Goal: Task Accomplishment & Management: Manage account settings

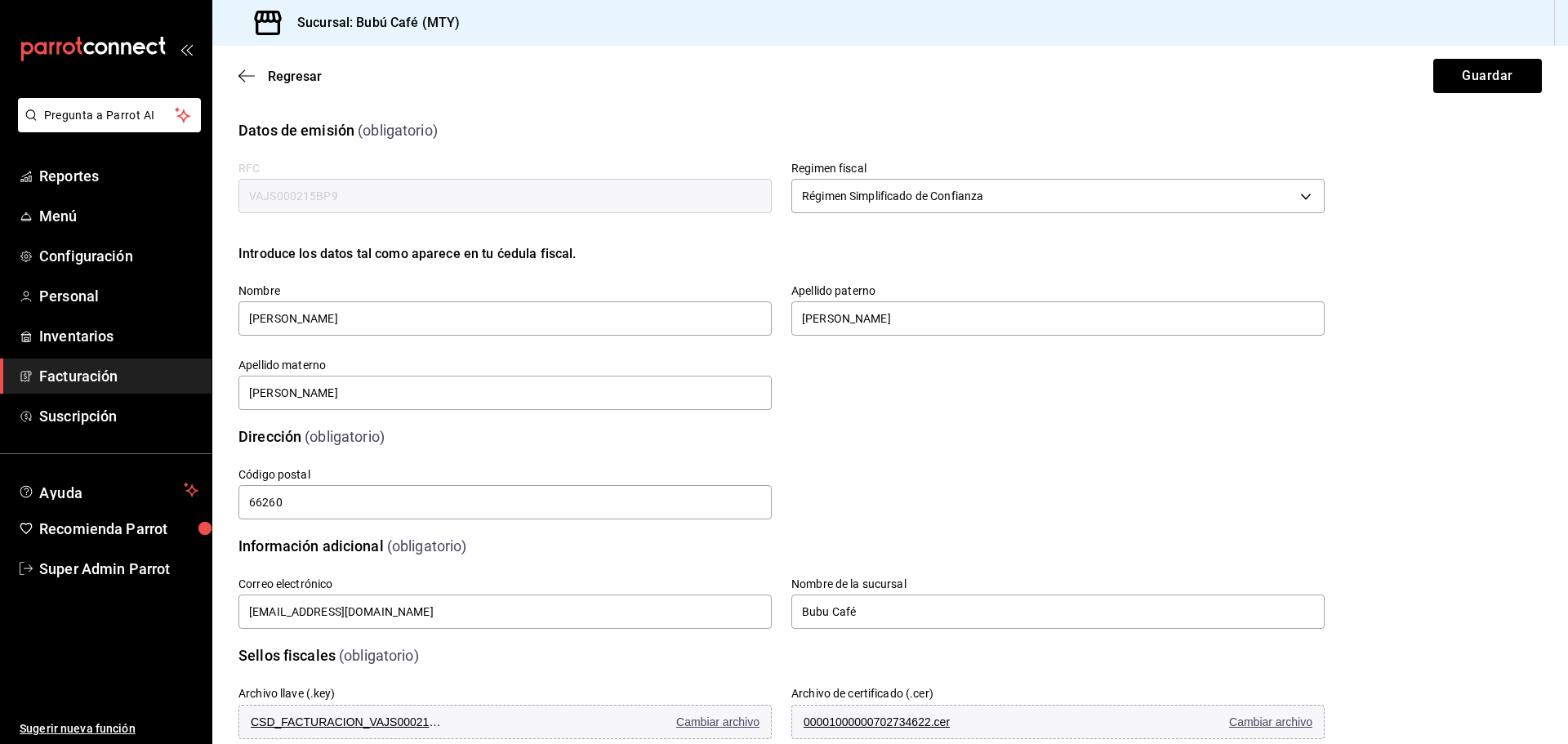
scroll to position [78, 0]
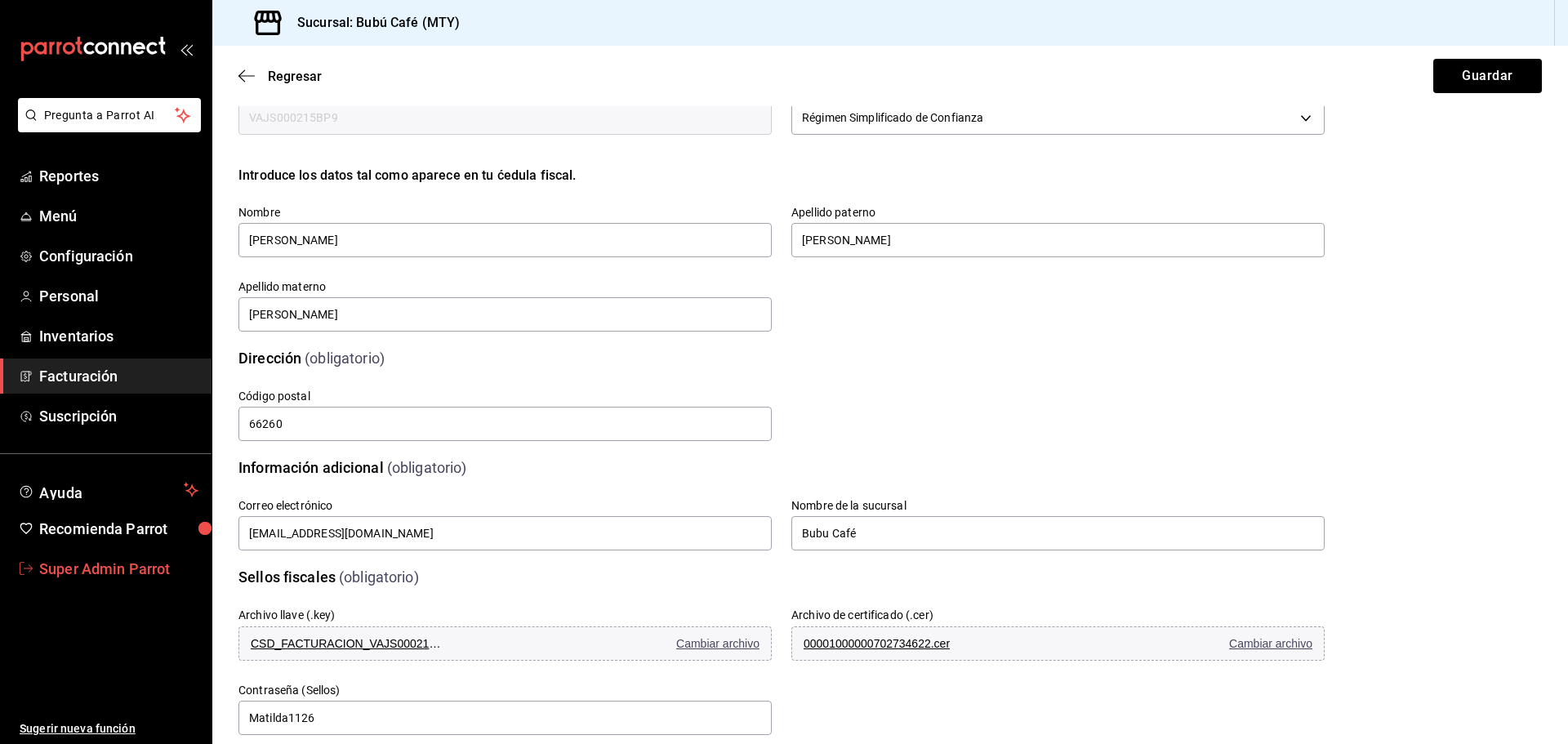
click at [76, 573] on span "Super Admin Parrot" at bounding box center [118, 568] width 159 height 22
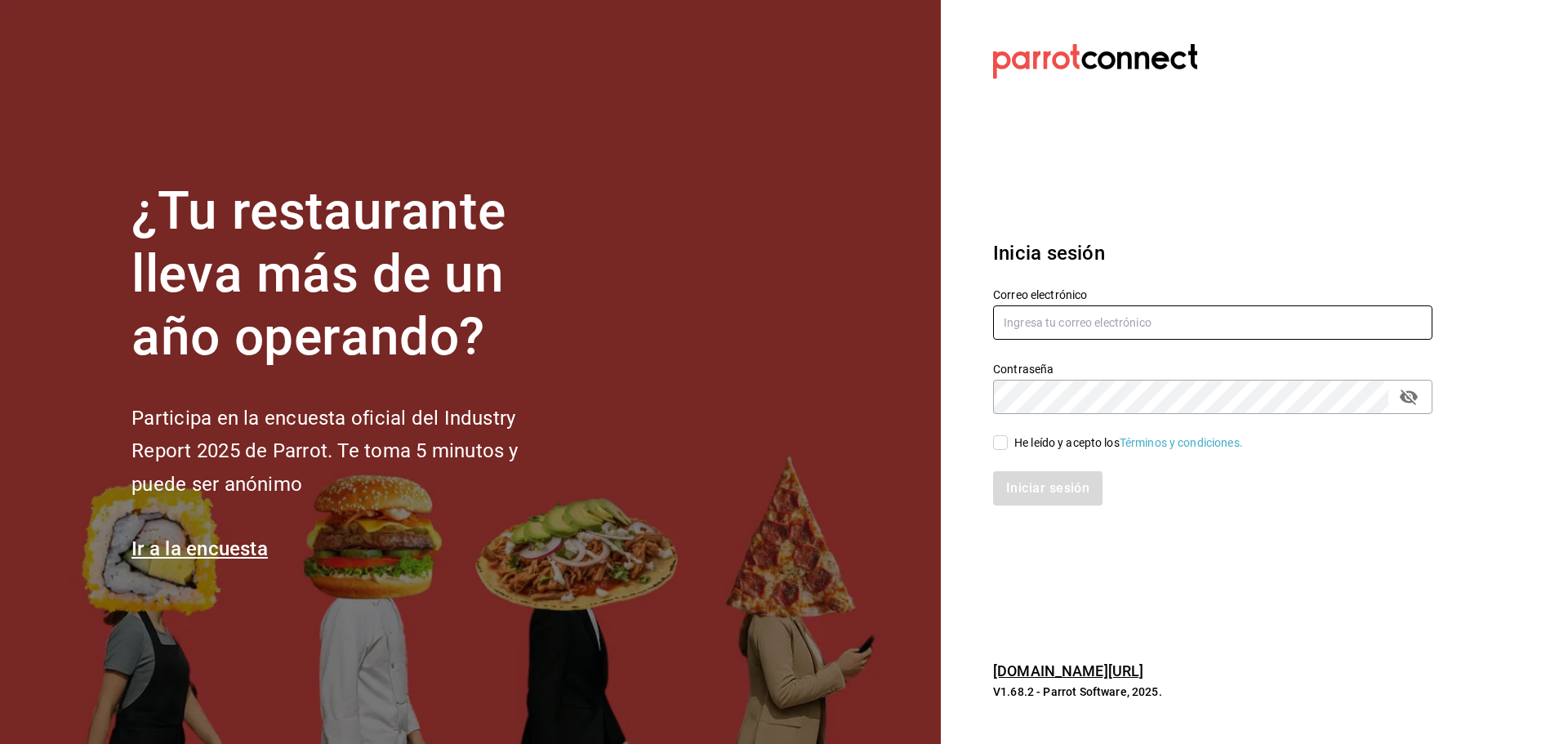
click at [1029, 318] on input "text" at bounding box center [1213, 323] width 439 height 34
type input "sereia@qro.com"
click at [993, 441] on input "He leído y acepto los Términos y condiciones." at bounding box center [1000, 443] width 14 height 14
checkbox input "true"
click at [1024, 487] on button "Iniciar sesión" at bounding box center [1049, 488] width 111 height 34
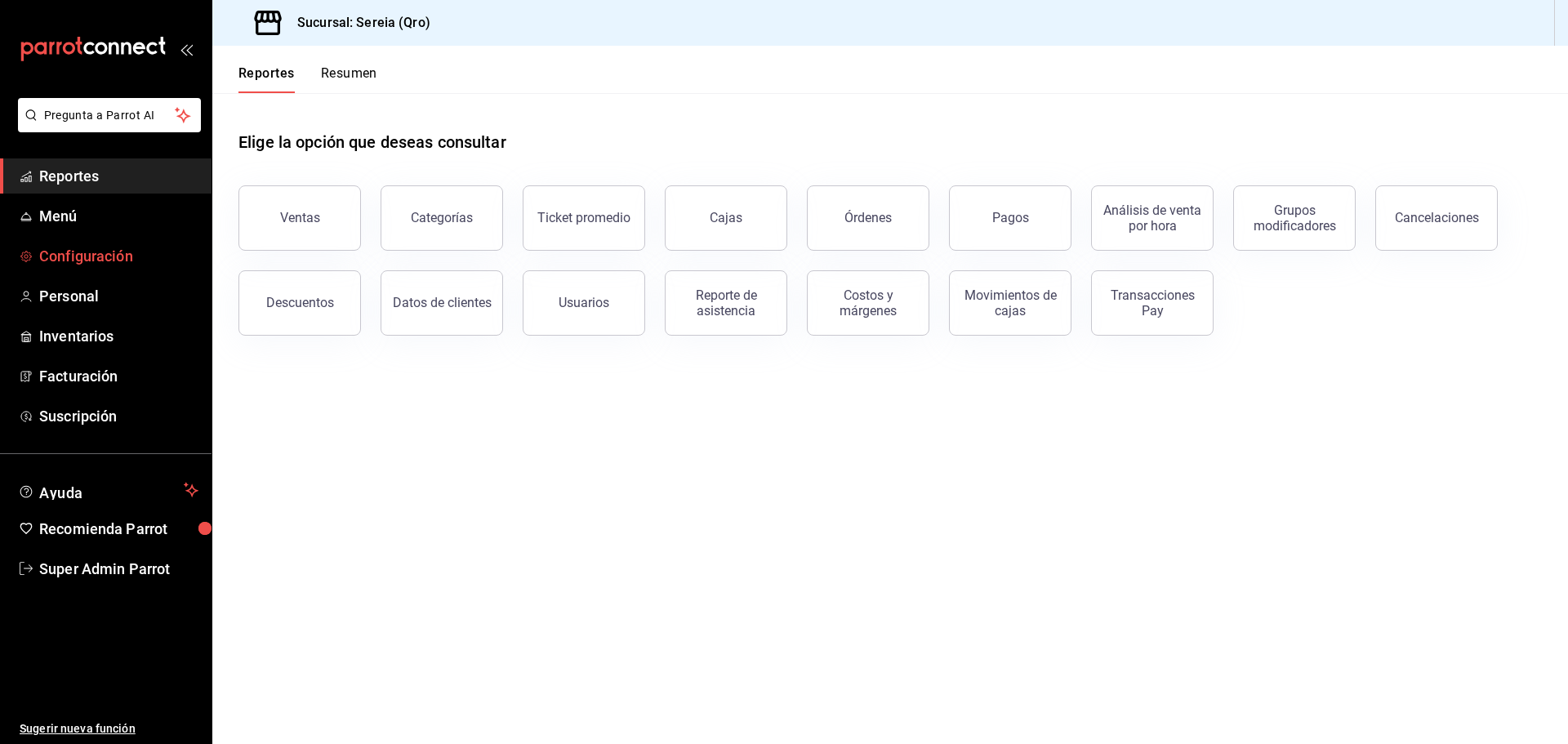
click at [101, 260] on span "Configuración" at bounding box center [118, 256] width 159 height 22
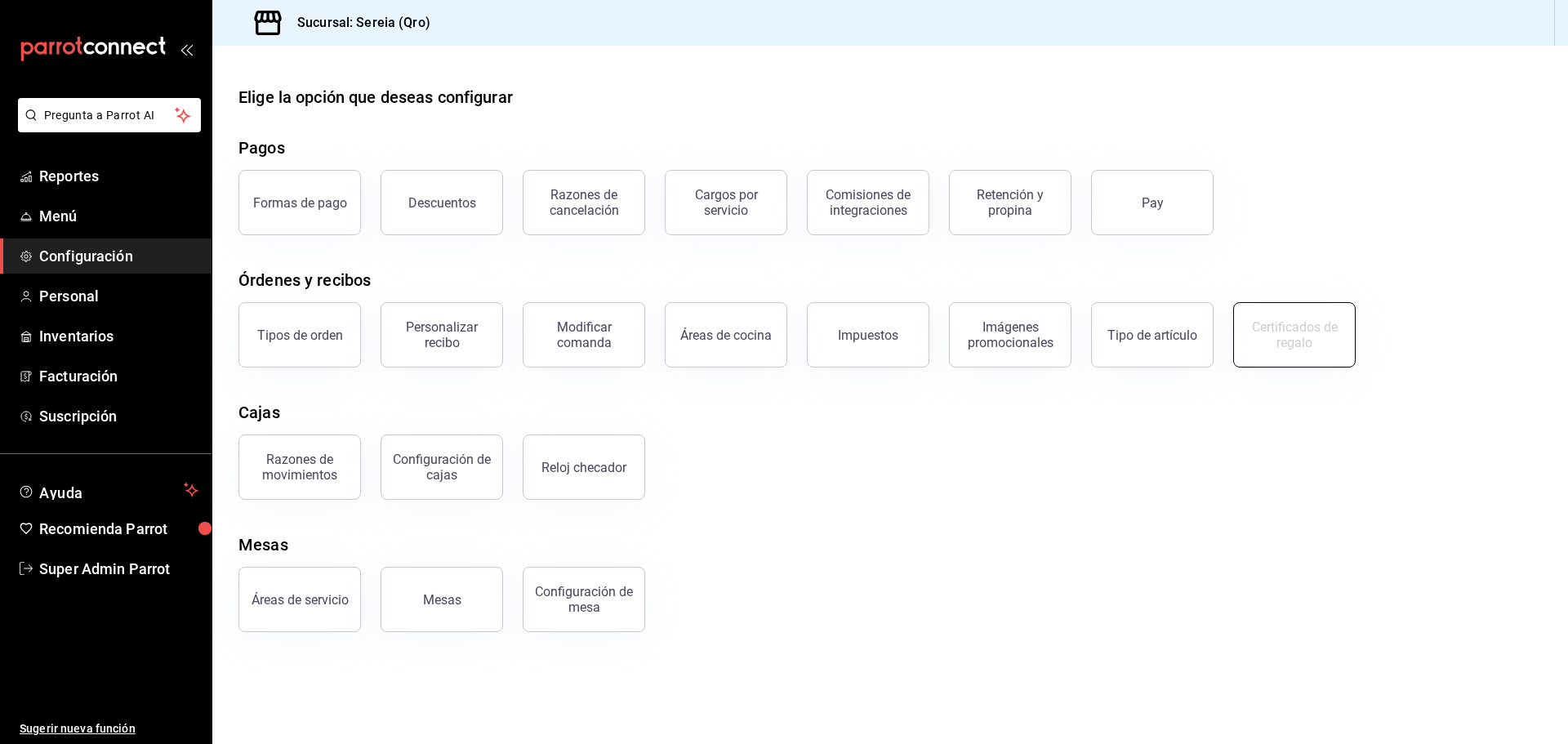
click at [1254, 335] on div "Certificados de regalo" at bounding box center [1294, 334] width 102 height 31
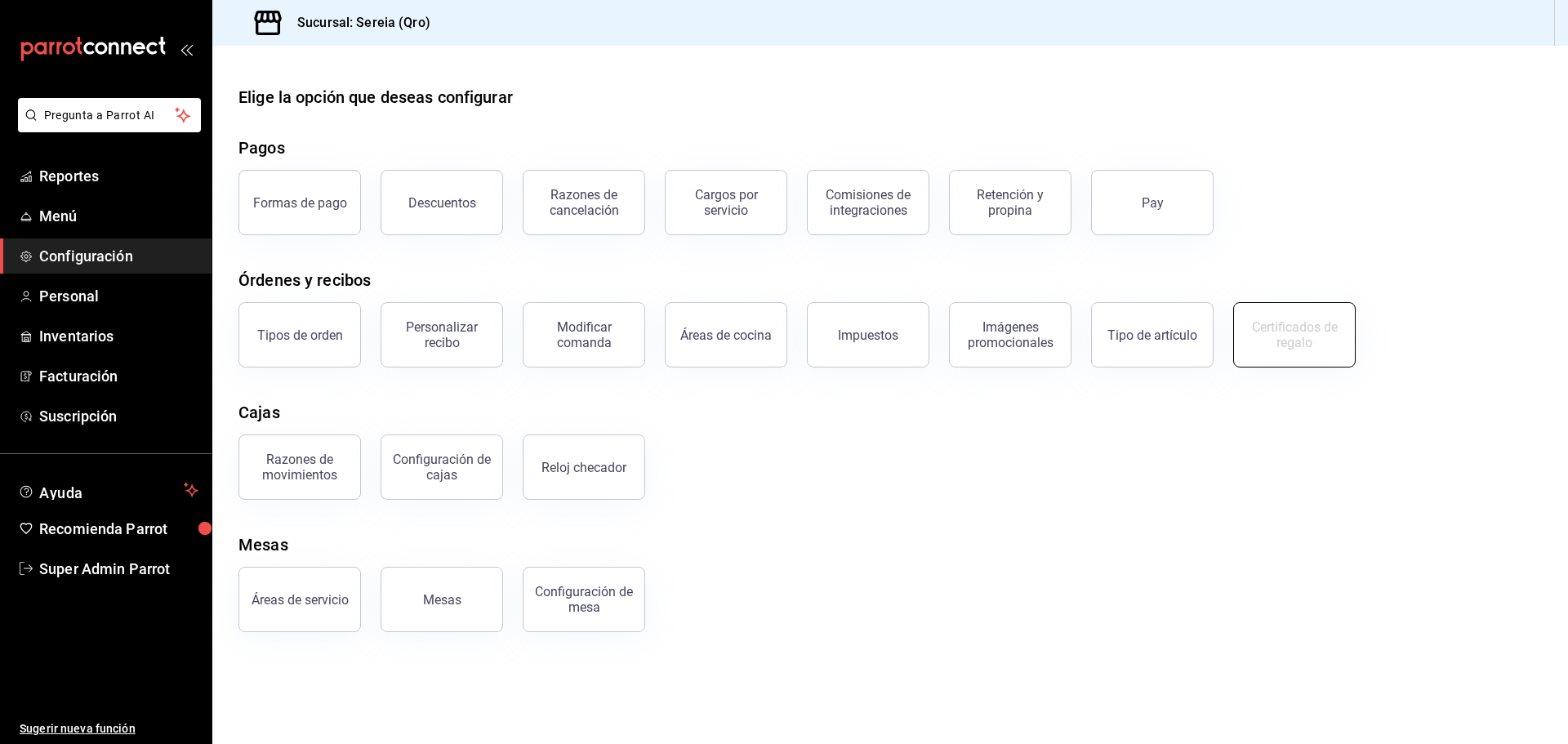
click at [1254, 335] on div "Certificados de regalo" at bounding box center [1294, 334] width 102 height 31
click at [98, 294] on span "Personal" at bounding box center [118, 296] width 159 height 22
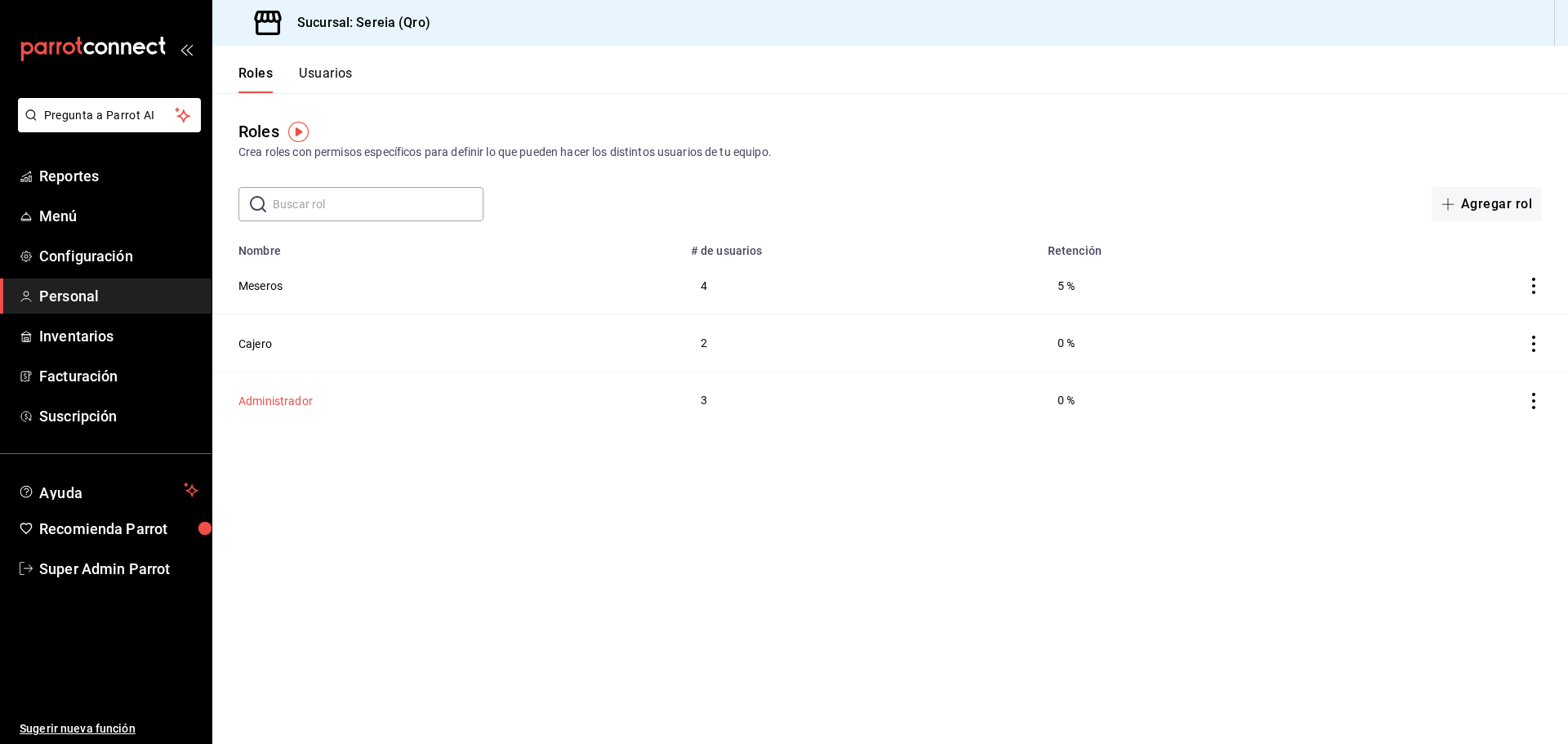
click at [266, 401] on button "Administrador" at bounding box center [275, 401] width 74 height 16
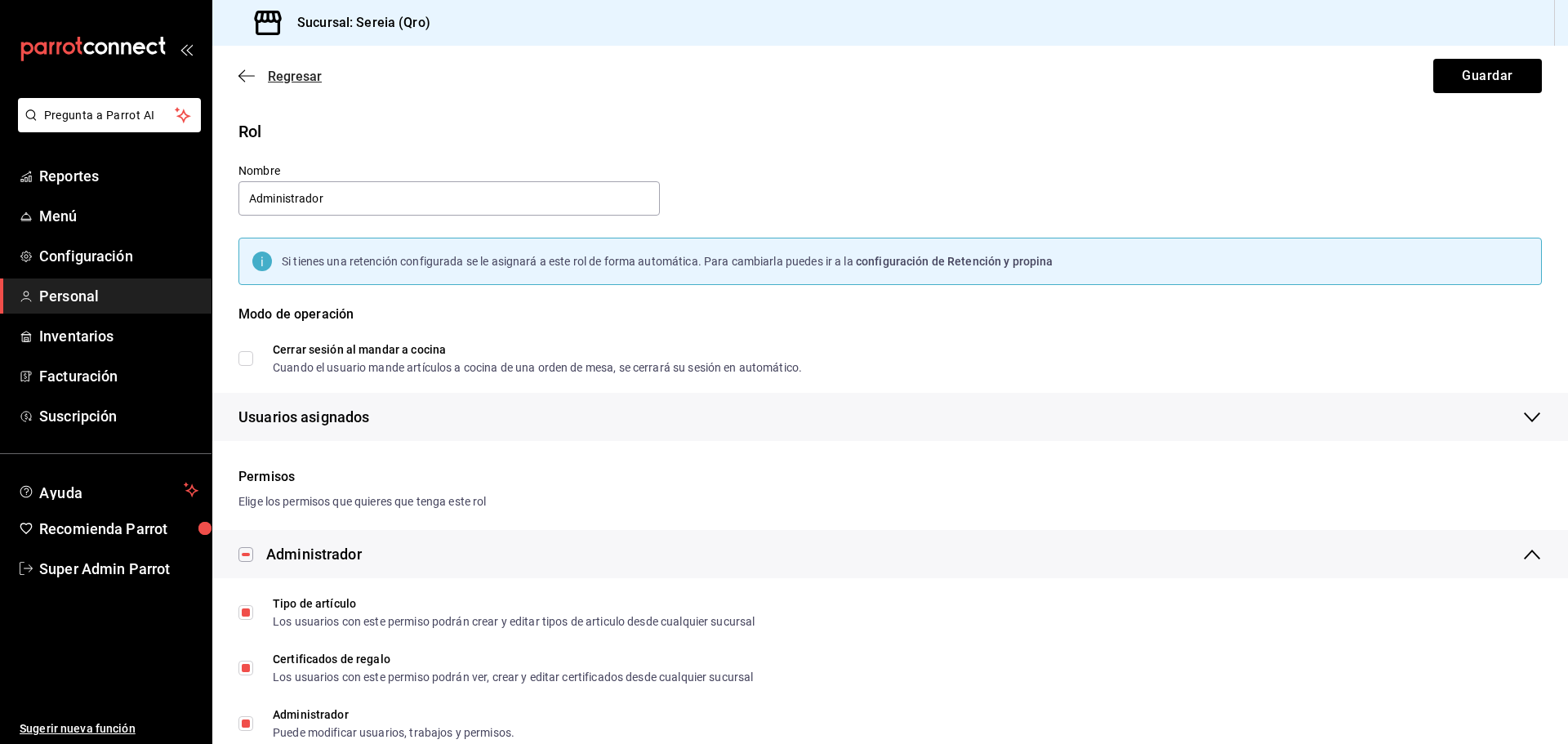
click at [250, 78] on icon "button" at bounding box center [247, 76] width 16 height 14
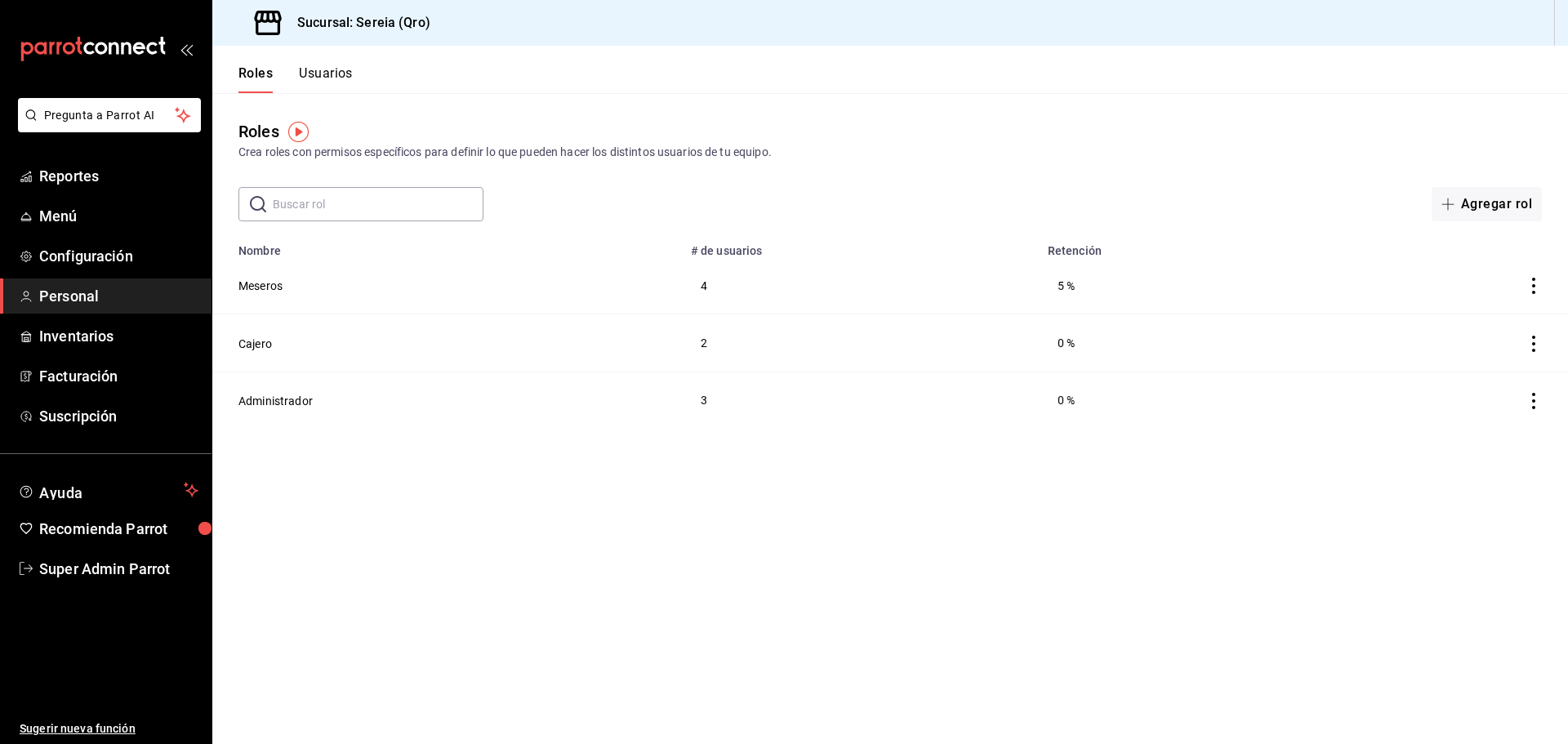
click at [338, 75] on button "Usuarios" at bounding box center [325, 78] width 53 height 28
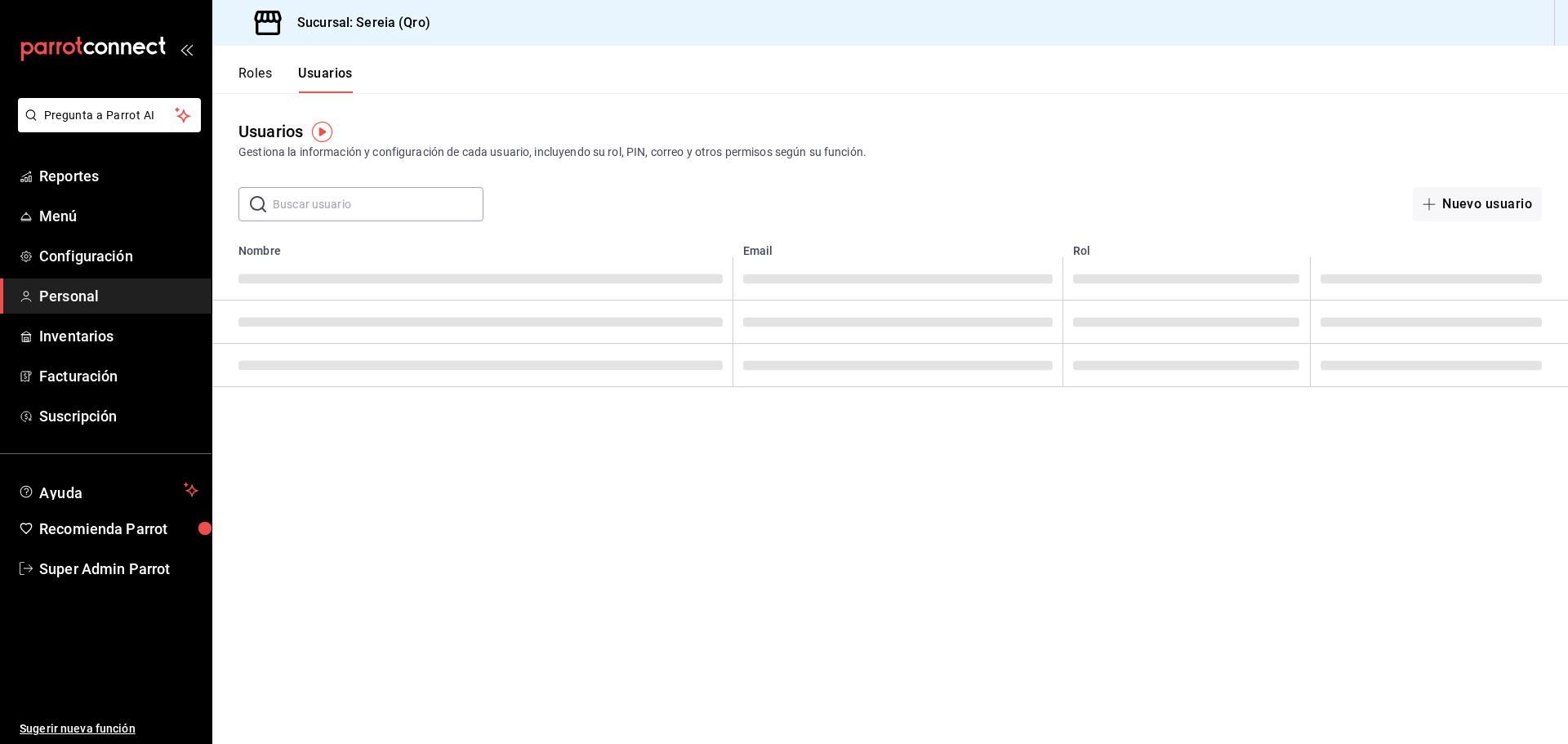
click at [261, 71] on button "Roles" at bounding box center [256, 78] width 34 height 28
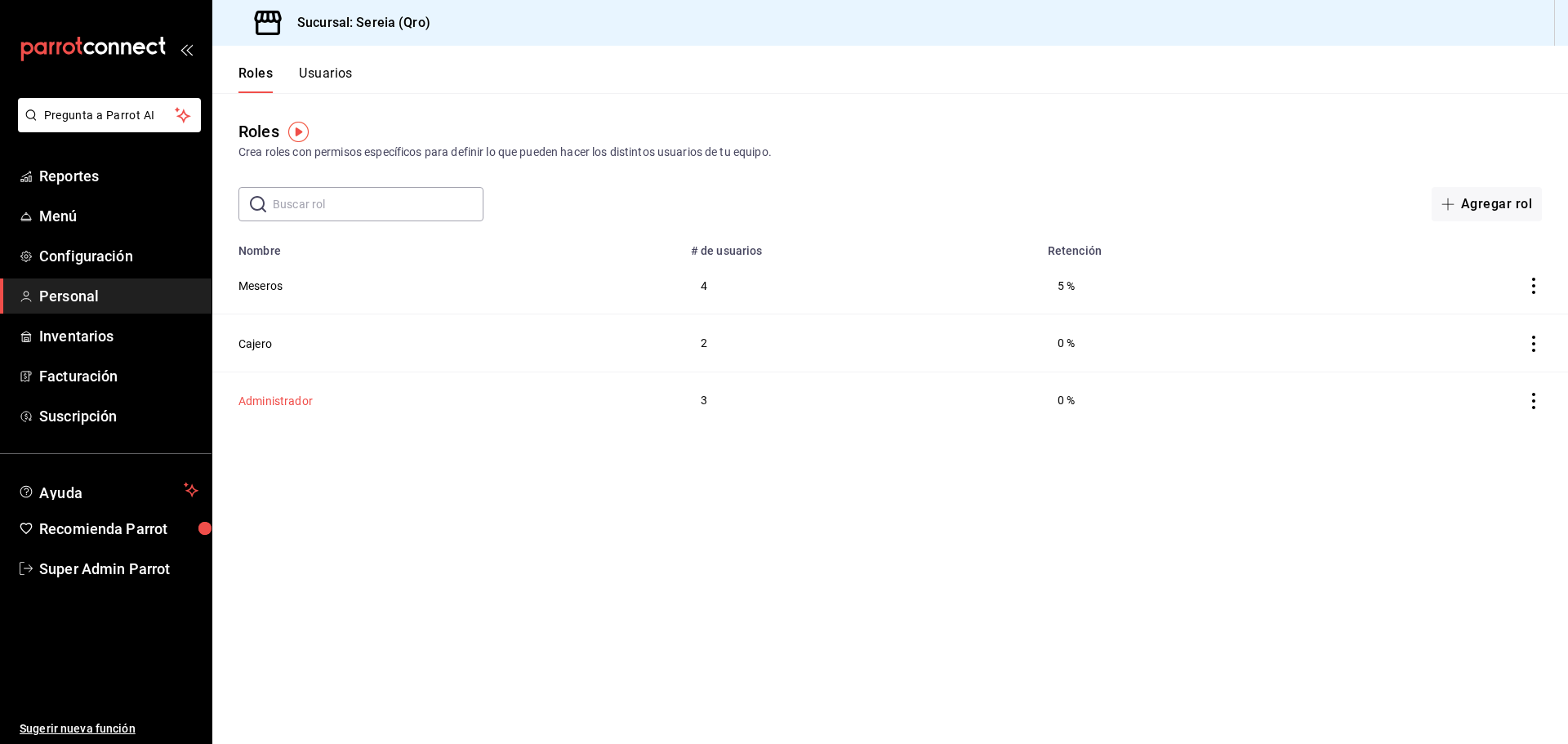
click at [286, 405] on button "Administrador" at bounding box center [275, 401] width 74 height 16
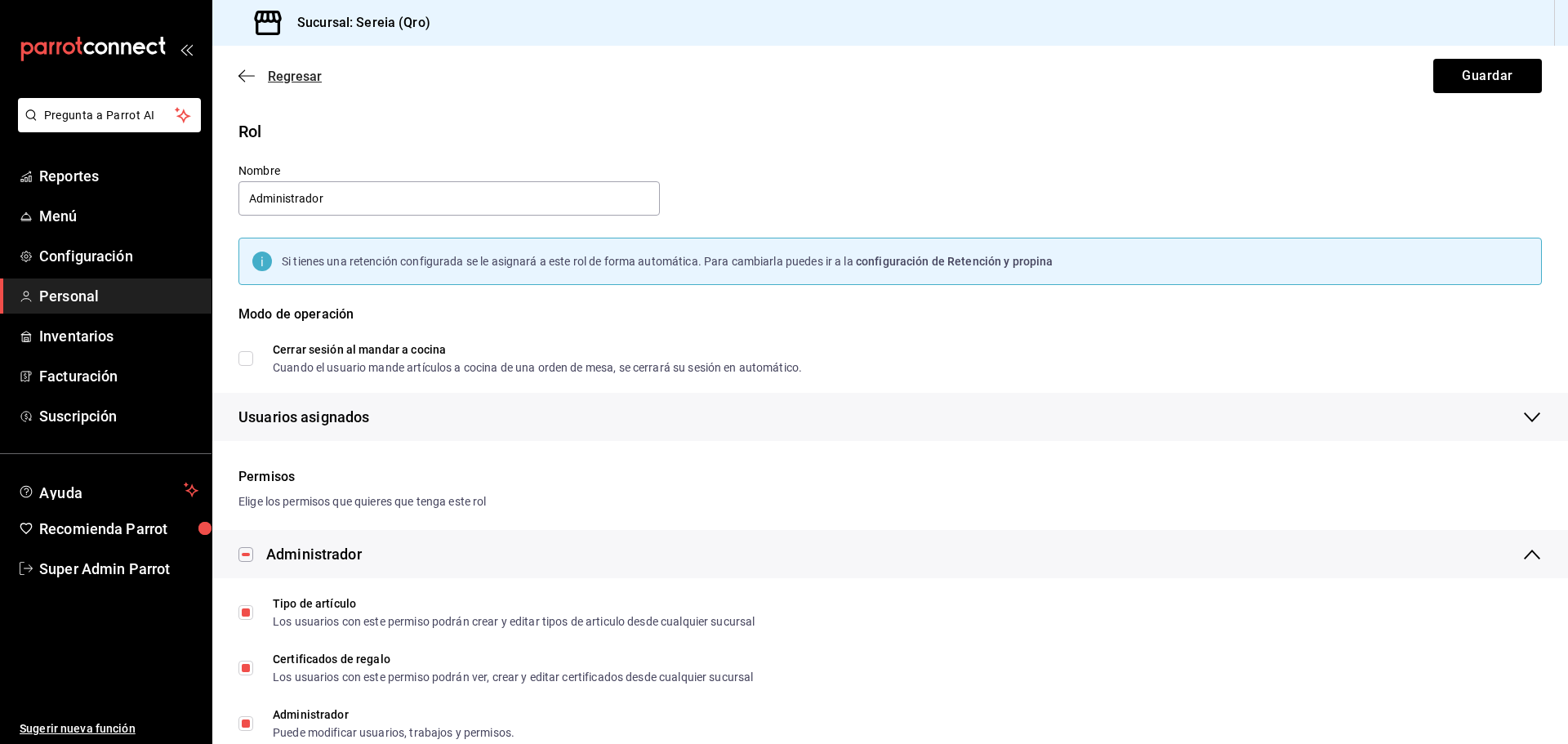
click at [249, 82] on icon "button" at bounding box center [247, 76] width 16 height 14
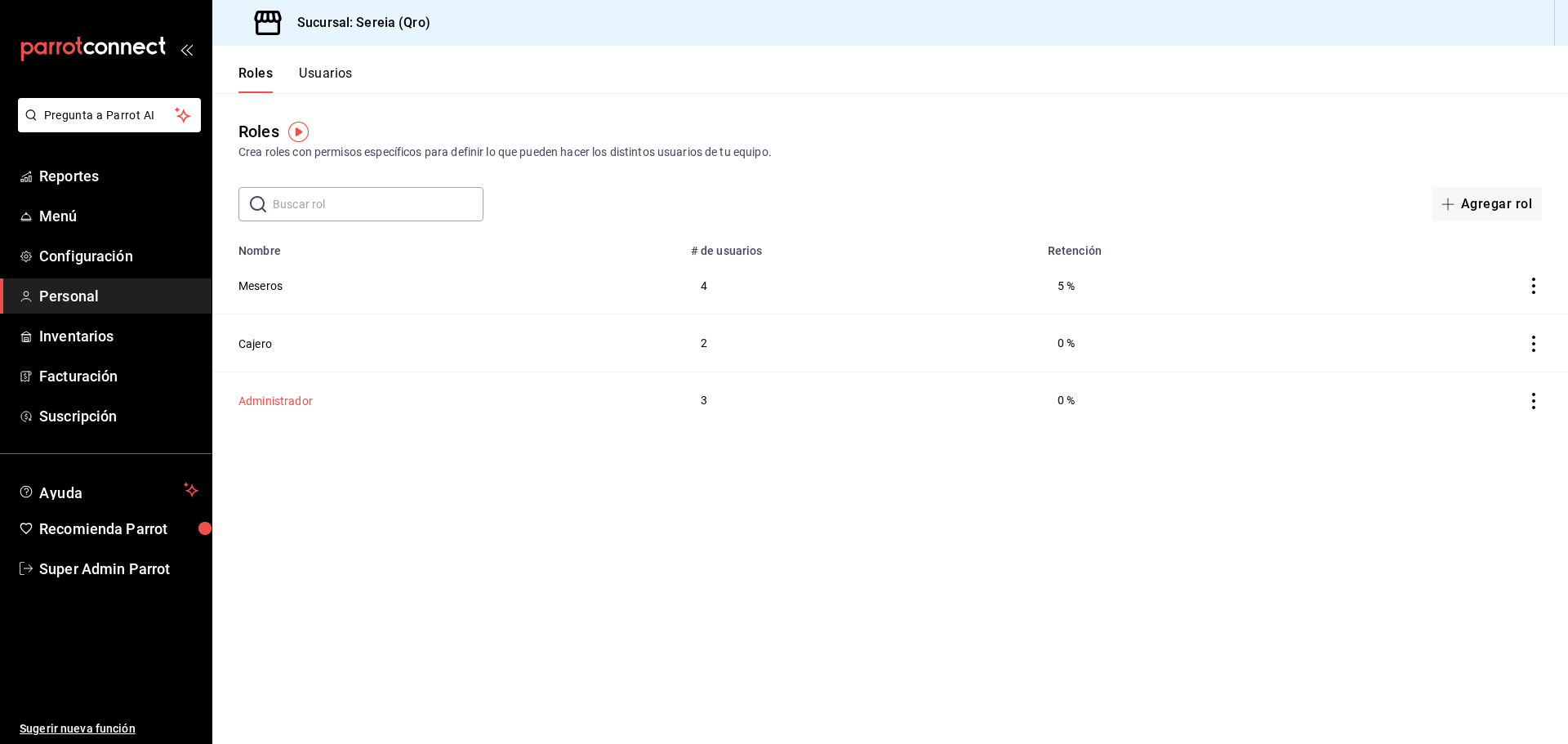
click at [278, 398] on button "Administrador" at bounding box center [275, 401] width 74 height 16
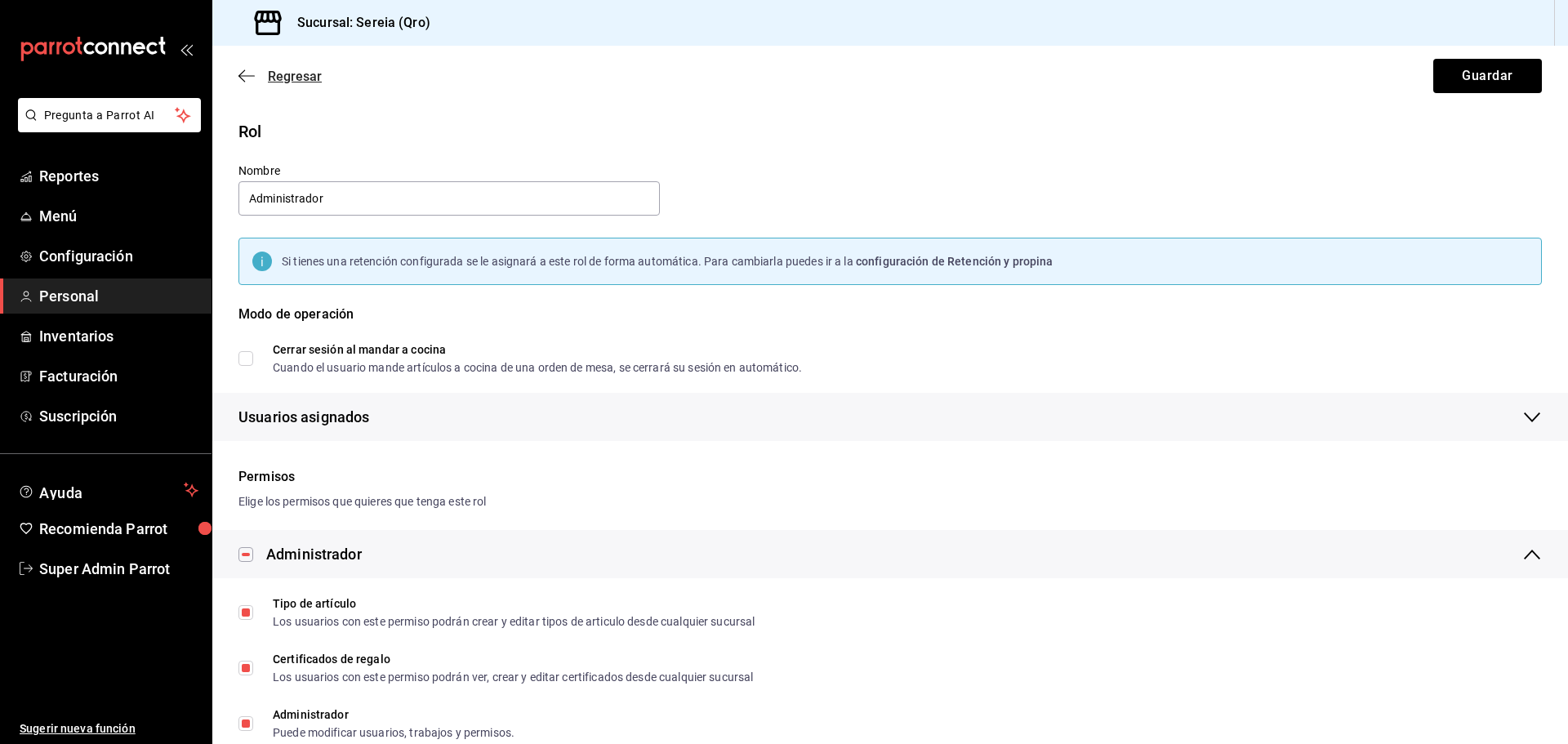
click at [249, 78] on icon "button" at bounding box center [247, 76] width 16 height 14
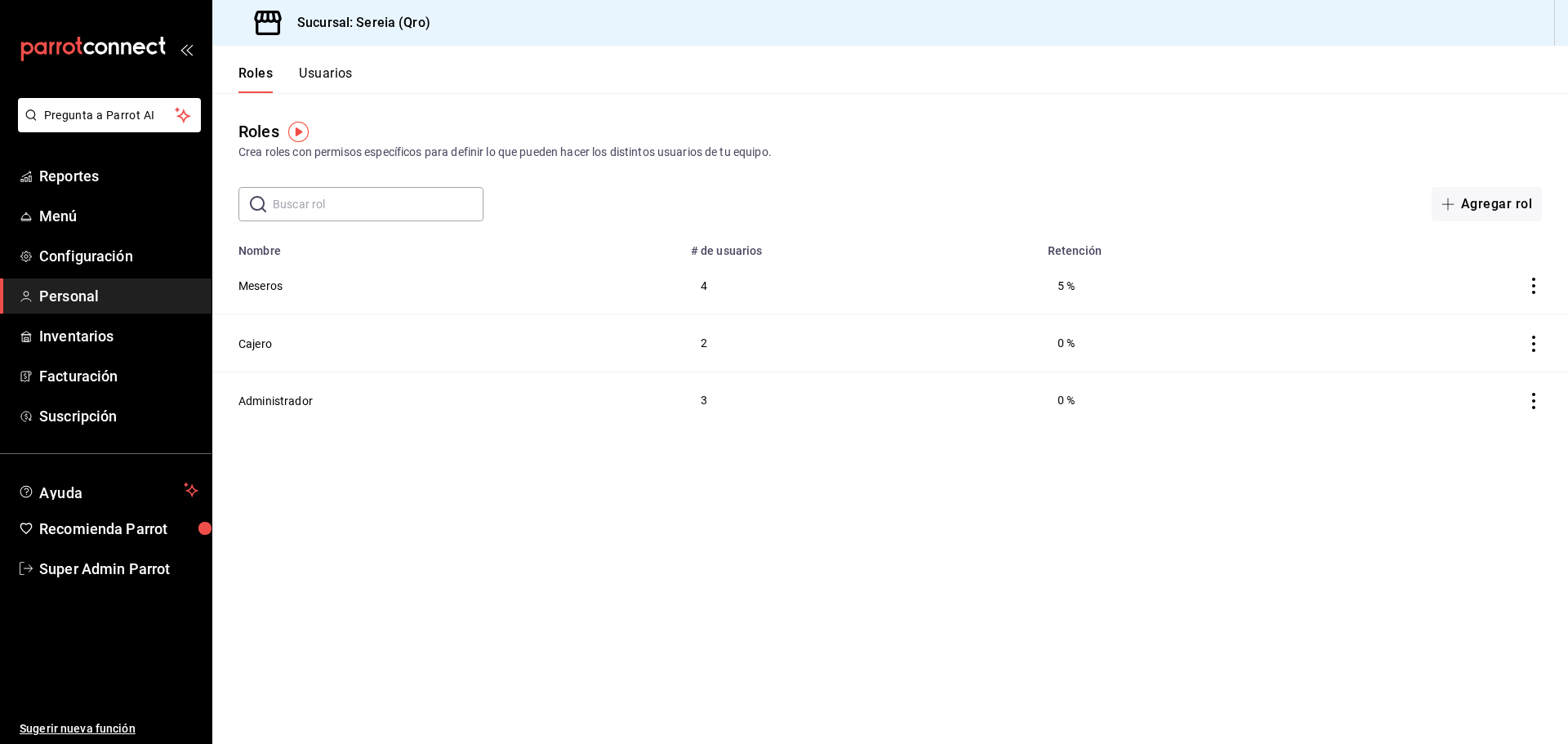
click at [341, 75] on button "Usuarios" at bounding box center [325, 78] width 53 height 28
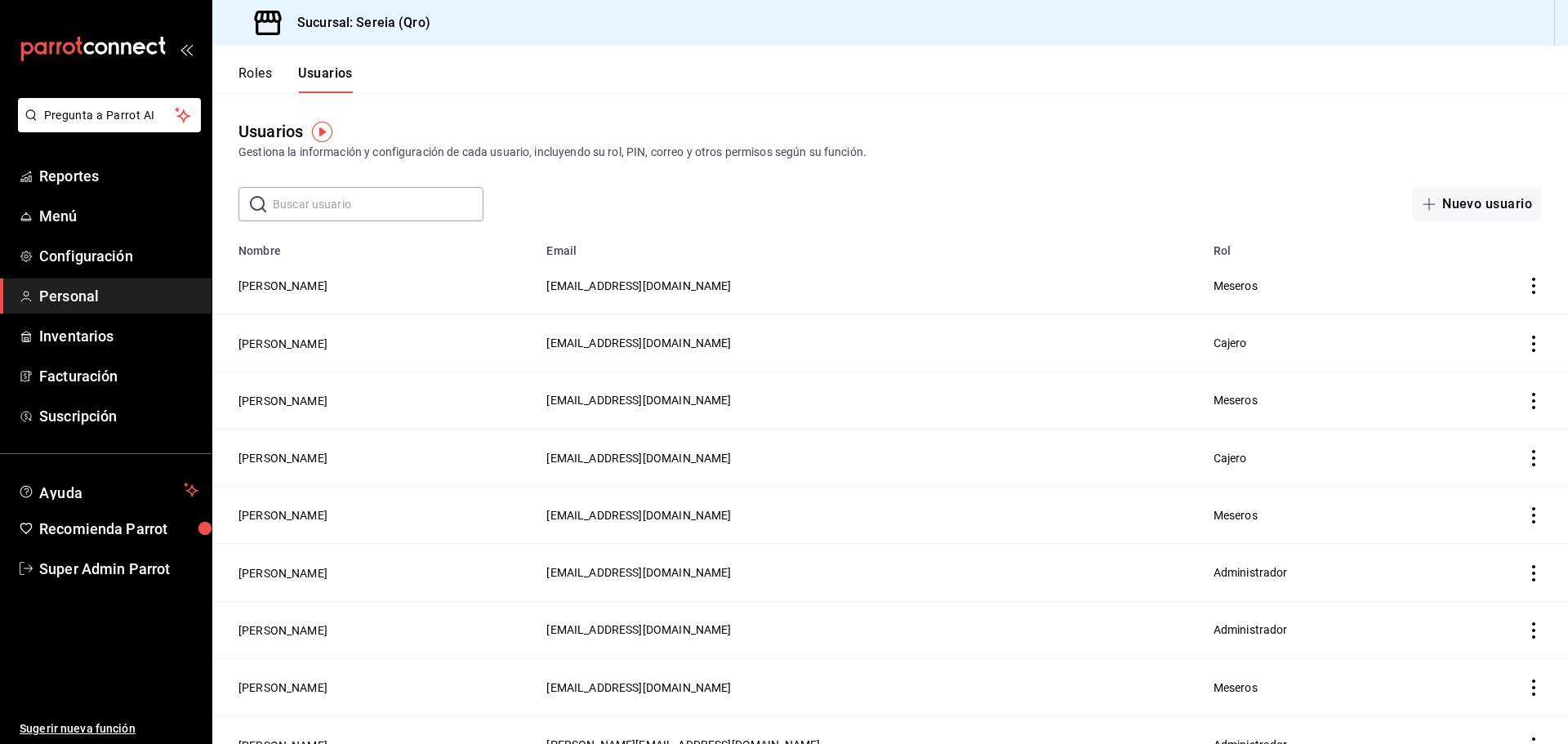
click at [306, 207] on input "text" at bounding box center [378, 204] width 210 height 33
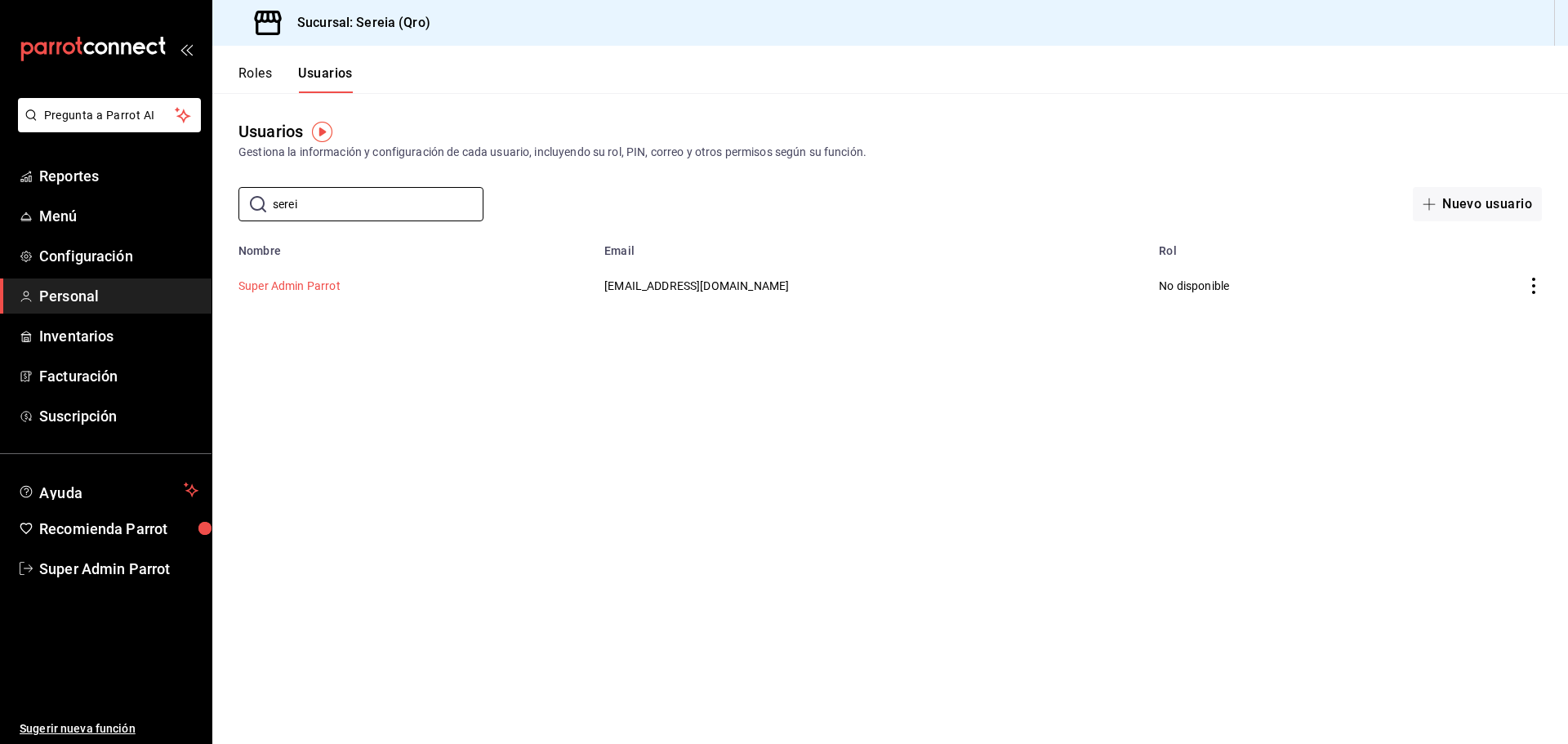
type input "serei"
click at [314, 285] on button "Super Admin Parrot" at bounding box center [290, 286] width 102 height 16
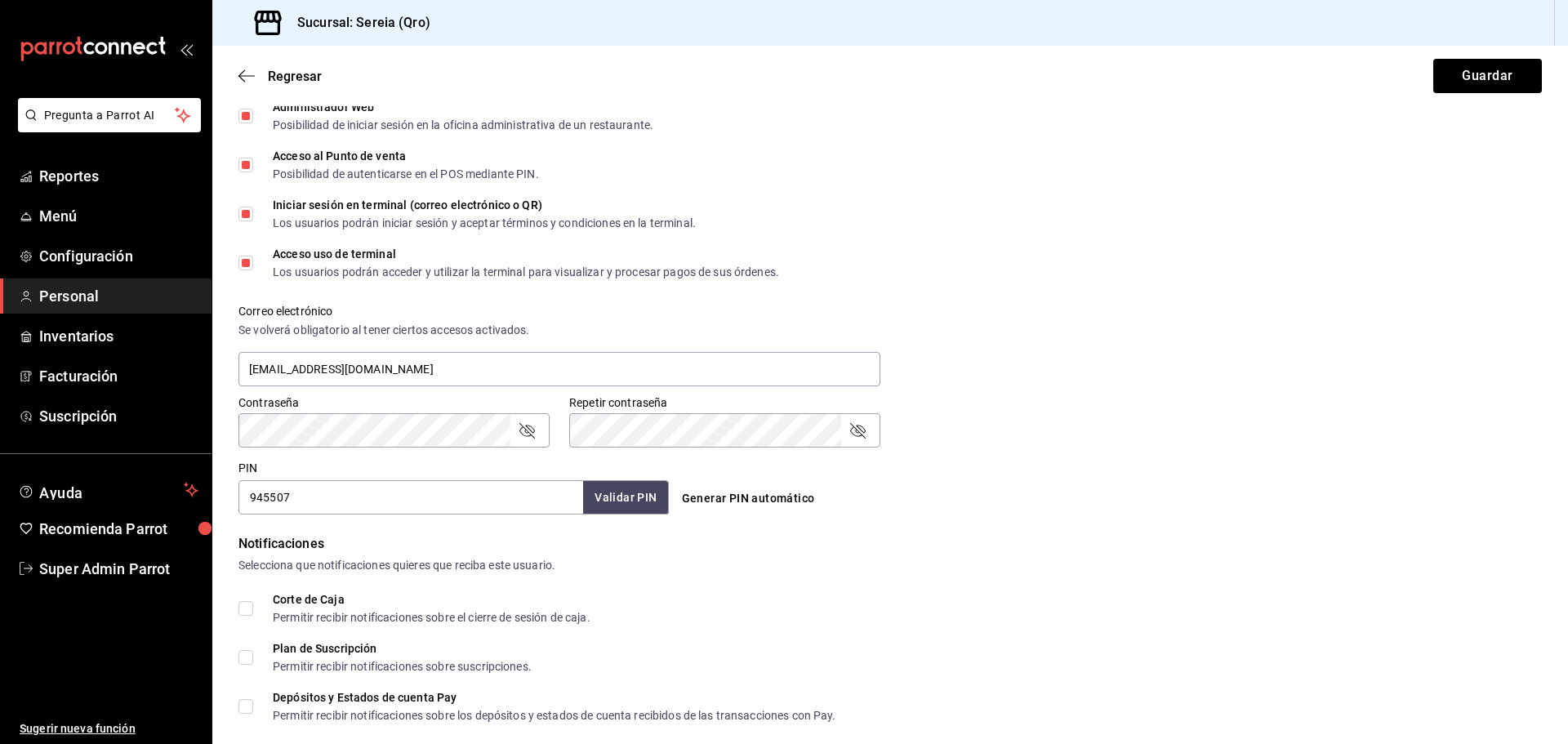
scroll to position [561, 0]
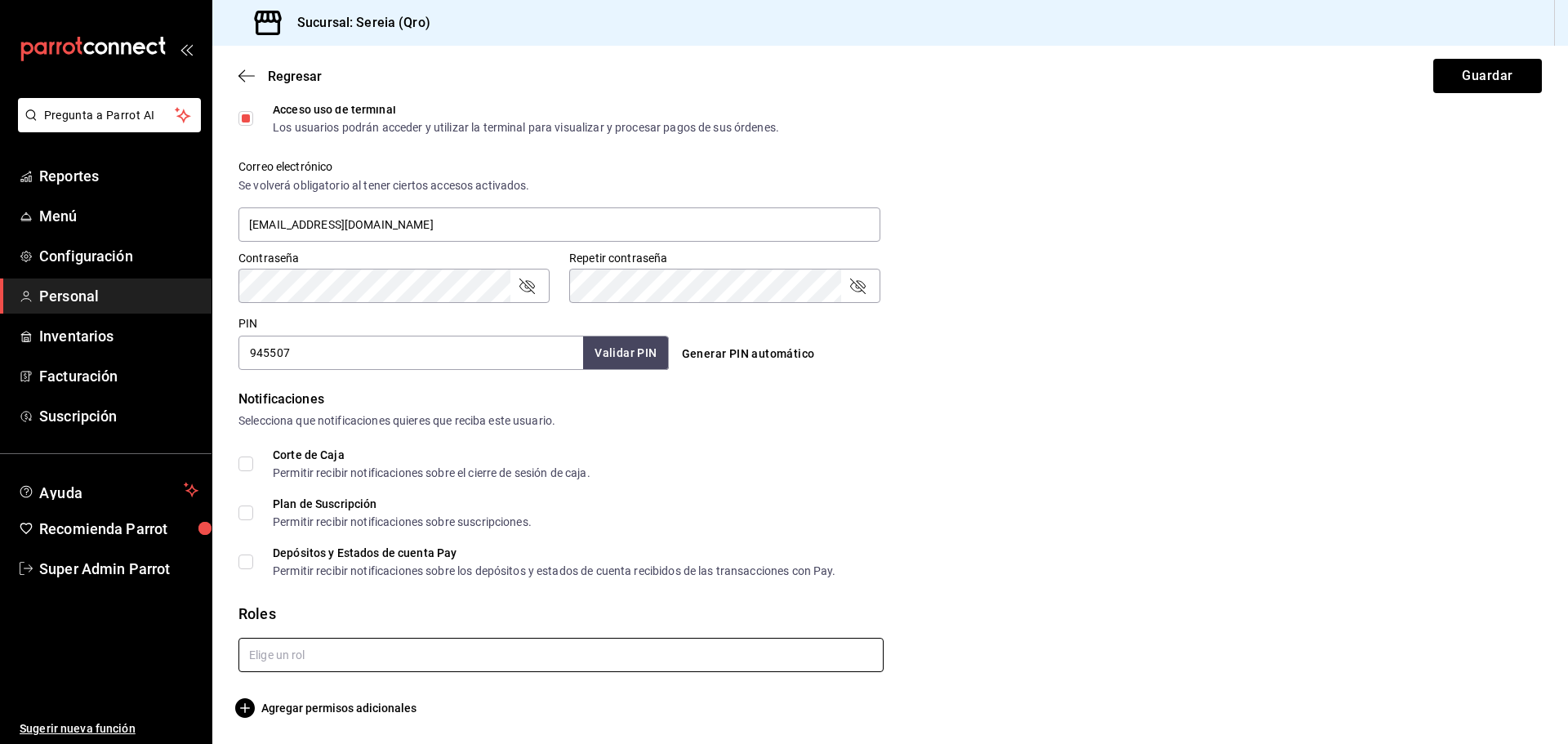
click at [321, 662] on input "text" at bounding box center [561, 655] width 645 height 34
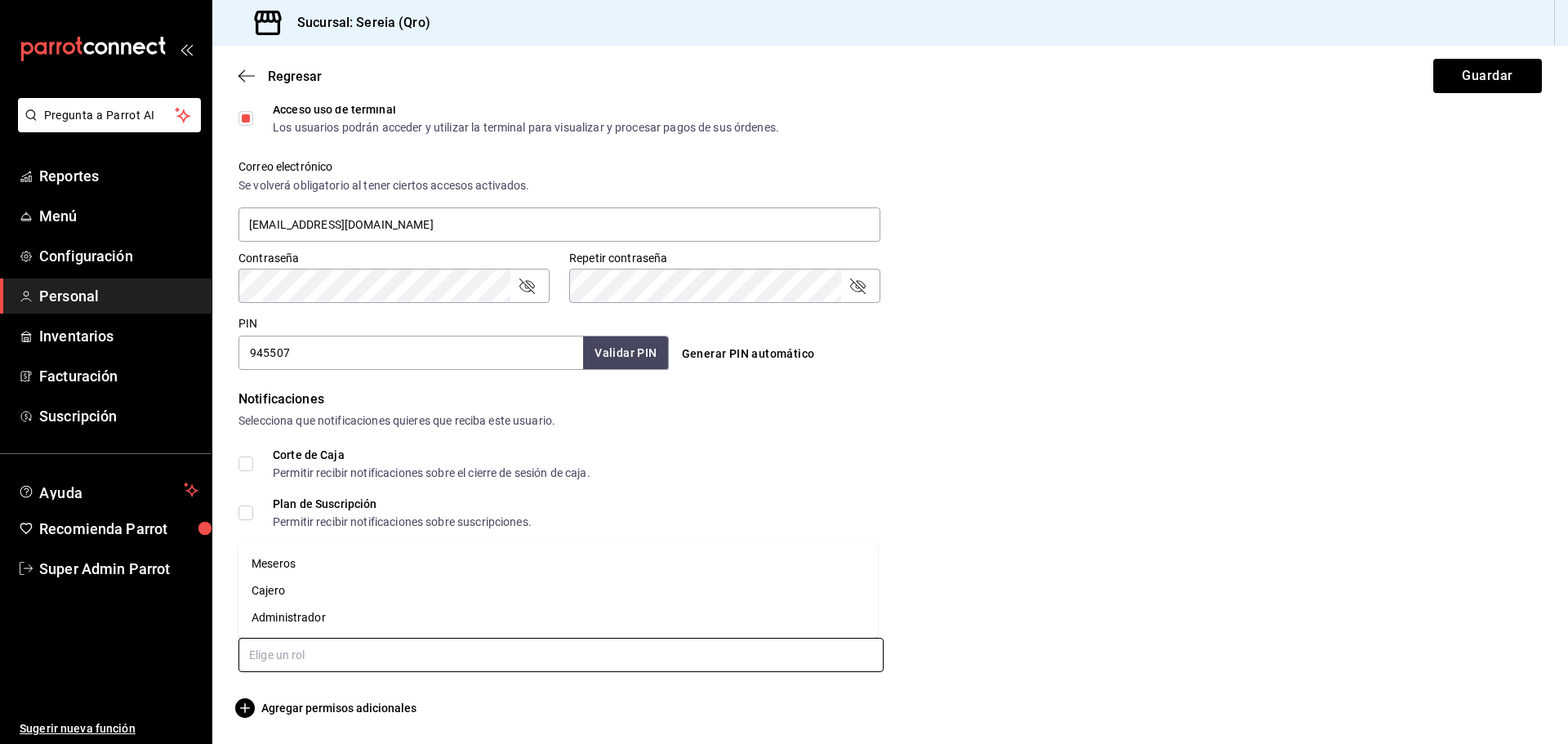
click at [307, 617] on li "Administrador" at bounding box center [559, 617] width 640 height 27
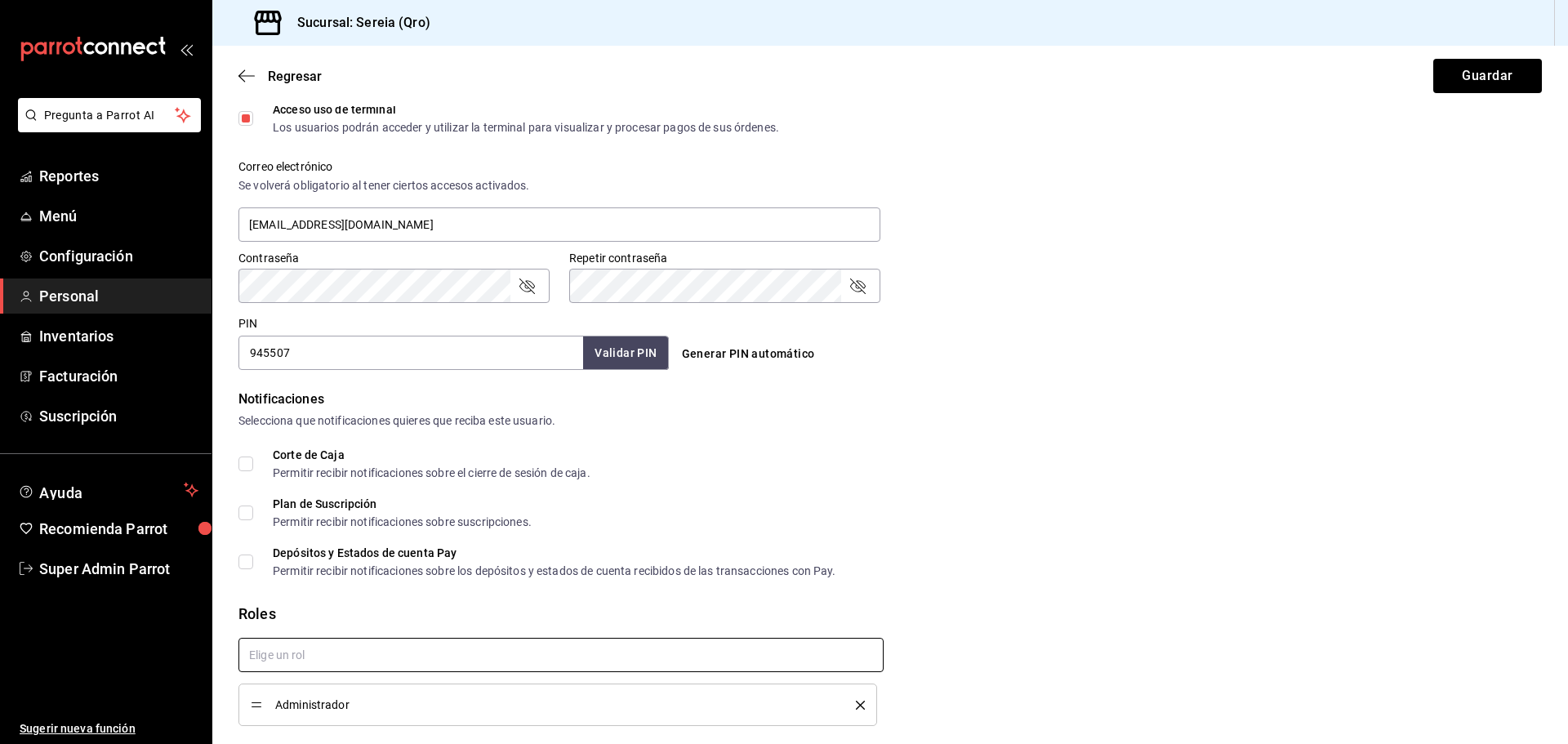
checkbox input "true"
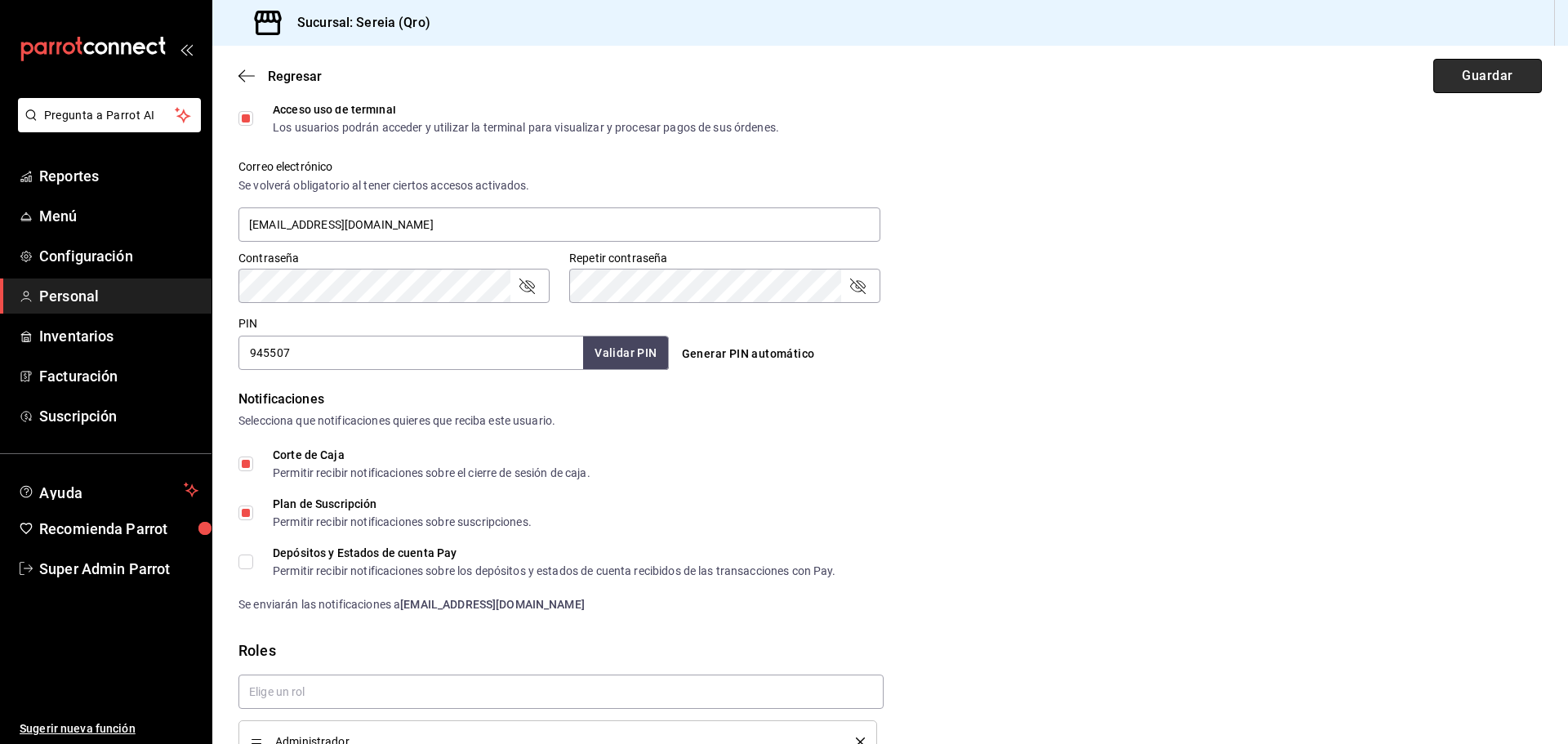
click at [1470, 78] on button "Guardar" at bounding box center [1488, 76] width 109 height 34
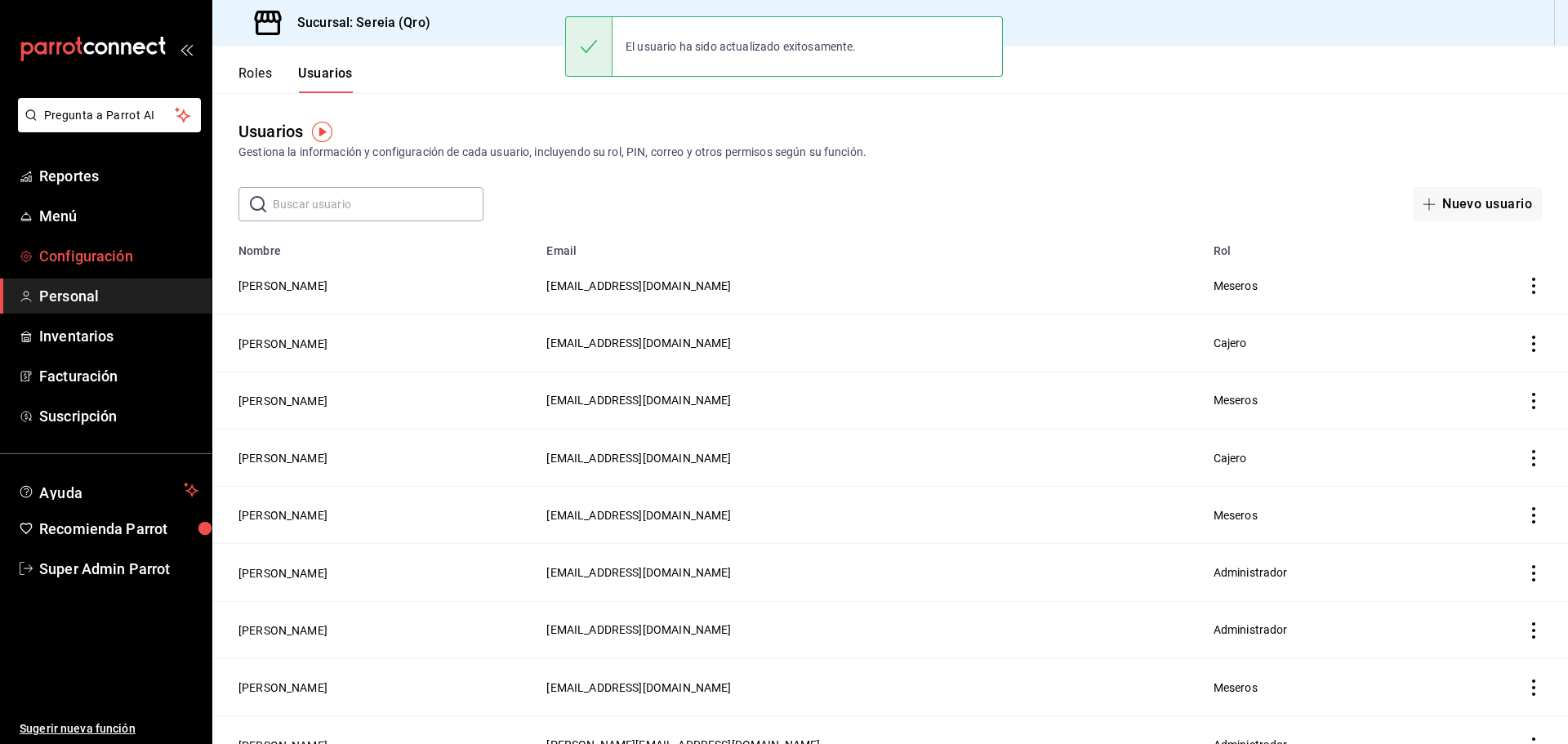
click at [99, 263] on span "Configuración" at bounding box center [118, 256] width 159 height 22
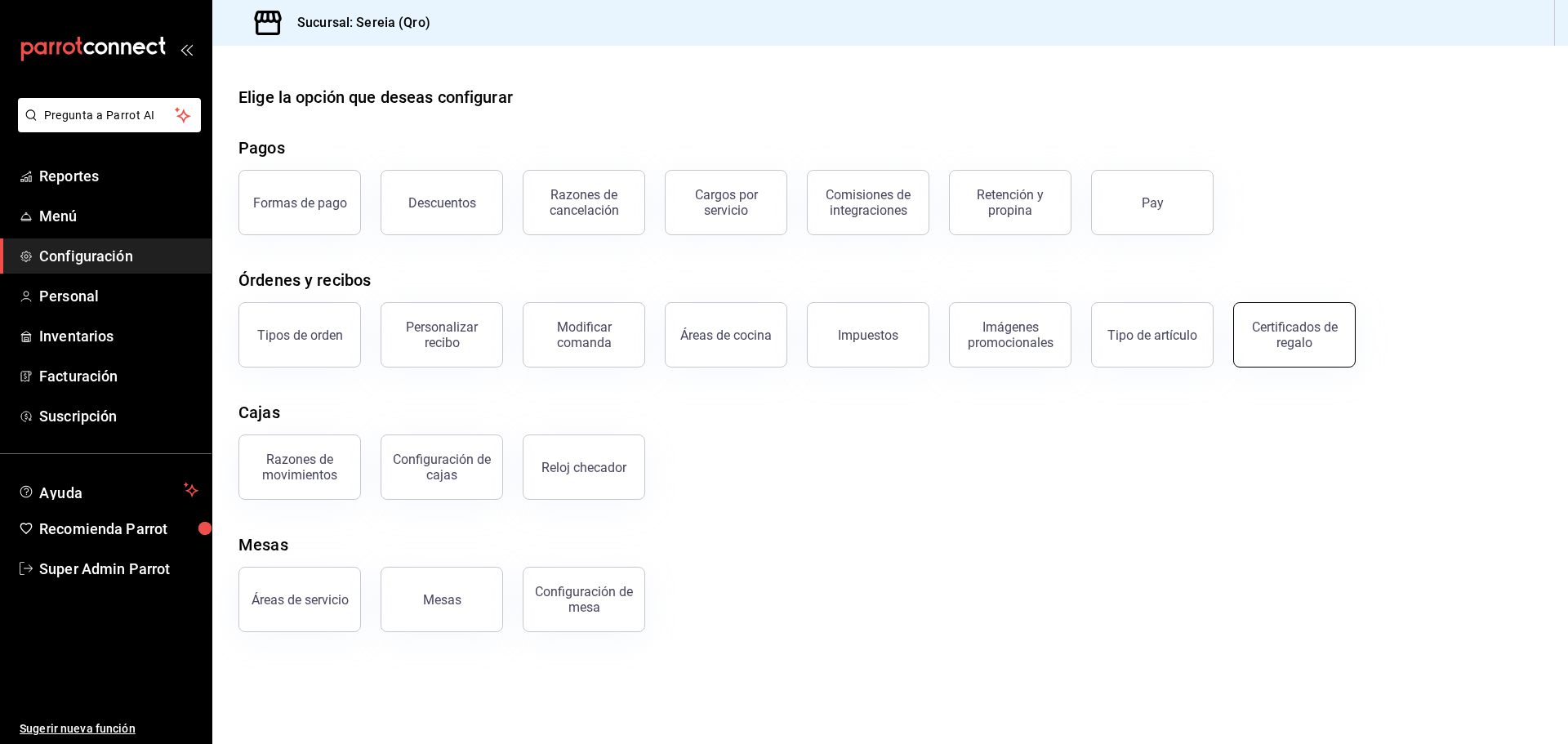
click at [1285, 332] on div "Certificados de regalo" at bounding box center [1294, 334] width 102 height 31
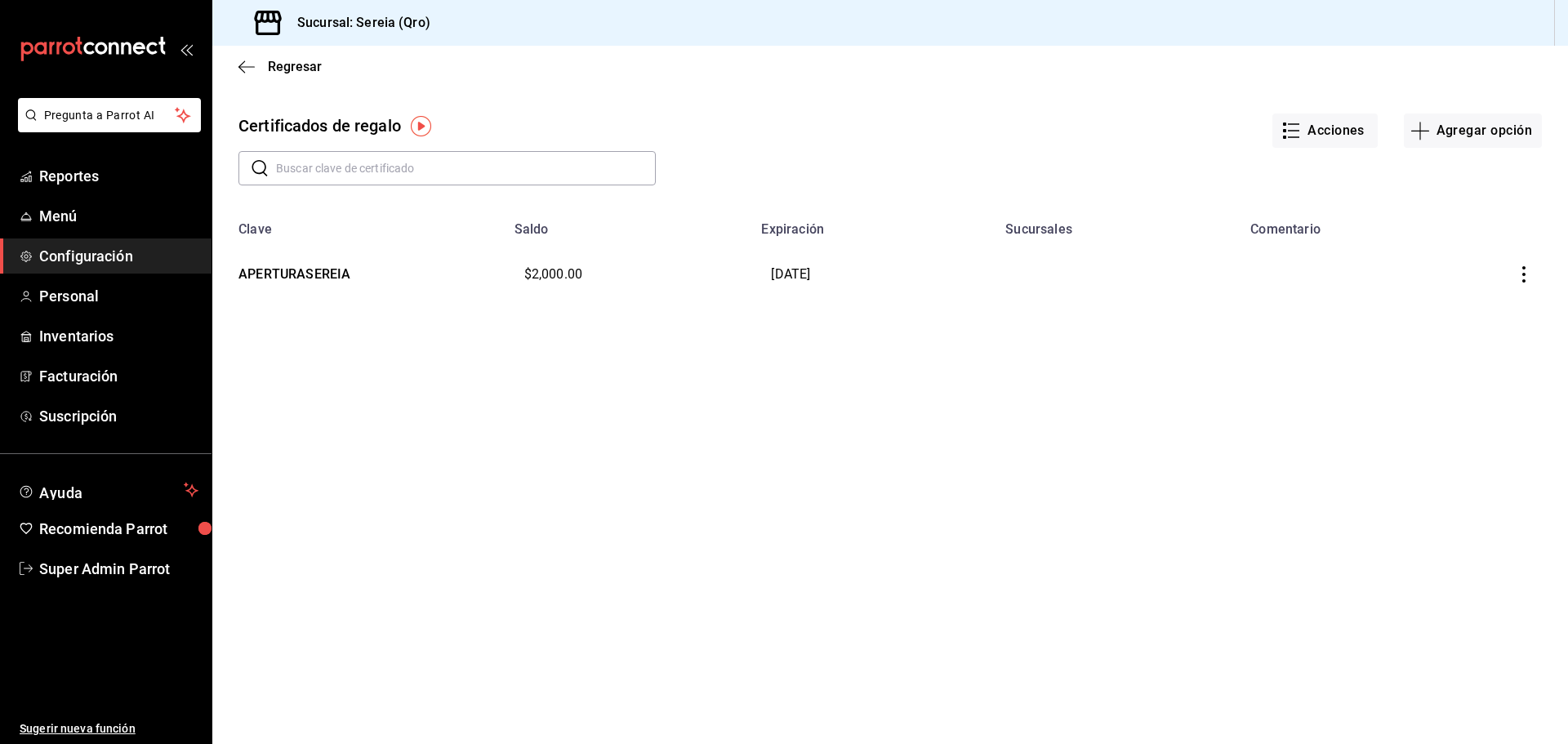
click at [1532, 274] on button "button" at bounding box center [1523, 274] width 36 height 36
click at [1467, 238] on span "Editar" at bounding box center [1442, 235] width 53 height 13
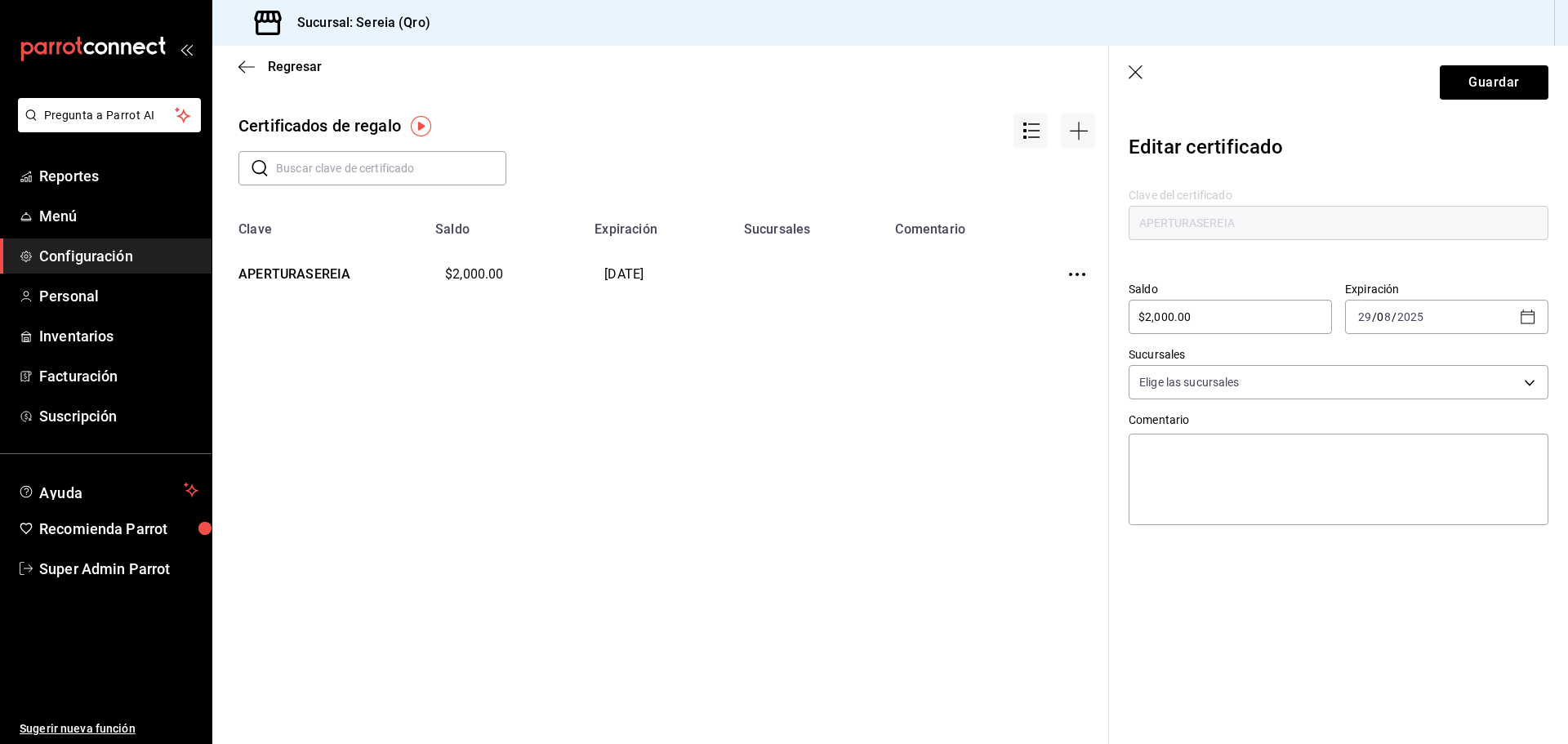
click at [1386, 323] on input "8" at bounding box center [1384, 316] width 14 height 13
drag, startPoint x: 1528, startPoint y: 314, endPoint x: 1458, endPoint y: 372, distance: 90.9
click at [1474, 376] on icon "button" at bounding box center [1474, 377] width 20 height 20
click at [1520, 312] on icon "button" at bounding box center [1528, 317] width 20 height 20
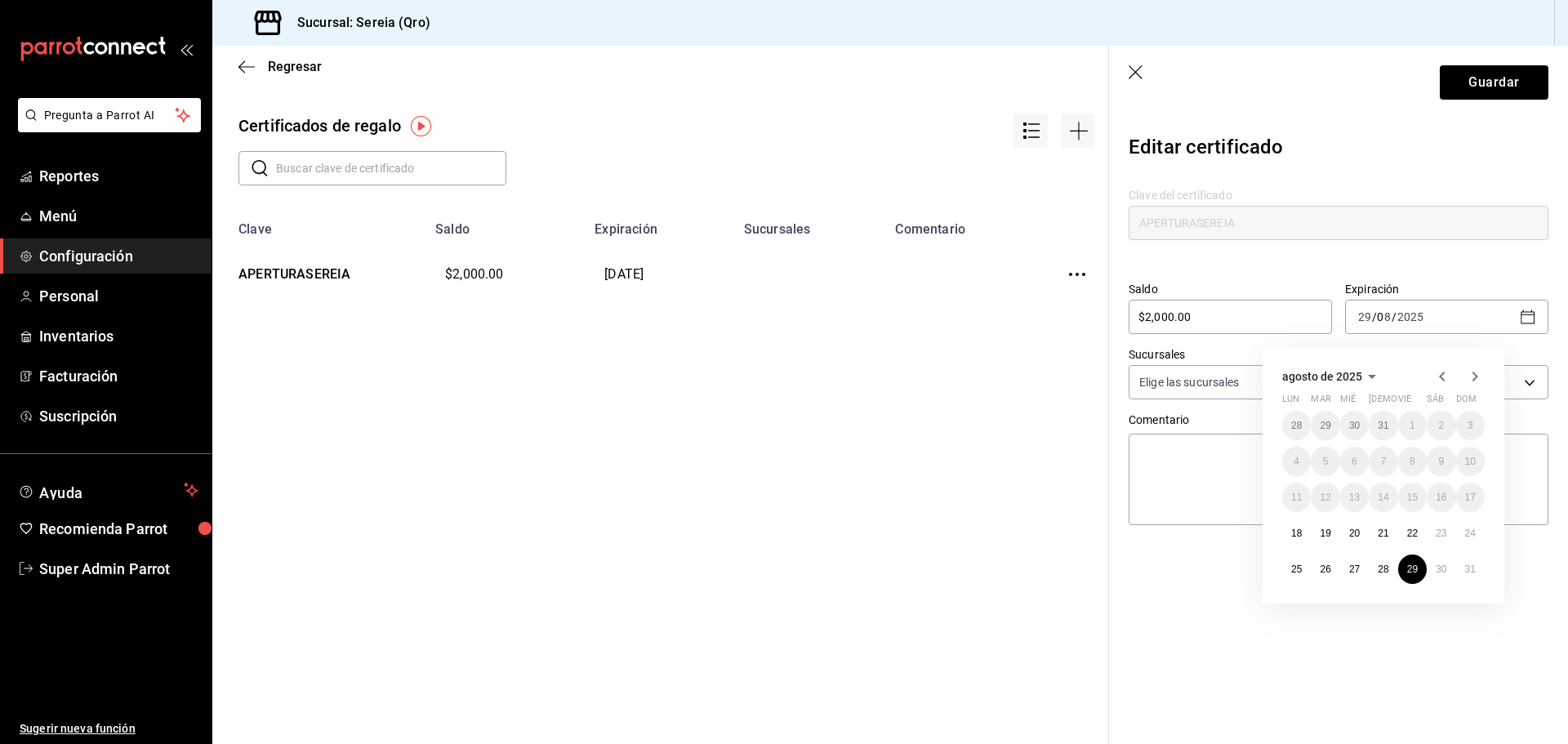
click at [1472, 377] on icon "button" at bounding box center [1474, 377] width 20 height 20
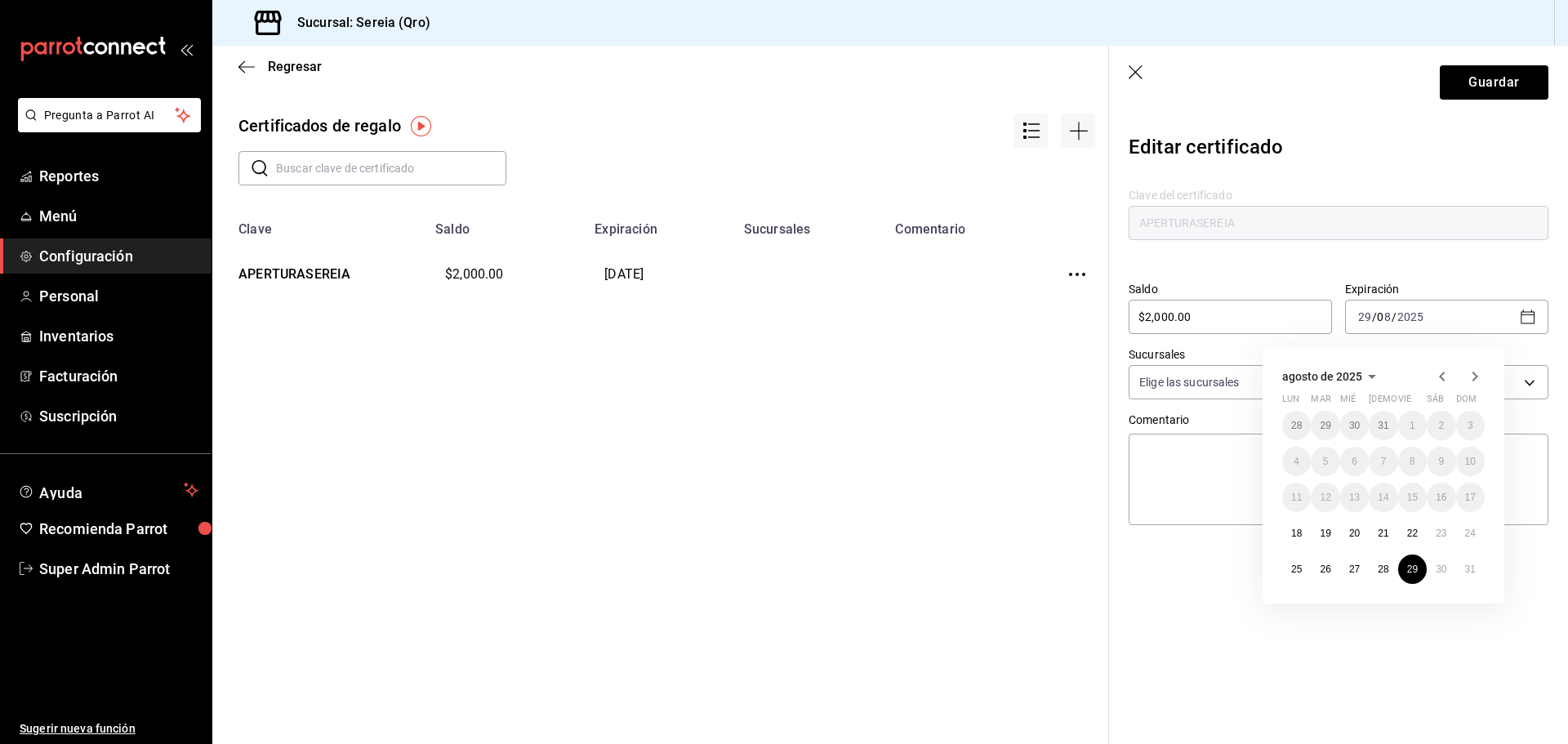
drag, startPoint x: 1473, startPoint y: 379, endPoint x: 1343, endPoint y: 371, distance: 130.2
click at [1220, 444] on textarea at bounding box center [1338, 479] width 420 height 92
click at [1131, 71] on icon "button" at bounding box center [1137, 73] width 16 height 16
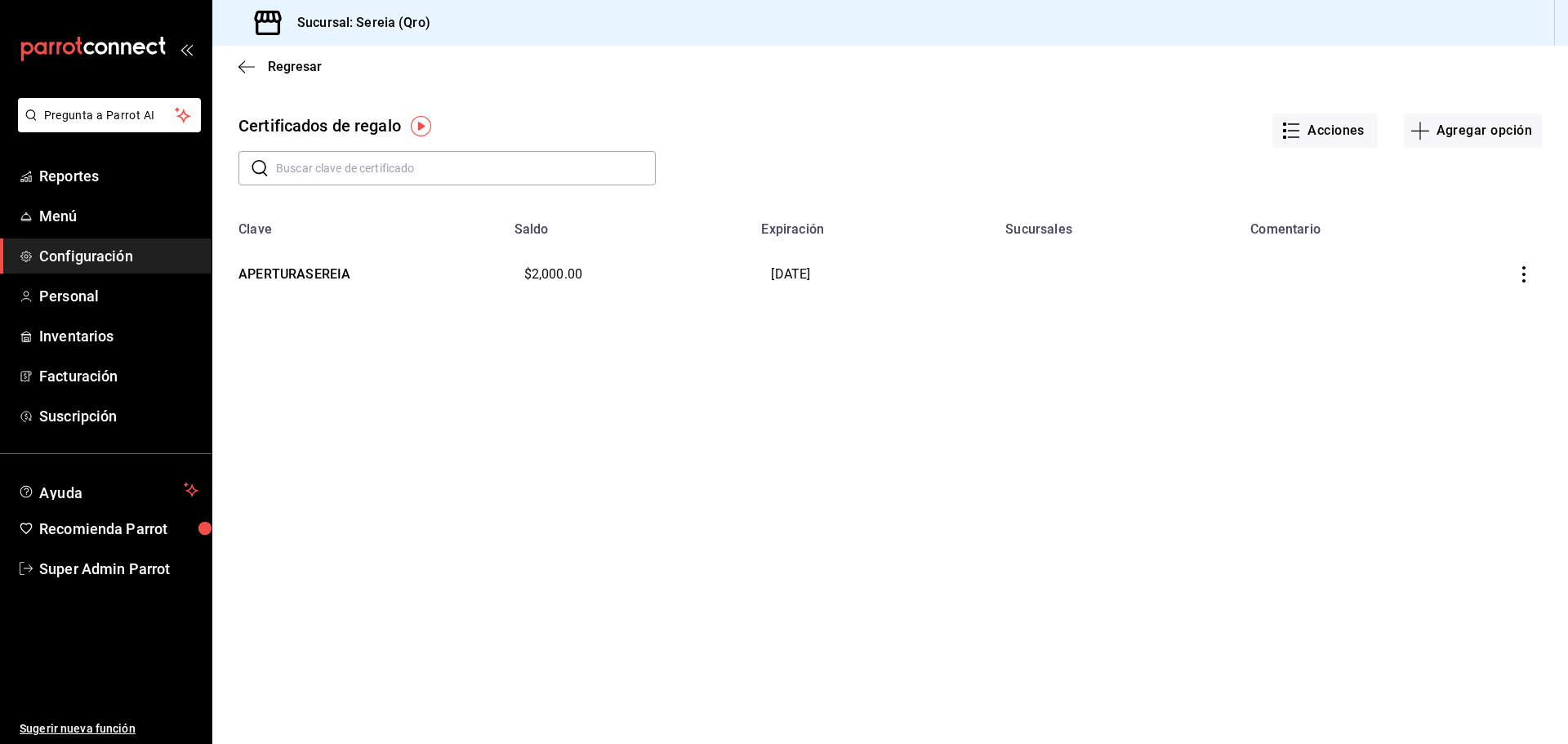
click at [1525, 272] on icon "button" at bounding box center [1523, 274] width 16 height 16
click at [1314, 353] on div at bounding box center [784, 372] width 1568 height 744
click at [333, 274] on td "APERTURASEREIA" at bounding box center [358, 274] width 292 height 75
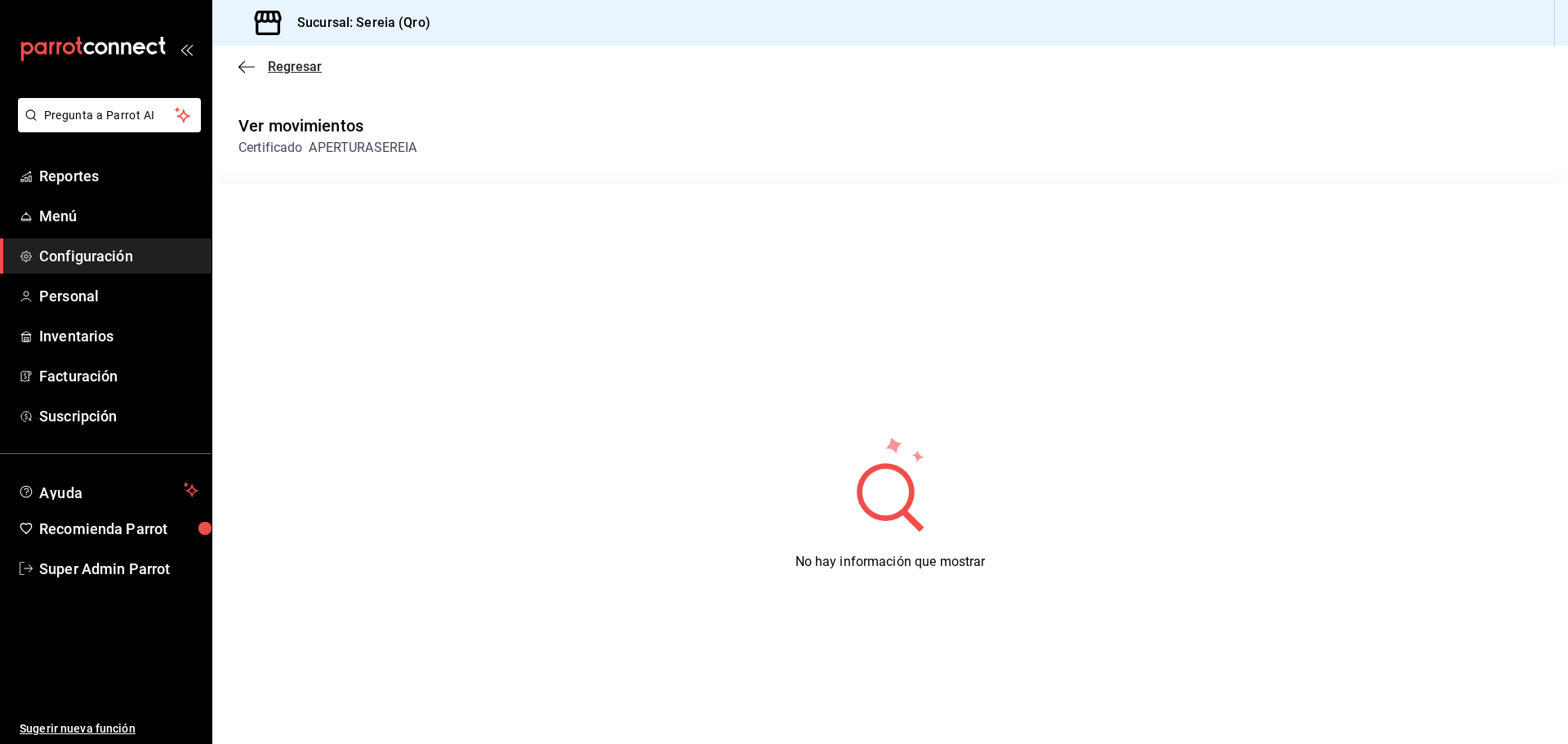
click at [249, 71] on icon "button" at bounding box center [247, 67] width 16 height 14
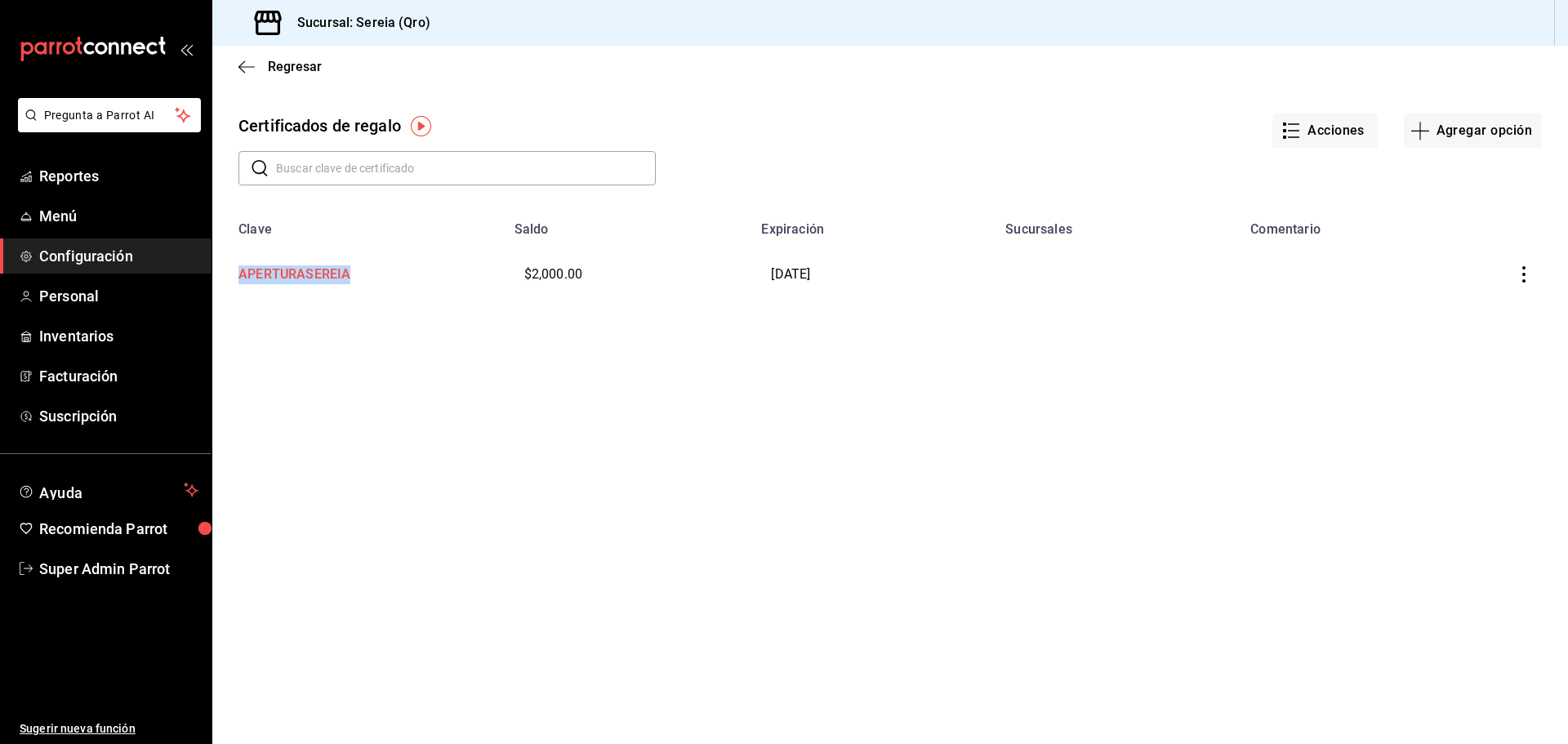
drag, startPoint x: 371, startPoint y: 275, endPoint x: 240, endPoint y: 281, distance: 131.1
click at [240, 281] on td "APERTURASEREIA" at bounding box center [358, 274] width 292 height 75
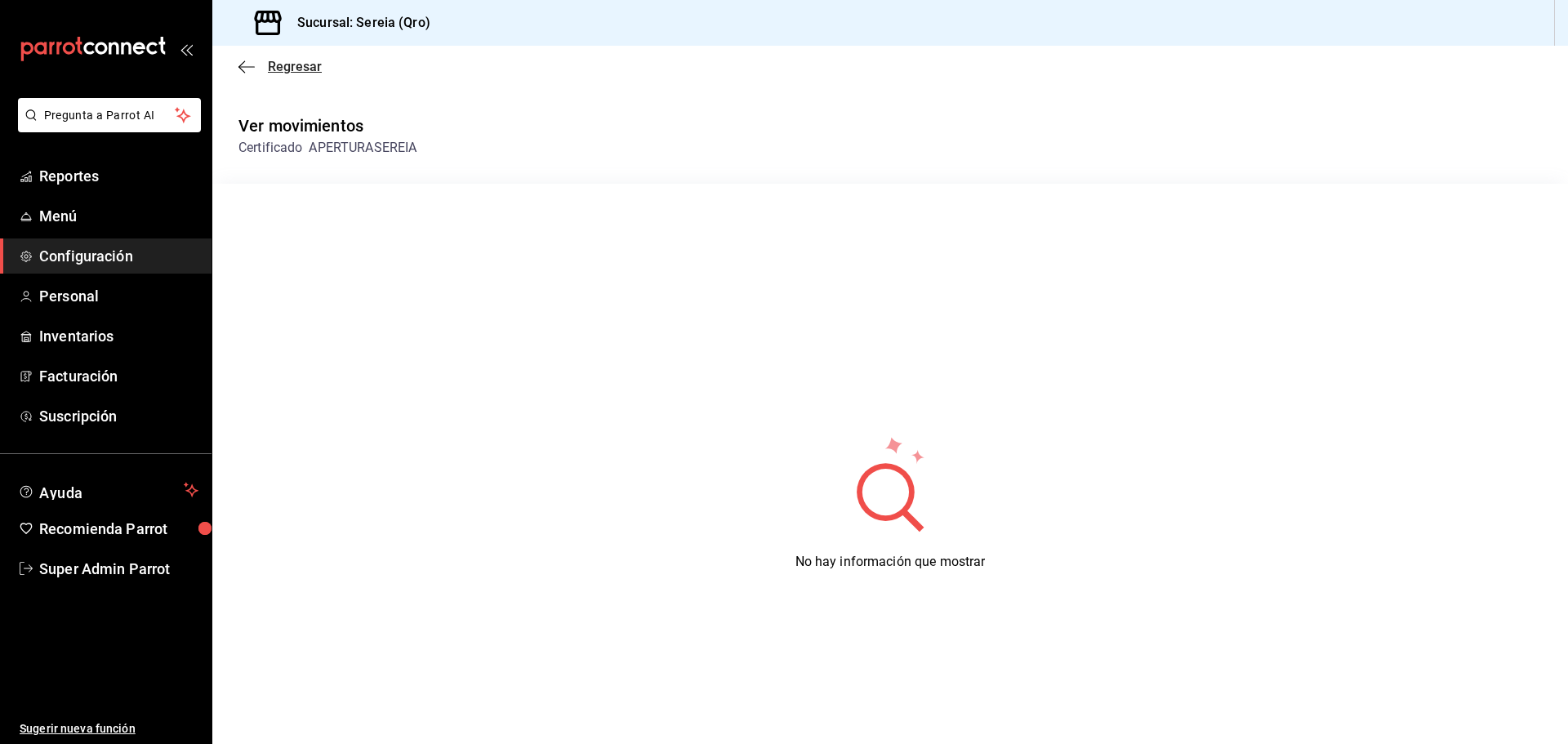
click at [246, 72] on icon "button" at bounding box center [247, 67] width 16 height 14
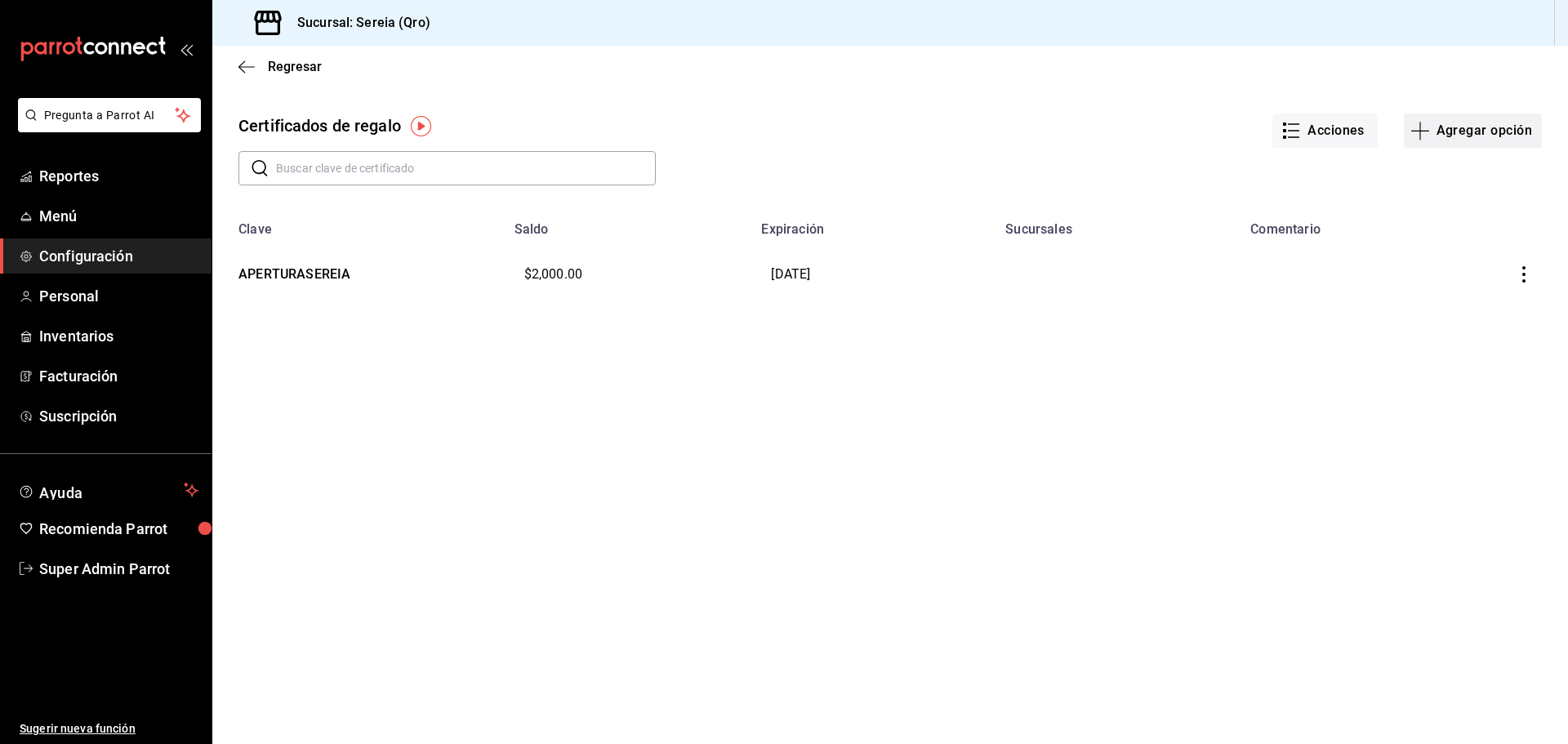
click at [1453, 130] on button "Agregar opción" at bounding box center [1473, 130] width 138 height 34
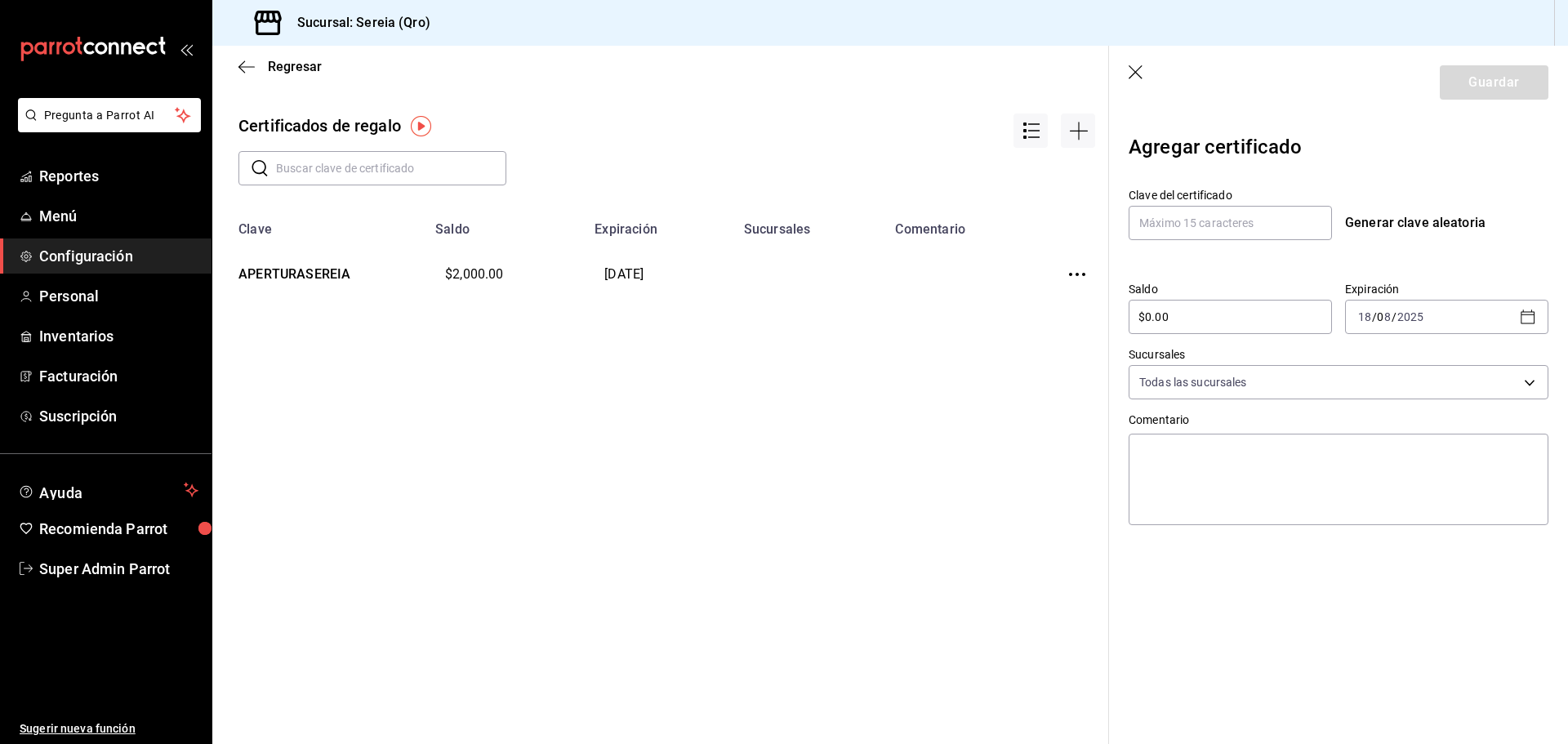
click at [1515, 309] on div "2025-08-18 18 / 0 8 / 2025" at bounding box center [1447, 316] width 203 height 34
click at [1372, 378] on icon "button" at bounding box center [1371, 377] width 8 height 4
click at [1473, 378] on icon "button" at bounding box center [1474, 377] width 20 height 20
click at [1231, 314] on input "$0.00" at bounding box center [1230, 317] width 203 height 20
click at [1306, 672] on section "Guardar Agregar certificado Clave del certificado Generar clave aleatoria Saldo…" at bounding box center [1338, 395] width 459 height 699
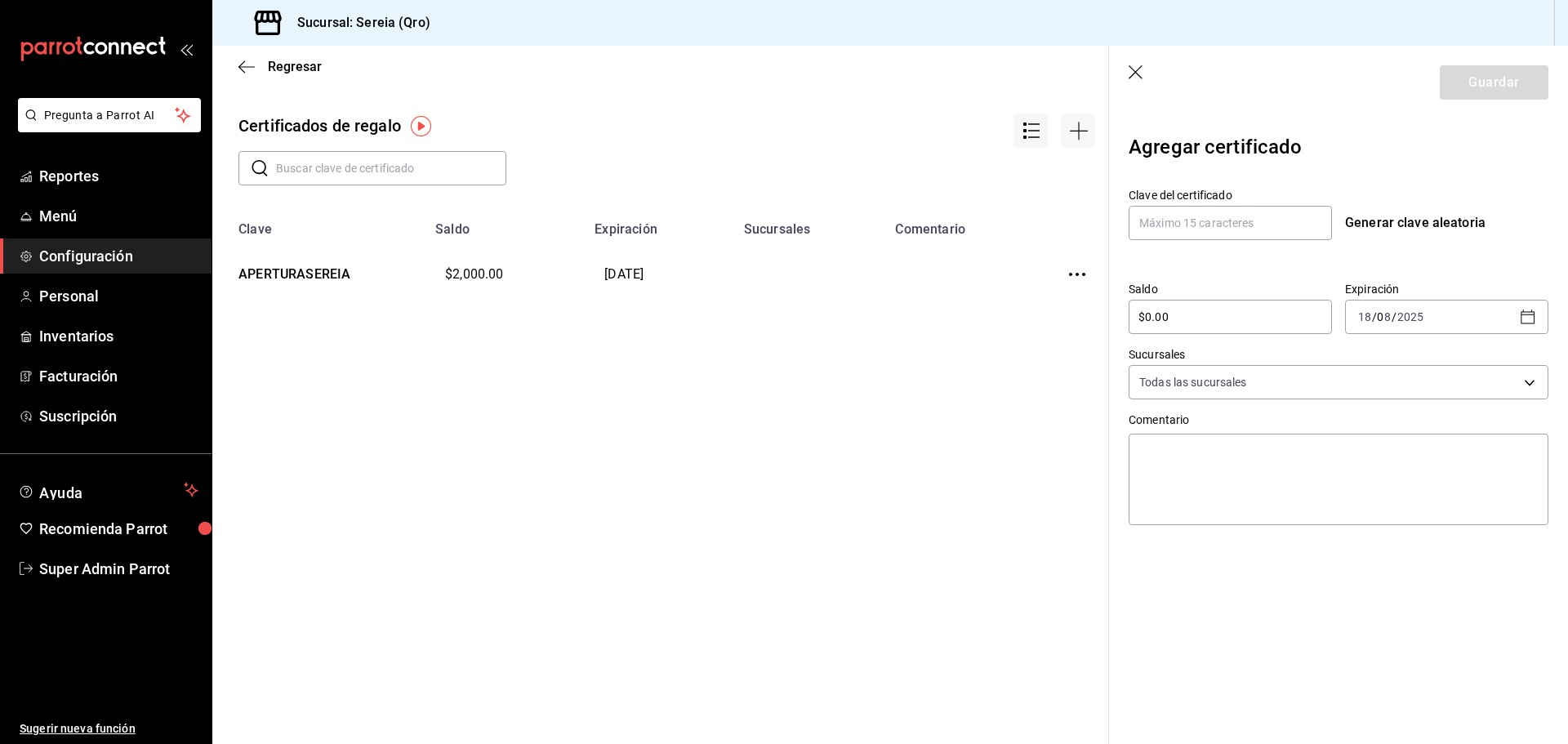
click at [1492, 310] on div "2025-08-18 18 / 0 8 / 2025" at bounding box center [1447, 316] width 203 height 34
drag, startPoint x: 1300, startPoint y: 384, endPoint x: 1408, endPoint y: 576, distance: 220.3
click at [1408, 576] on button "29" at bounding box center [1412, 568] width 29 height 29
click at [1524, 319] on icon "button" at bounding box center [1528, 317] width 20 height 20
click at [1471, 375] on icon "button" at bounding box center [1474, 377] width 20 height 20
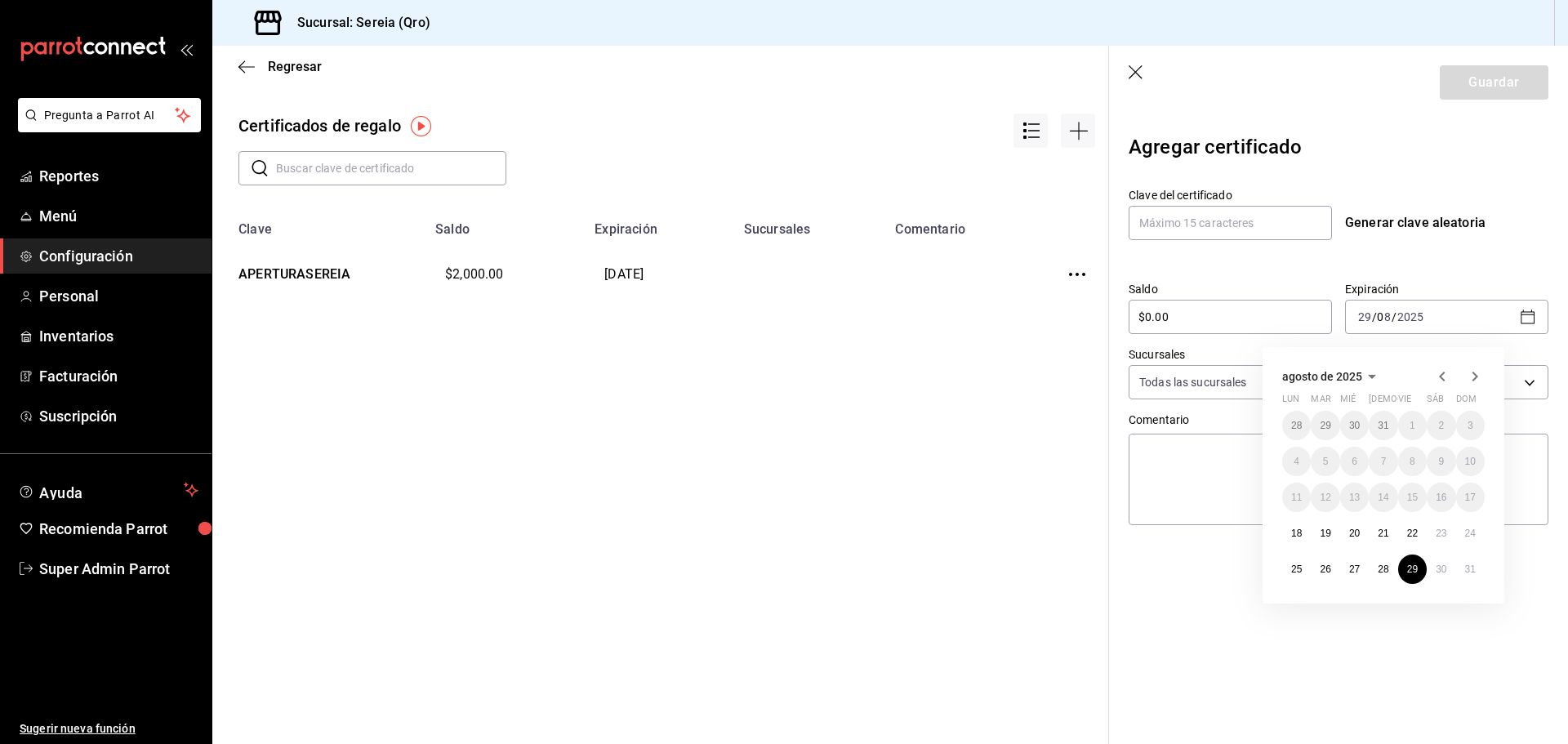
click at [1471, 375] on icon "button" at bounding box center [1474, 377] width 20 height 20
click at [919, 455] on div "Regresar Certificados de regalo ​ ​ Clave Saldo Expiración Sucursales Comentari…" at bounding box center [666, 395] width 909 height 699
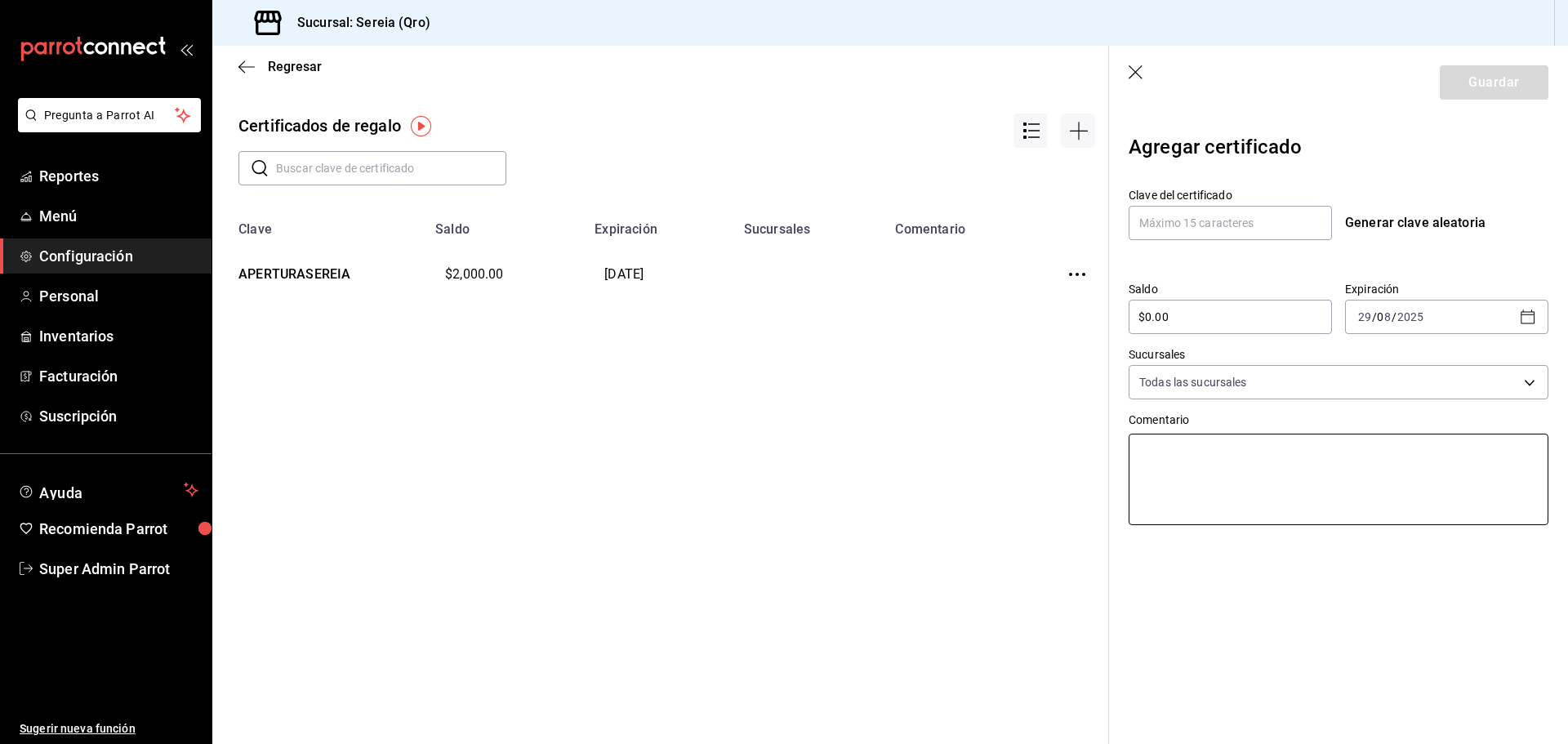
click at [1229, 486] on textarea at bounding box center [1338, 479] width 420 height 92
click at [1268, 392] on body "Pregunta a Parrot AI Reportes Menú Configuración Personal Inventarios Facturaci…" at bounding box center [784, 372] width 1568 height 744
click at [1268, 392] on div at bounding box center [784, 372] width 1568 height 744
click at [1274, 223] on input "text" at bounding box center [1230, 223] width 203 height 34
type input "PRUEBA"
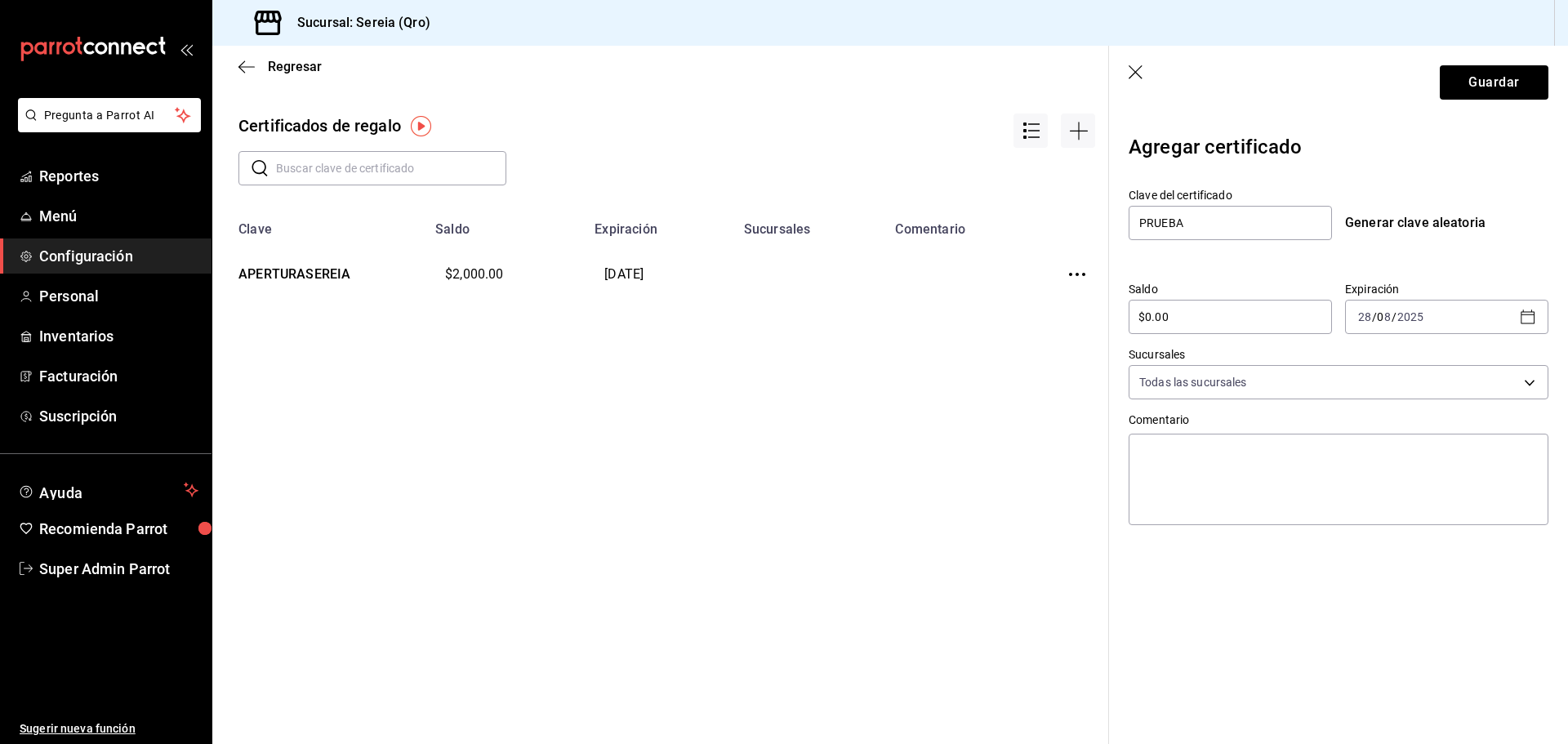
drag, startPoint x: 1406, startPoint y: 570, endPoint x: 1395, endPoint y: 323, distance: 247.2
click at [1395, 321] on span "/" at bounding box center [1393, 316] width 4 height 13
drag, startPoint x: 1404, startPoint y: 285, endPoint x: 1344, endPoint y: 289, distance: 60.1
click at [1344, 289] on div "Expiración 2025-08-28 28 / 0 8 / 2025" at bounding box center [1440, 301] width 216 height 65
copy label "Expiración"
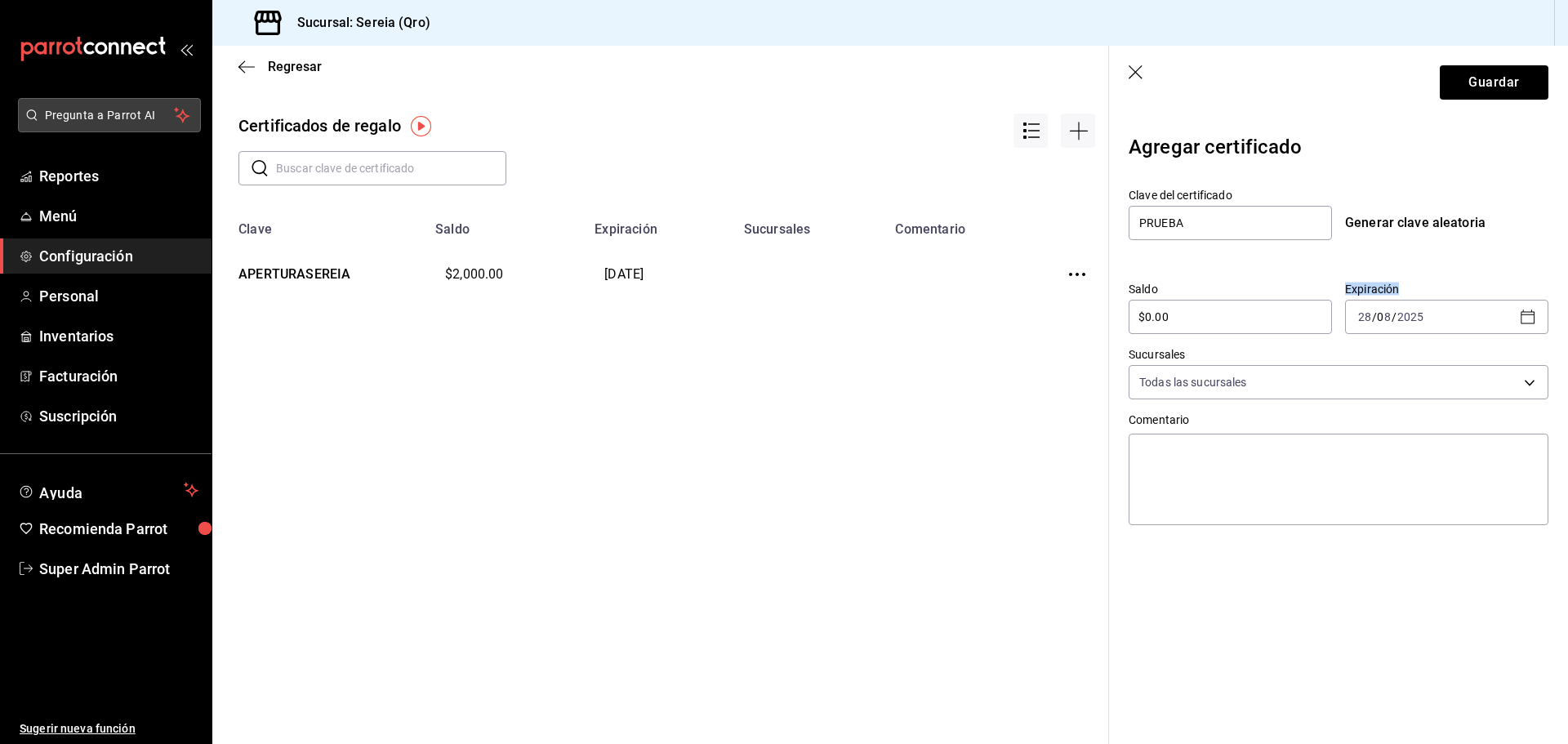
click at [145, 110] on span "Pregunta a Parrot AI" at bounding box center [110, 115] width 130 height 17
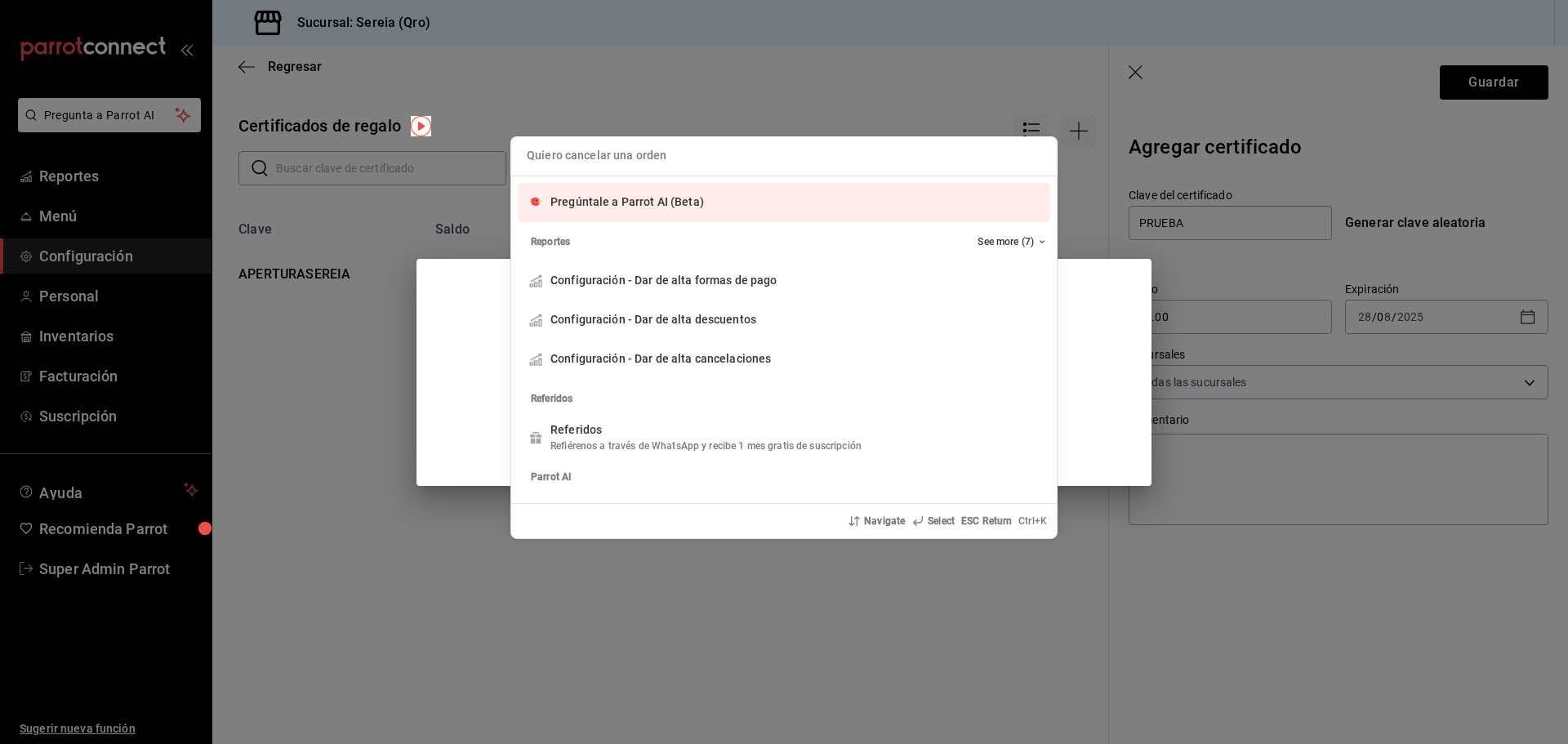
click at [612, 161] on input "Quiero cancelar una orden" at bounding box center [784, 156] width 527 height 39
click at [641, 161] on input "Quiero cancelar una orden" at bounding box center [784, 156] width 527 height 39
click at [676, 159] on input "Quiero cancelar una orden" at bounding box center [784, 156] width 527 height 39
click at [690, 164] on input "Quiero cancelar una orden" at bounding box center [784, 156] width 527 height 39
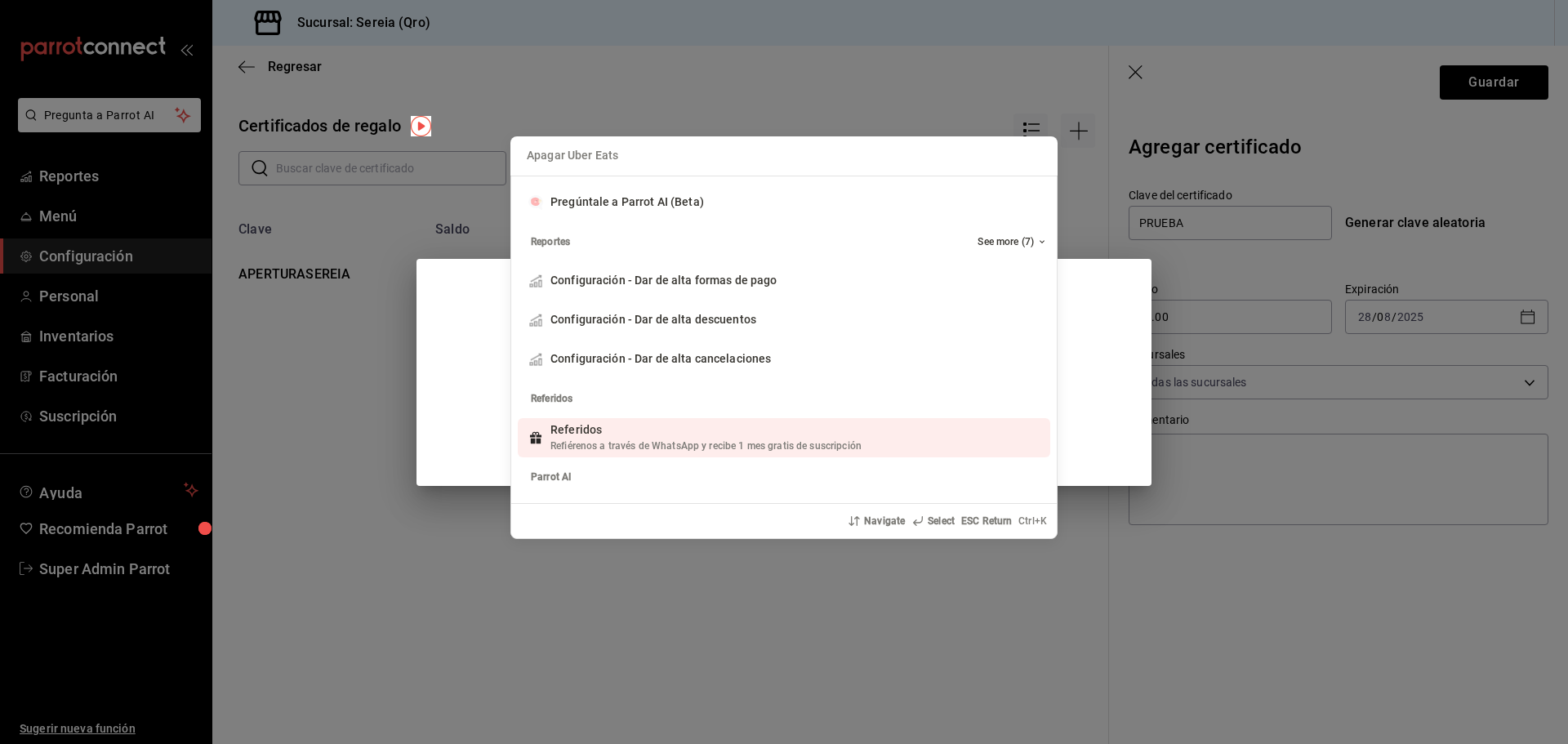
click at [1278, 406] on div "Apagar Uber Eats Pregúntale a Parrot AI (Beta) Reportes See more (7) Configurac…" at bounding box center [784, 372] width 1568 height 744
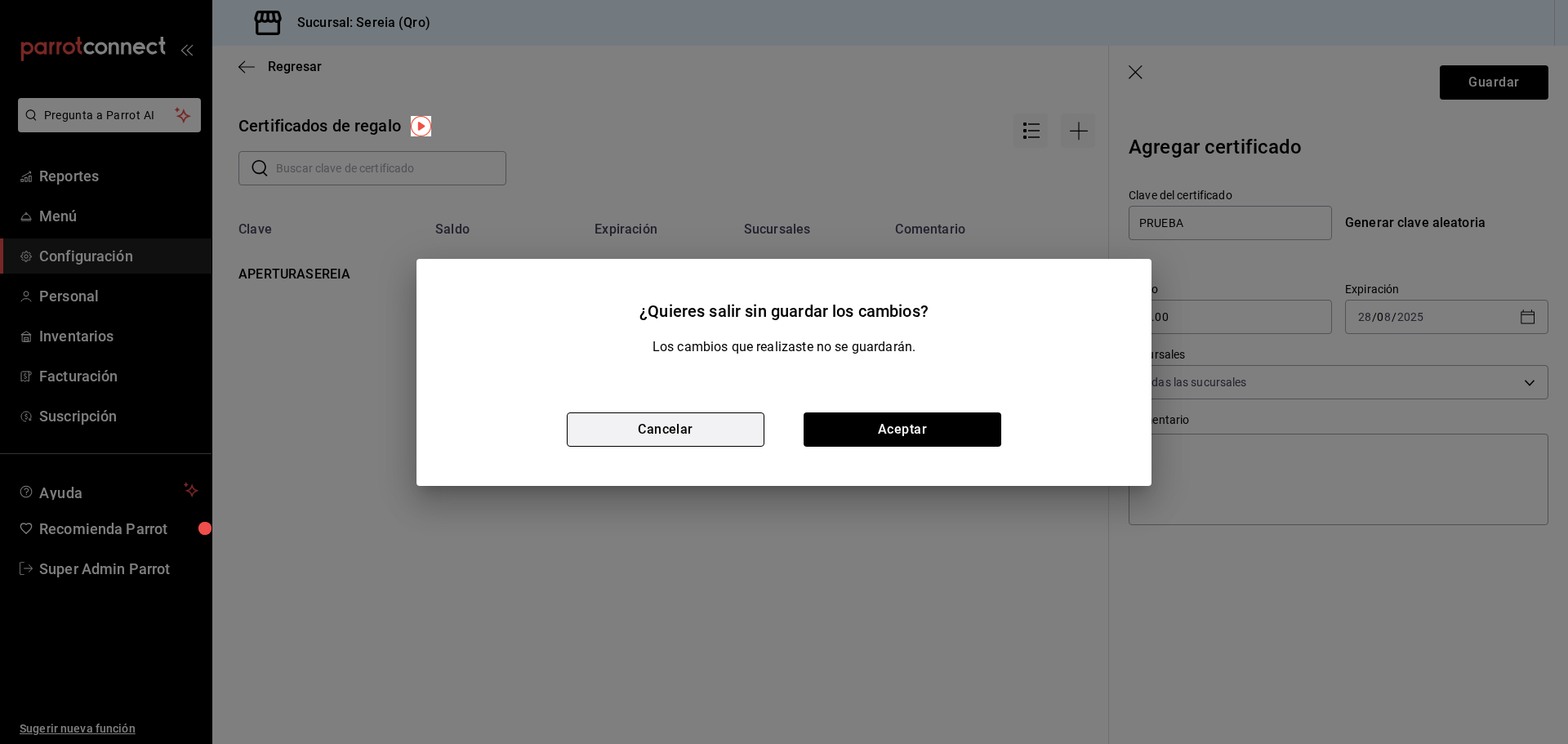
click at [729, 424] on button "Cancelar" at bounding box center [666, 429] width 198 height 34
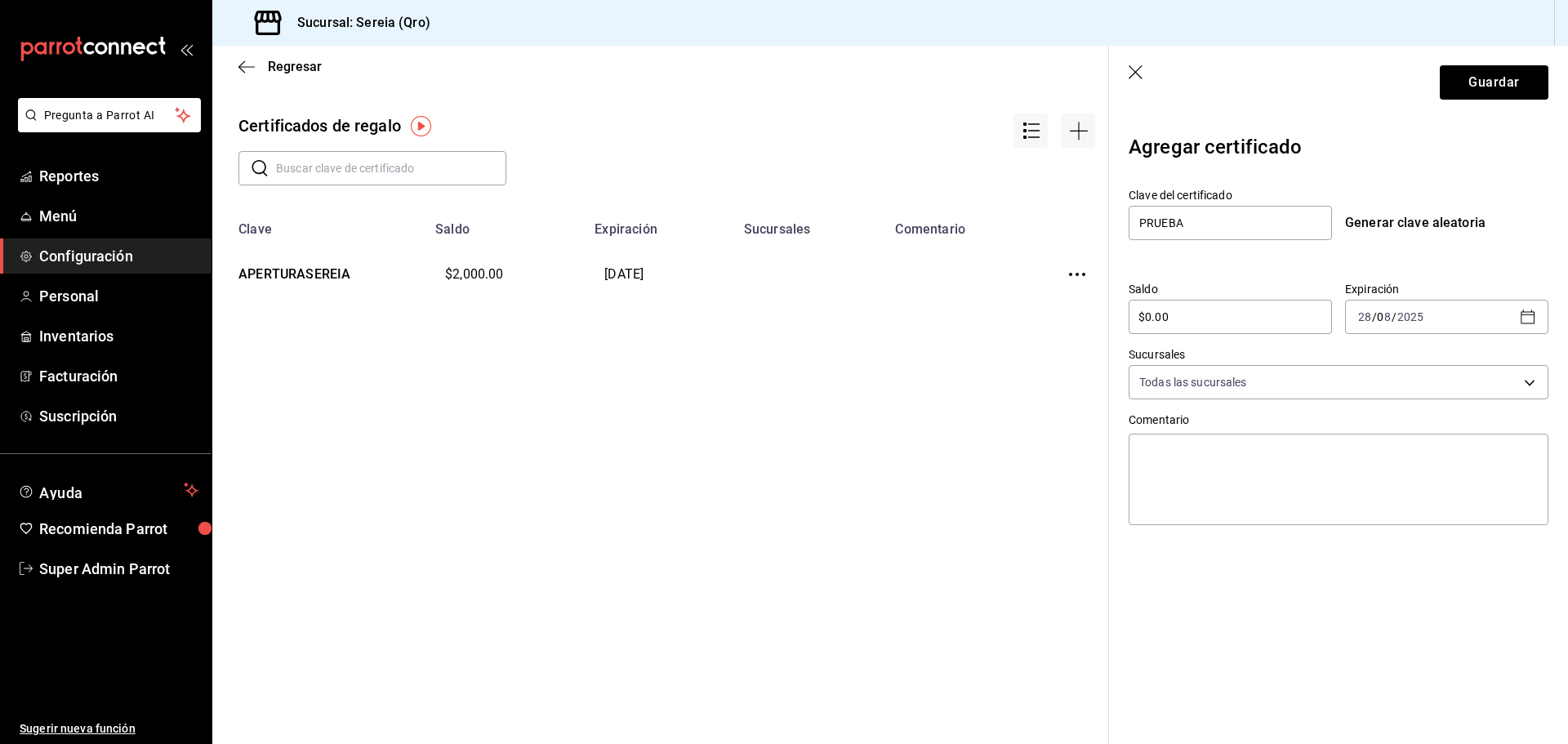
click at [1528, 320] on icon "button" at bounding box center [1528, 317] width 20 height 20
click at [1475, 375] on icon "button" at bounding box center [1475, 376] width 5 height 10
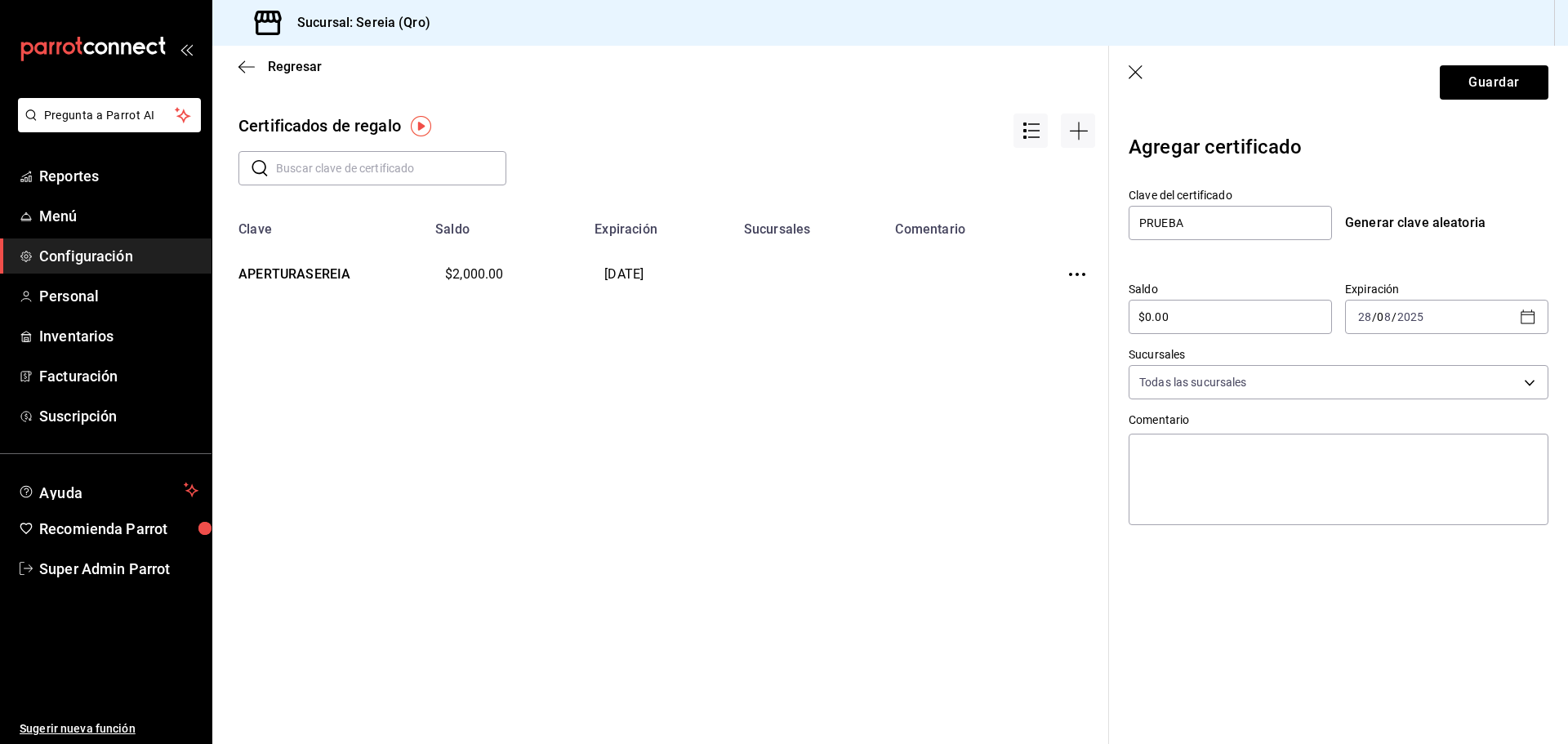
click at [1134, 65] on icon "button" at bounding box center [1137, 73] width 16 height 16
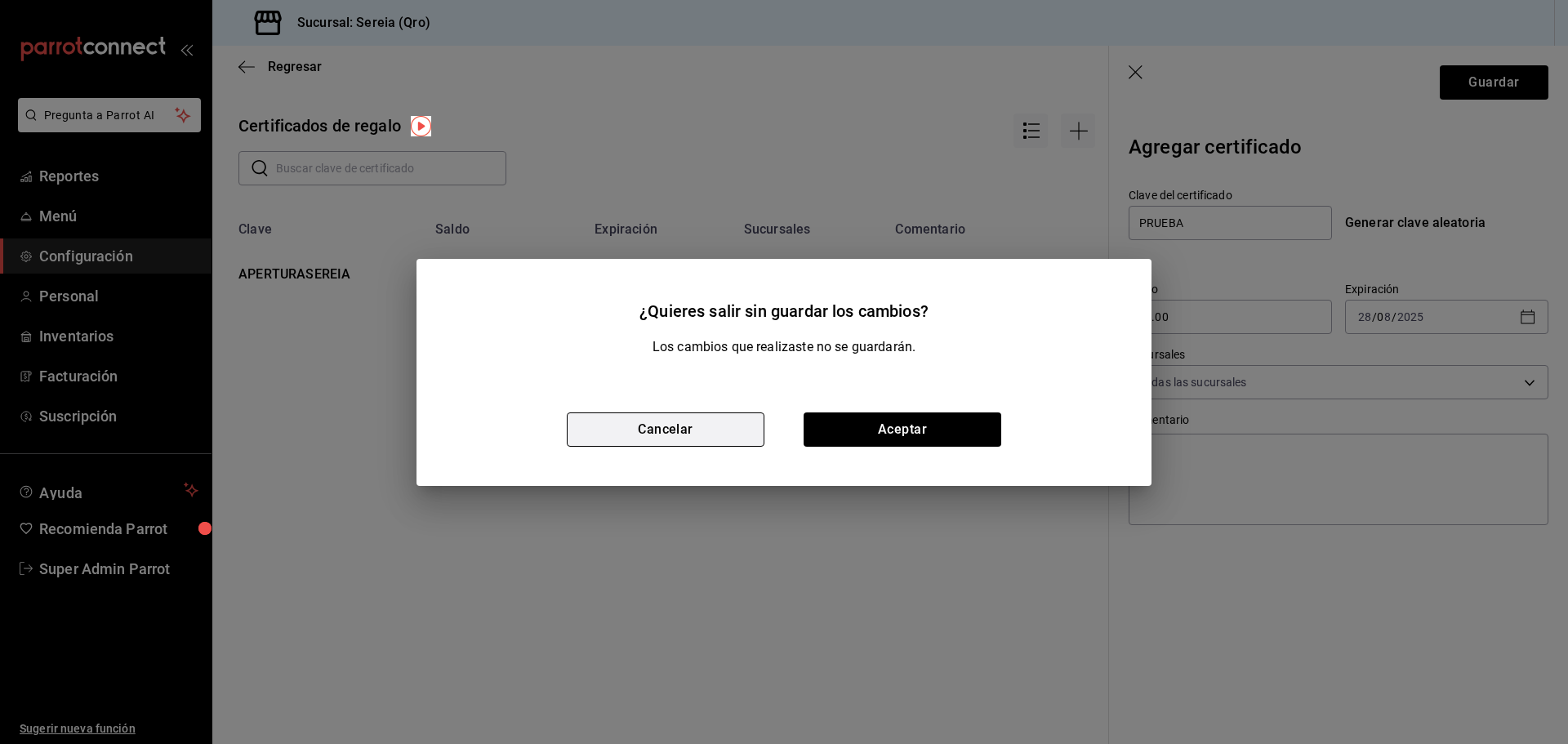
click at [749, 430] on button "Cancelar" at bounding box center [666, 429] width 198 height 34
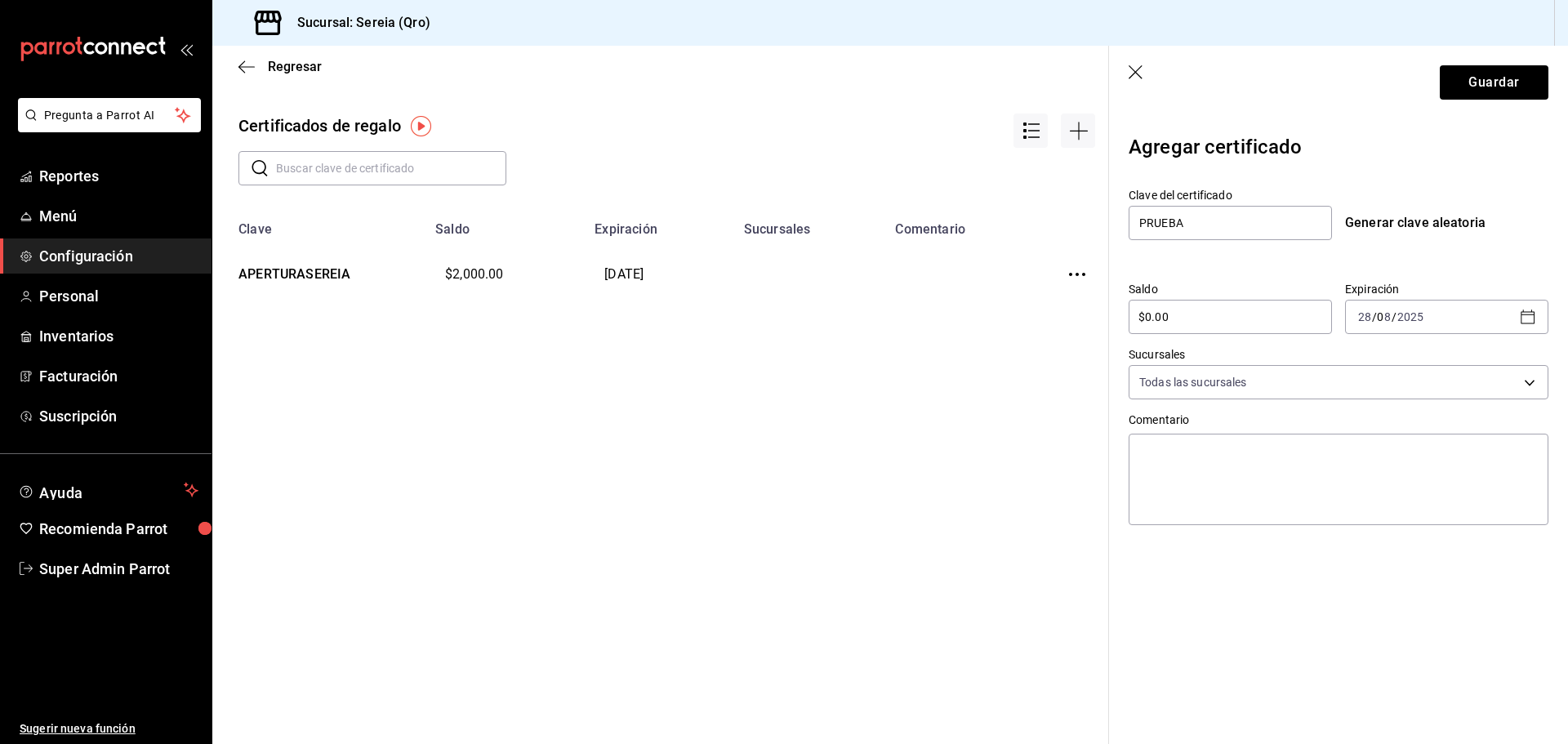
click at [1131, 75] on icon "button" at bounding box center [1137, 73] width 16 height 16
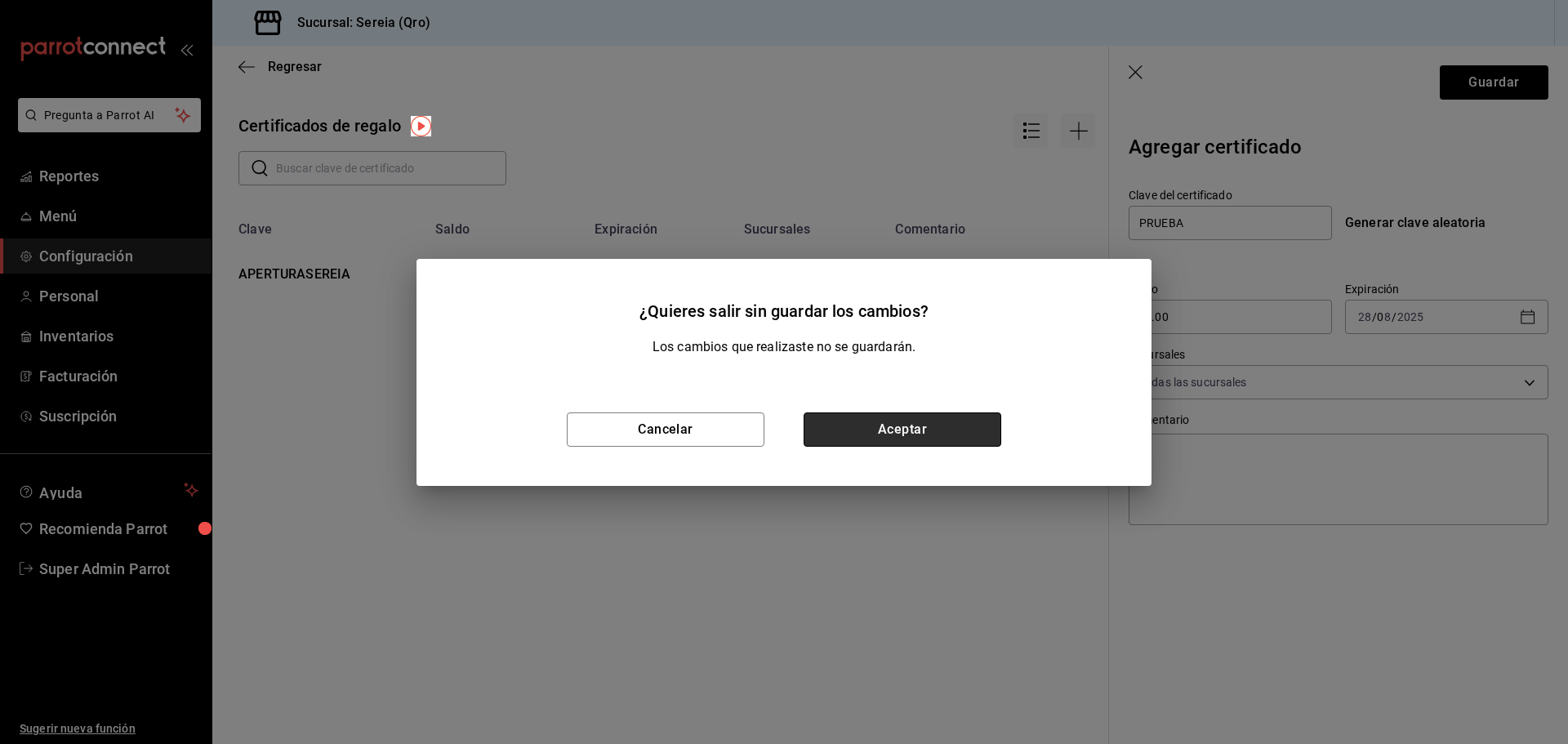
click at [938, 421] on button "Aceptar" at bounding box center [902, 429] width 198 height 34
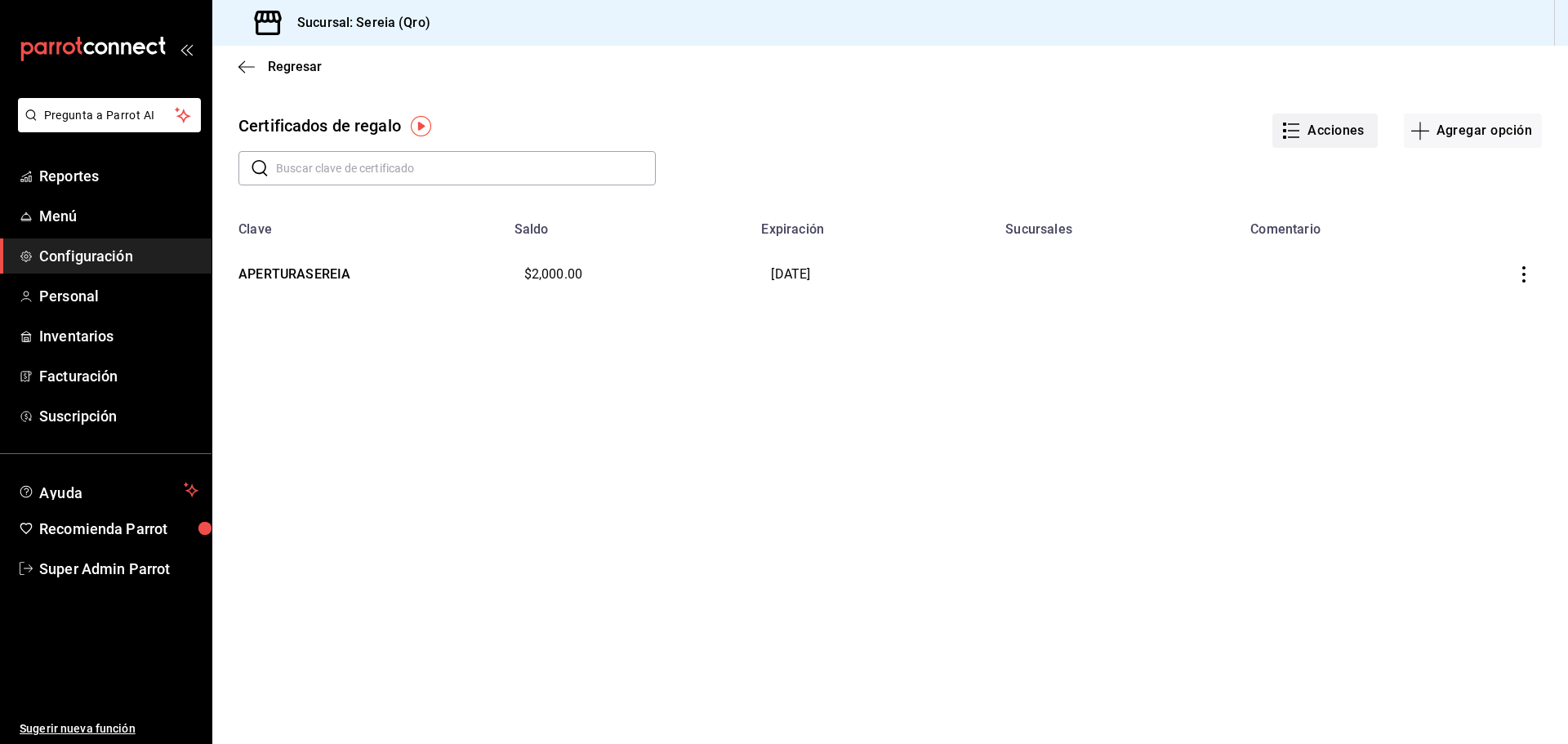
click at [1344, 135] on button "Acciones" at bounding box center [1325, 130] width 105 height 34
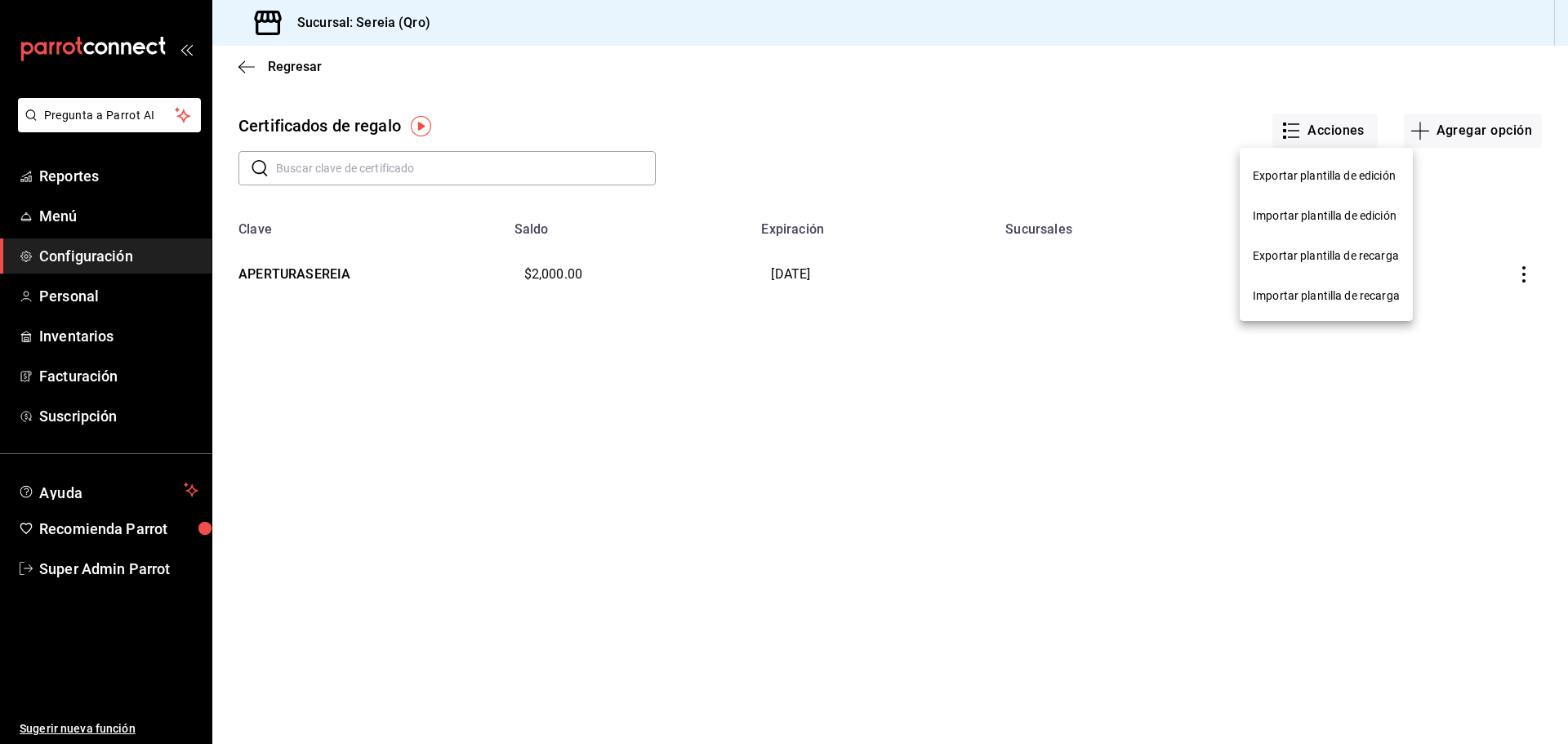
click at [1432, 131] on div at bounding box center [784, 372] width 1568 height 744
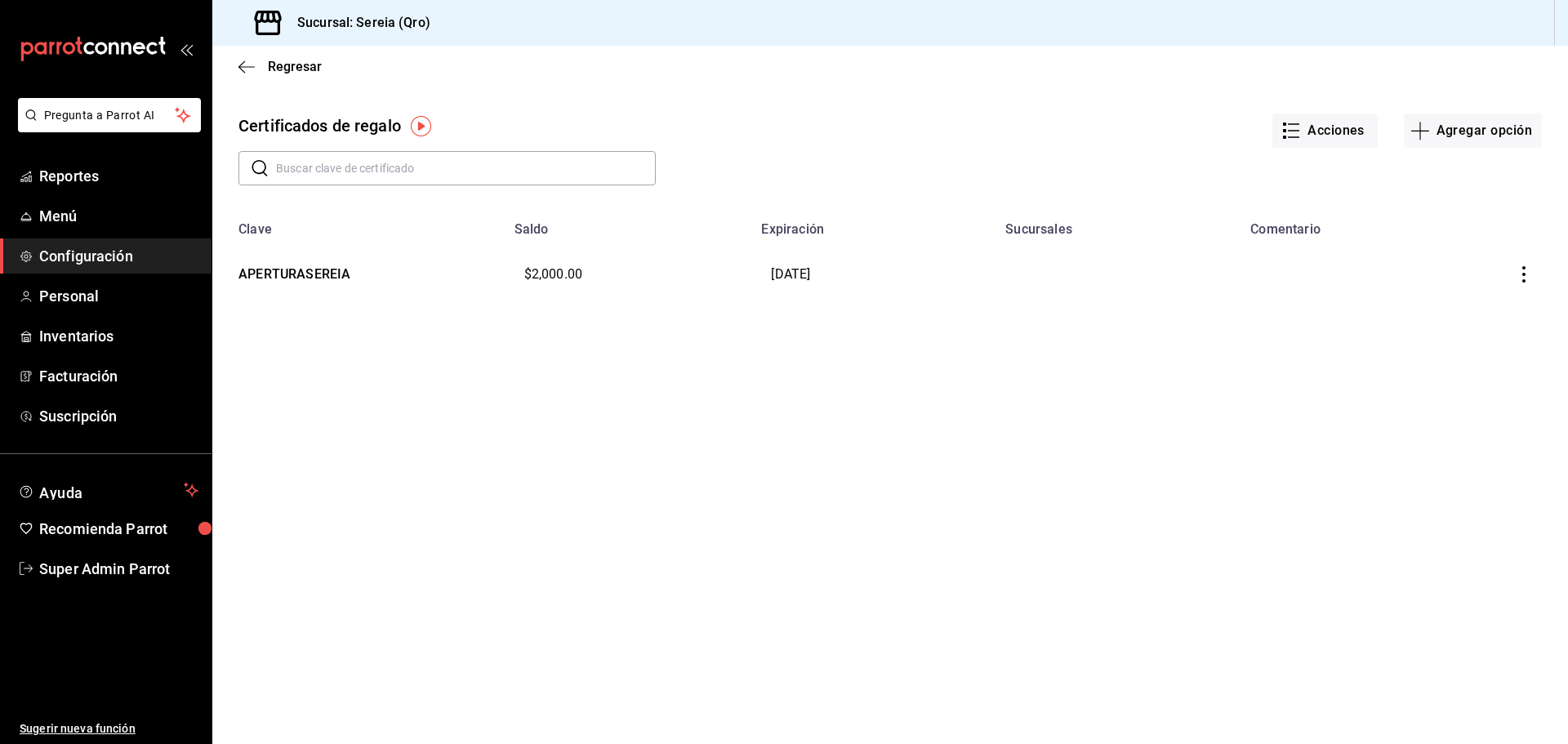
click at [1432, 131] on button "Agregar opción" at bounding box center [1473, 130] width 138 height 34
click at [1419, 137] on icon "button" at bounding box center [1420, 131] width 20 height 20
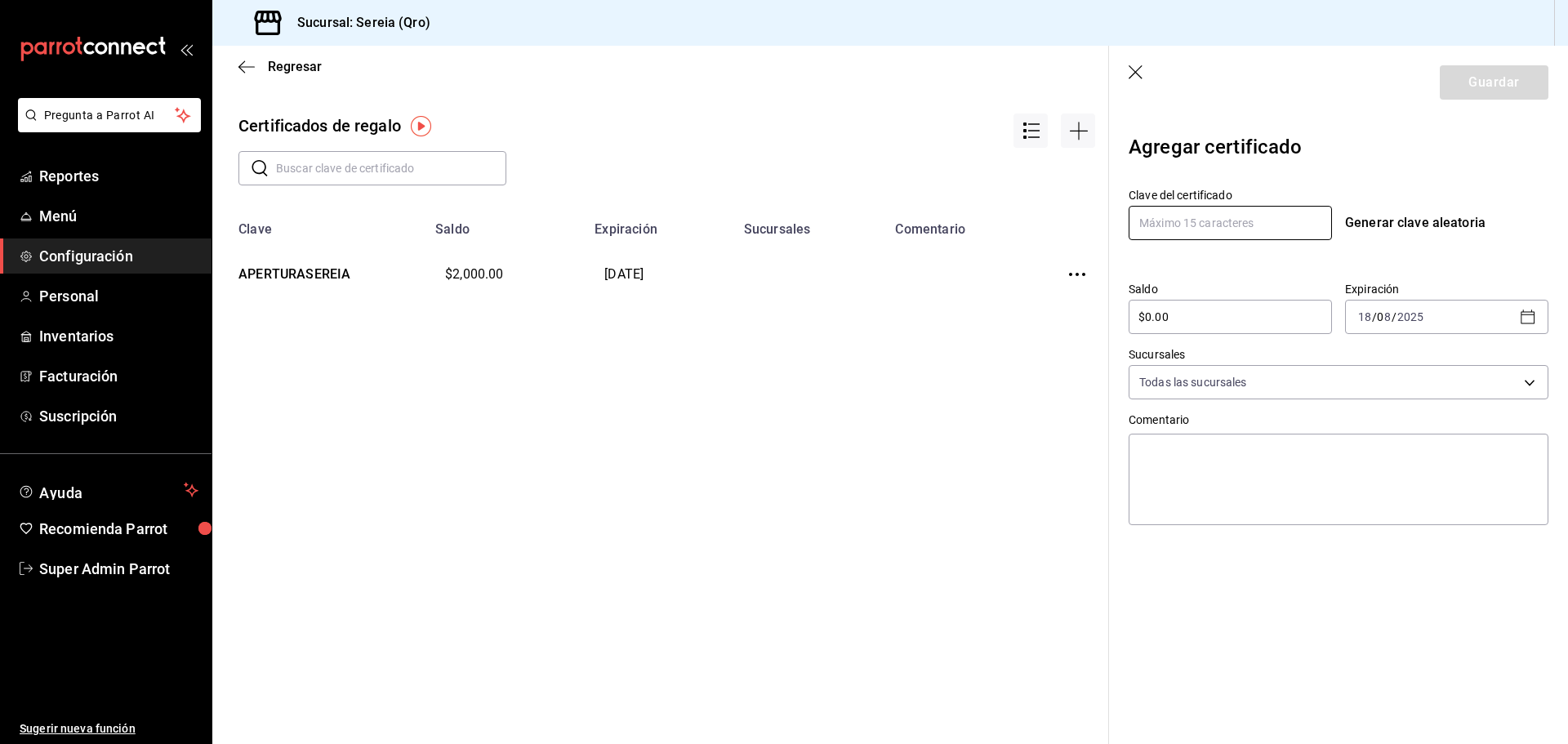
click at [1244, 231] on input "text" at bounding box center [1230, 223] width 203 height 34
click at [1377, 160] on div "Agregar certificado" at bounding box center [1338, 150] width 420 height 49
click at [1219, 318] on input "$0.00" at bounding box center [1230, 317] width 203 height 20
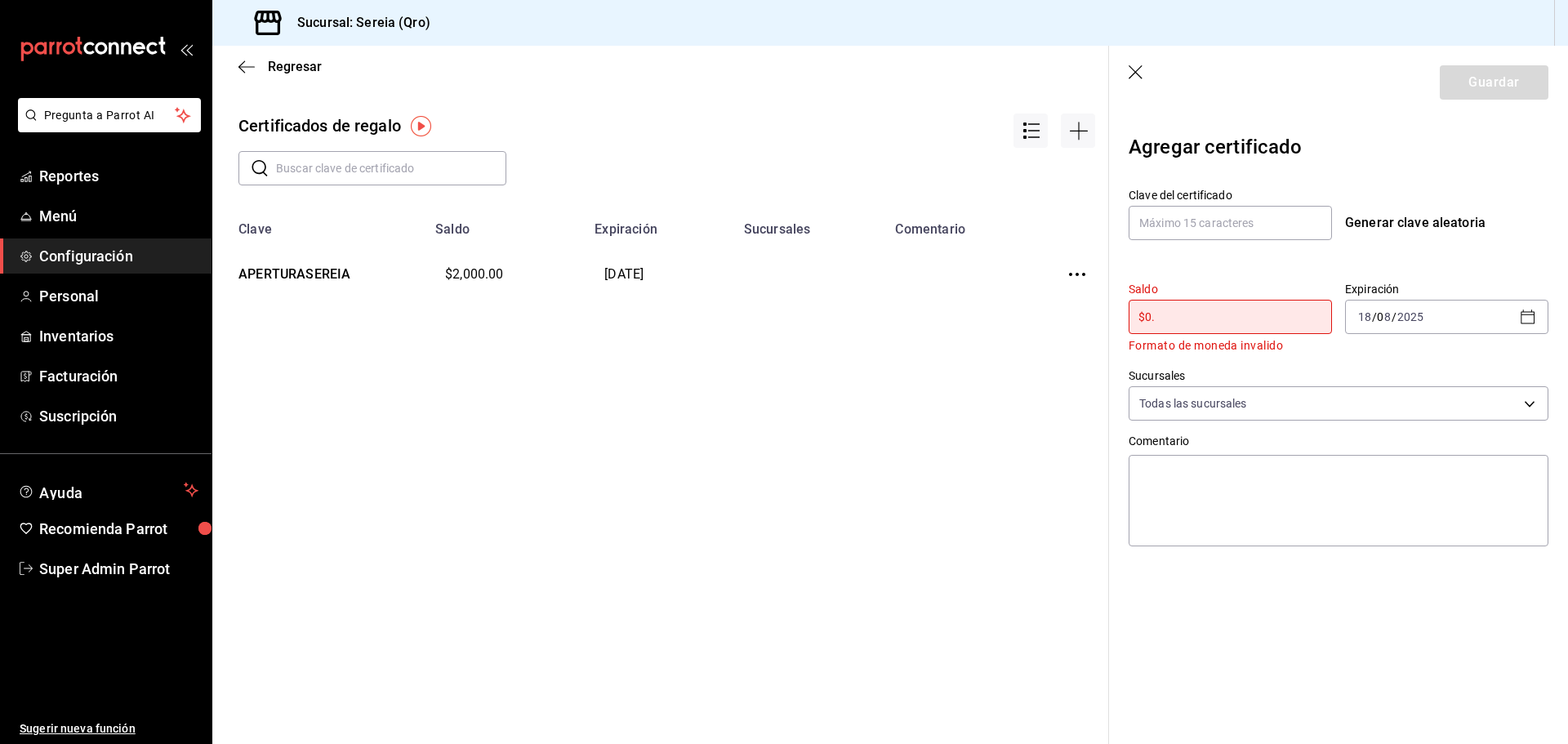
type input "$0"
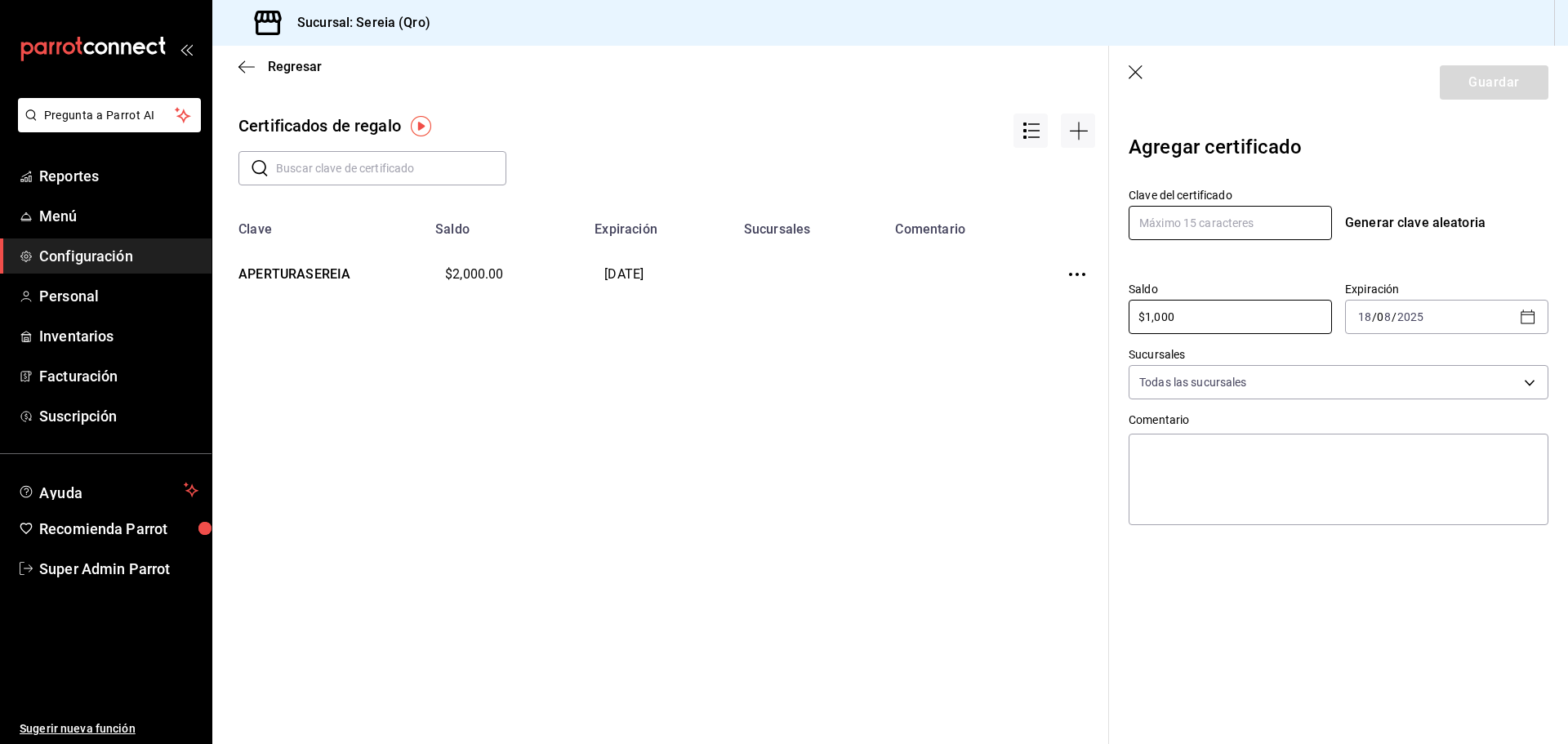
type input "$1,000"
click at [1222, 227] on input "text" at bounding box center [1230, 223] width 203 height 34
type input "PRUEBA"
click at [1299, 376] on body "Pregunta a Parrot AI Reportes Menú Configuración Personal Inventarios Facturaci…" at bounding box center [784, 372] width 1568 height 744
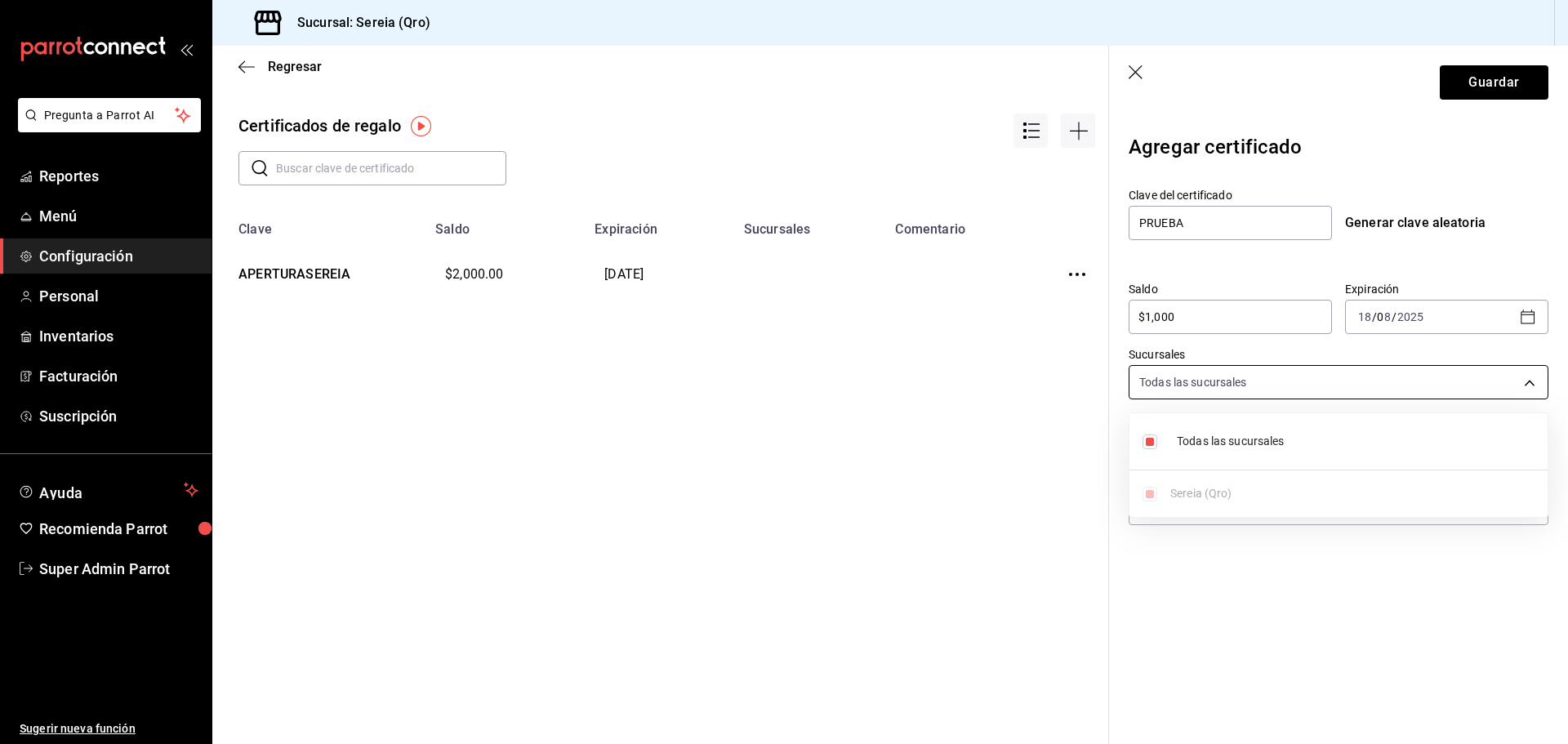
click at [1299, 376] on div at bounding box center [784, 372] width 1568 height 744
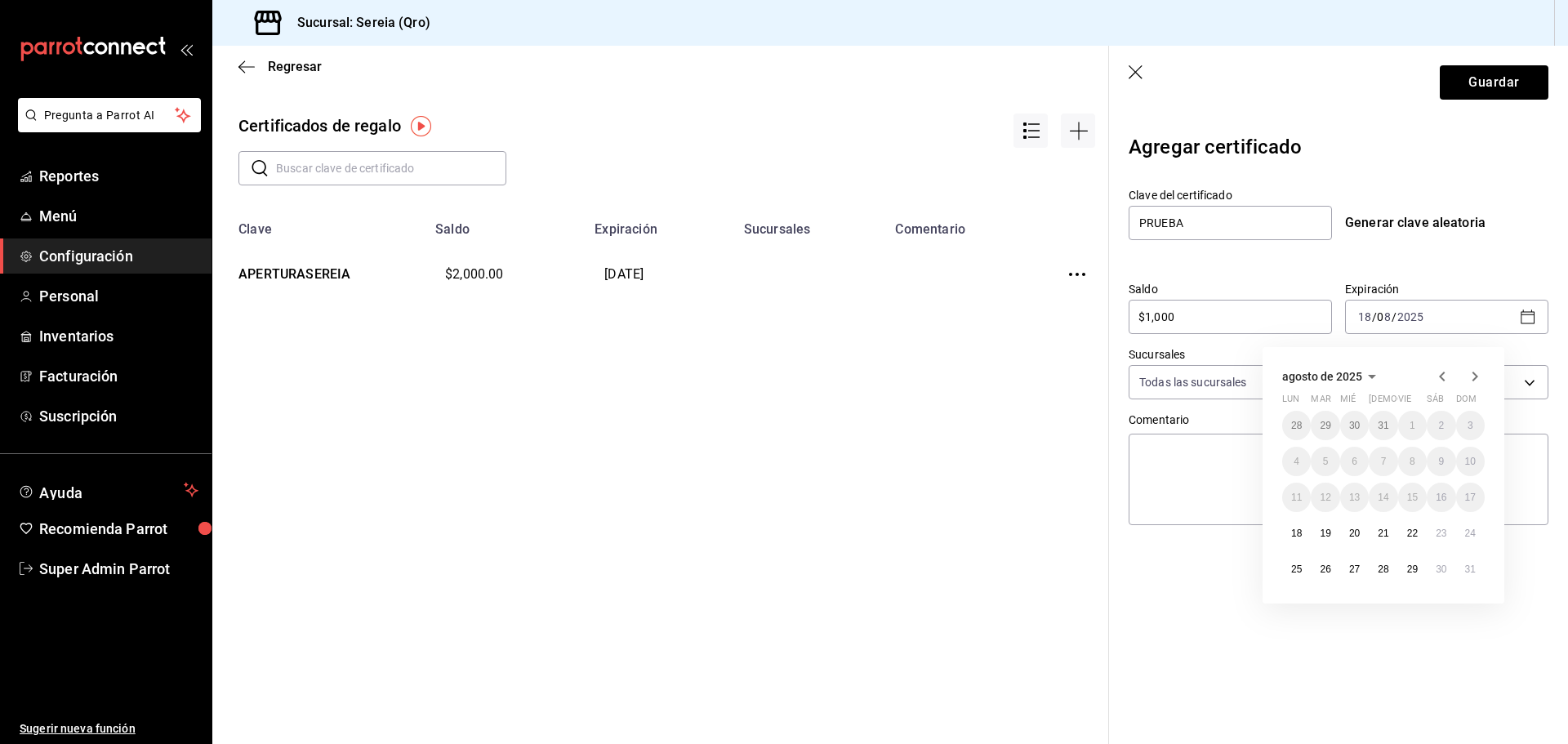
click at [1475, 375] on icon "button" at bounding box center [1475, 376] width 5 height 10
click at [1473, 376] on icon "button" at bounding box center [1474, 377] width 20 height 20
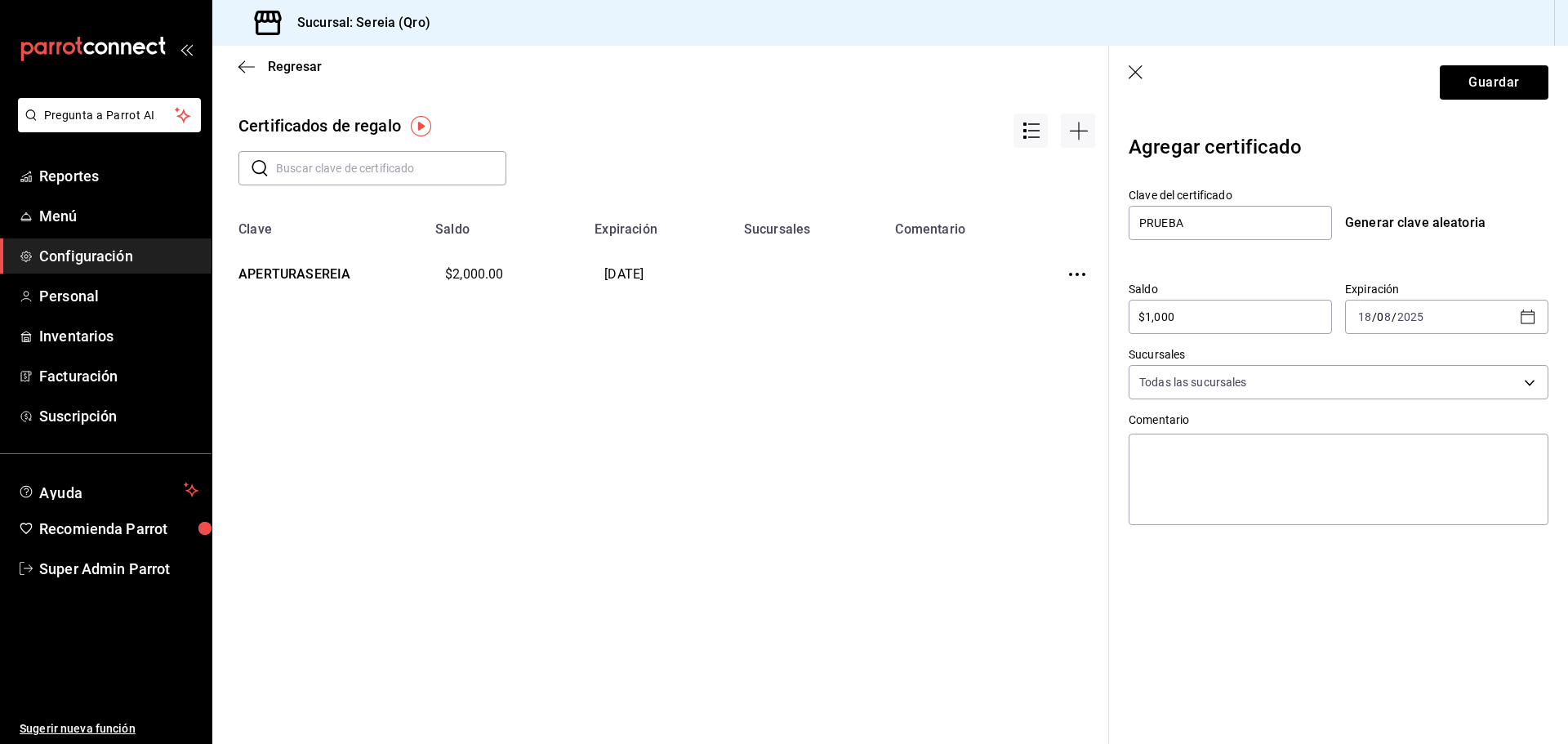
click at [1134, 78] on icon "button" at bounding box center [1137, 73] width 16 height 16
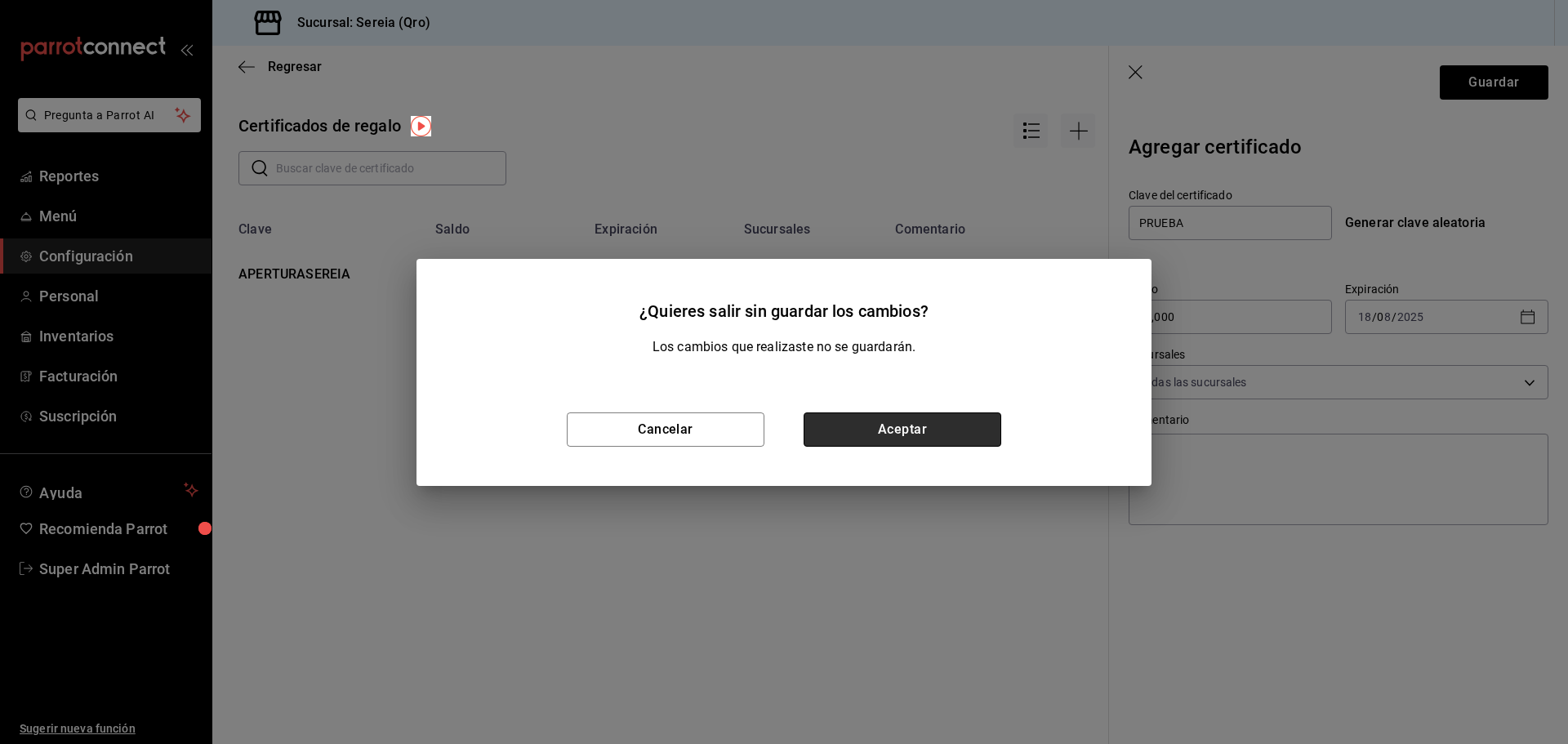
click at [946, 420] on button "Aceptar" at bounding box center [902, 429] width 198 height 34
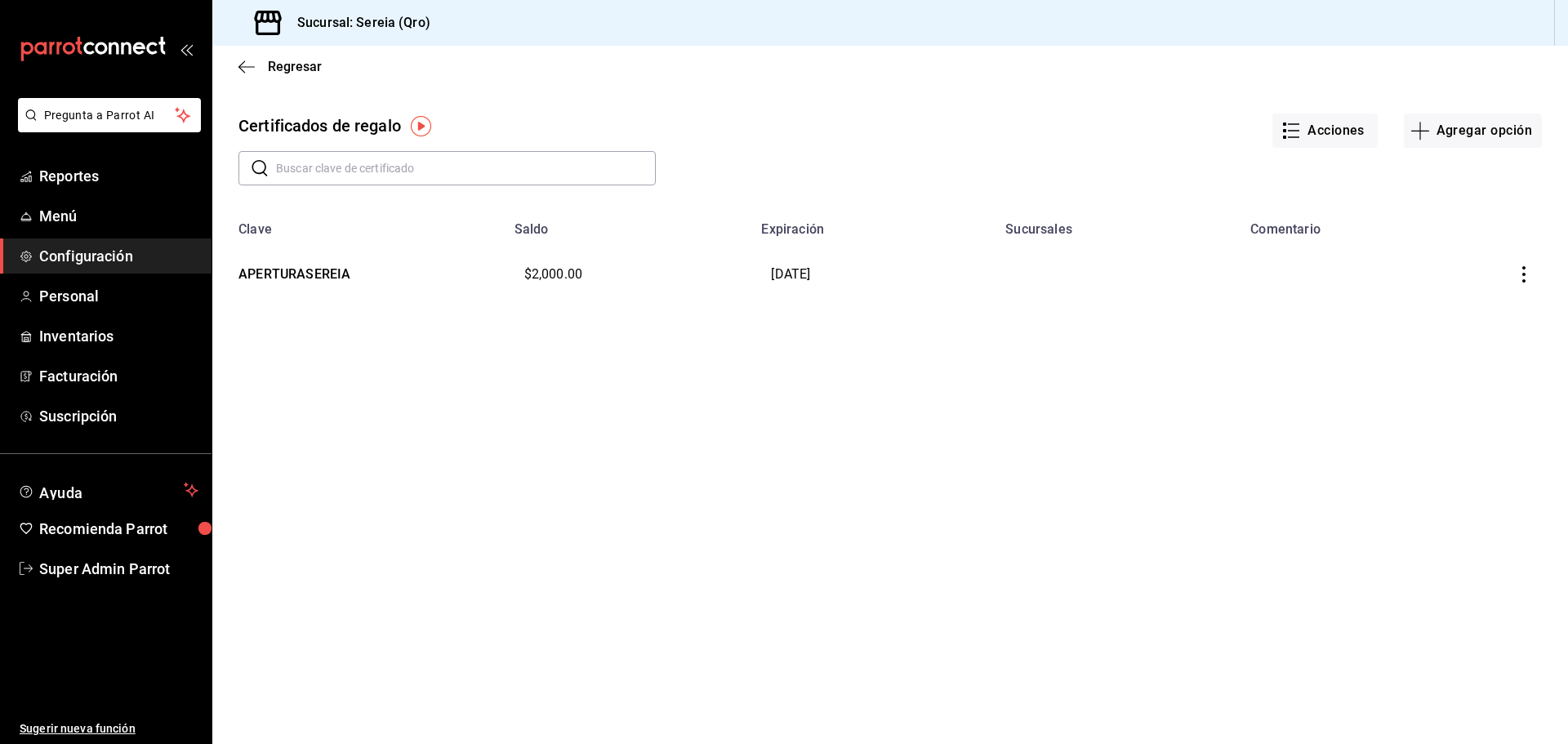
click at [1523, 275] on icon "button" at bounding box center [1524, 274] width 4 height 16
click at [1471, 236] on li "Editar" at bounding box center [1469, 235] width 146 height 39
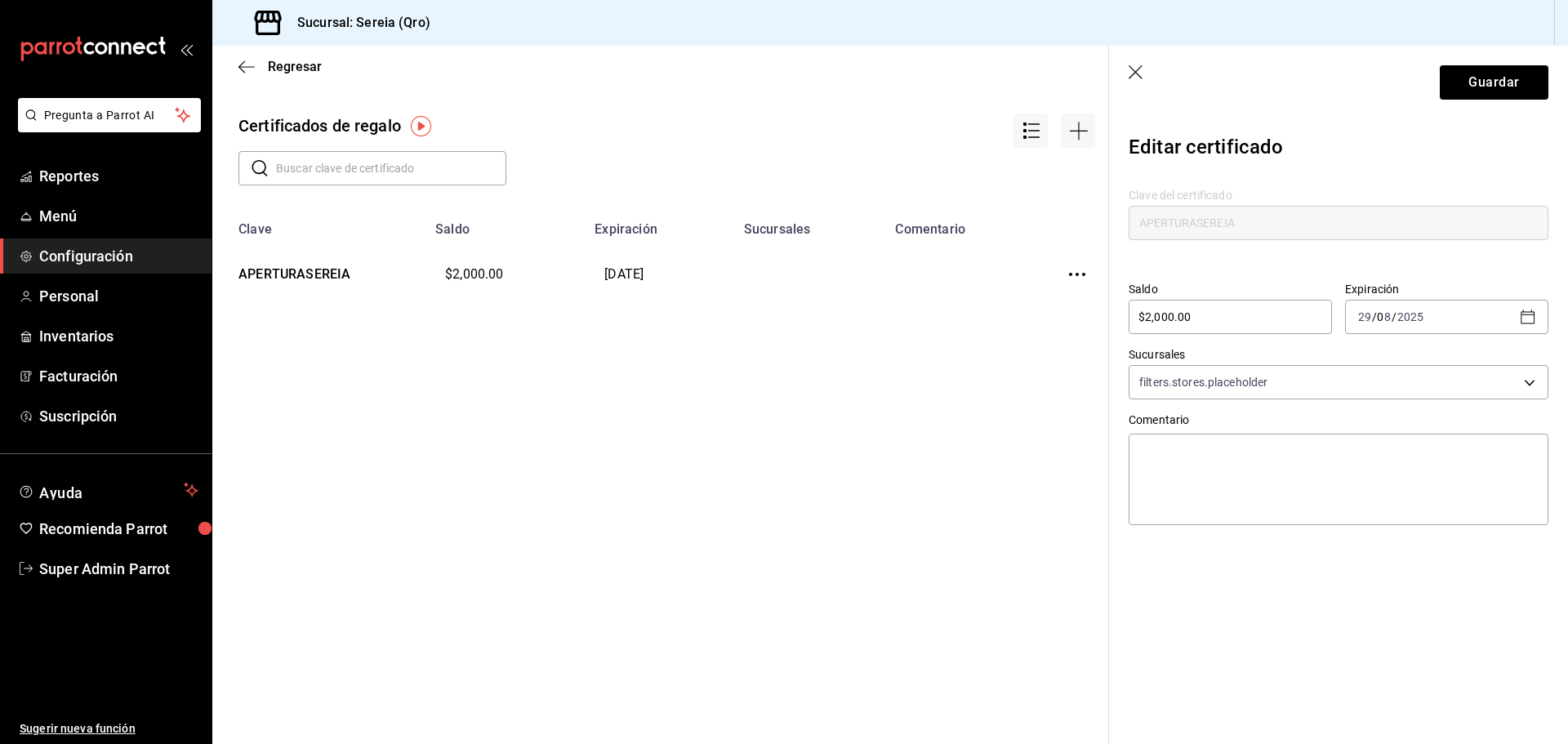
click at [1527, 317] on icon "button" at bounding box center [1528, 317] width 20 height 20
click at [1476, 379] on icon "button" at bounding box center [1474, 377] width 20 height 20
click at [1320, 381] on span "agosto de 2025" at bounding box center [1322, 376] width 80 height 13
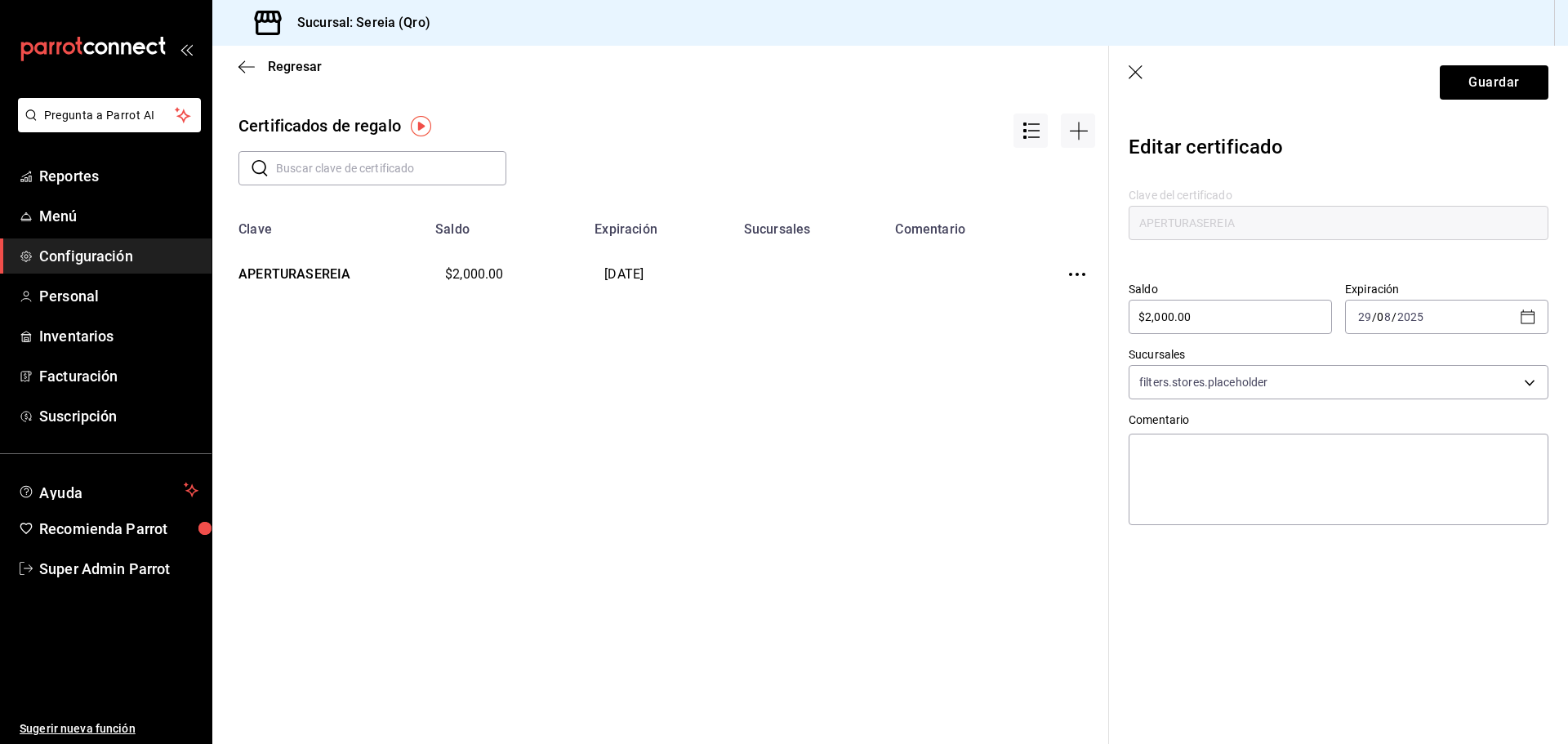
click at [1301, 121] on div "Editar certificado Clave del certificado APERTURASEREIA Saldo $2,000.00 ​ Expir…" at bounding box center [1338, 358] width 459 height 478
click at [1531, 320] on icon "button" at bounding box center [1528, 317] width 20 height 20
click at [1022, 453] on div "Regresar Certificados de regalo ​ ​ Clave Saldo Expiración Sucursales Comentari…" at bounding box center [666, 395] width 909 height 699
drag, startPoint x: 1409, startPoint y: 282, endPoint x: 1346, endPoint y: 282, distance: 63.0
click at [1346, 282] on div "Expiración 2025-08-29 29 / 0 8 / 2025" at bounding box center [1440, 301] width 216 height 65
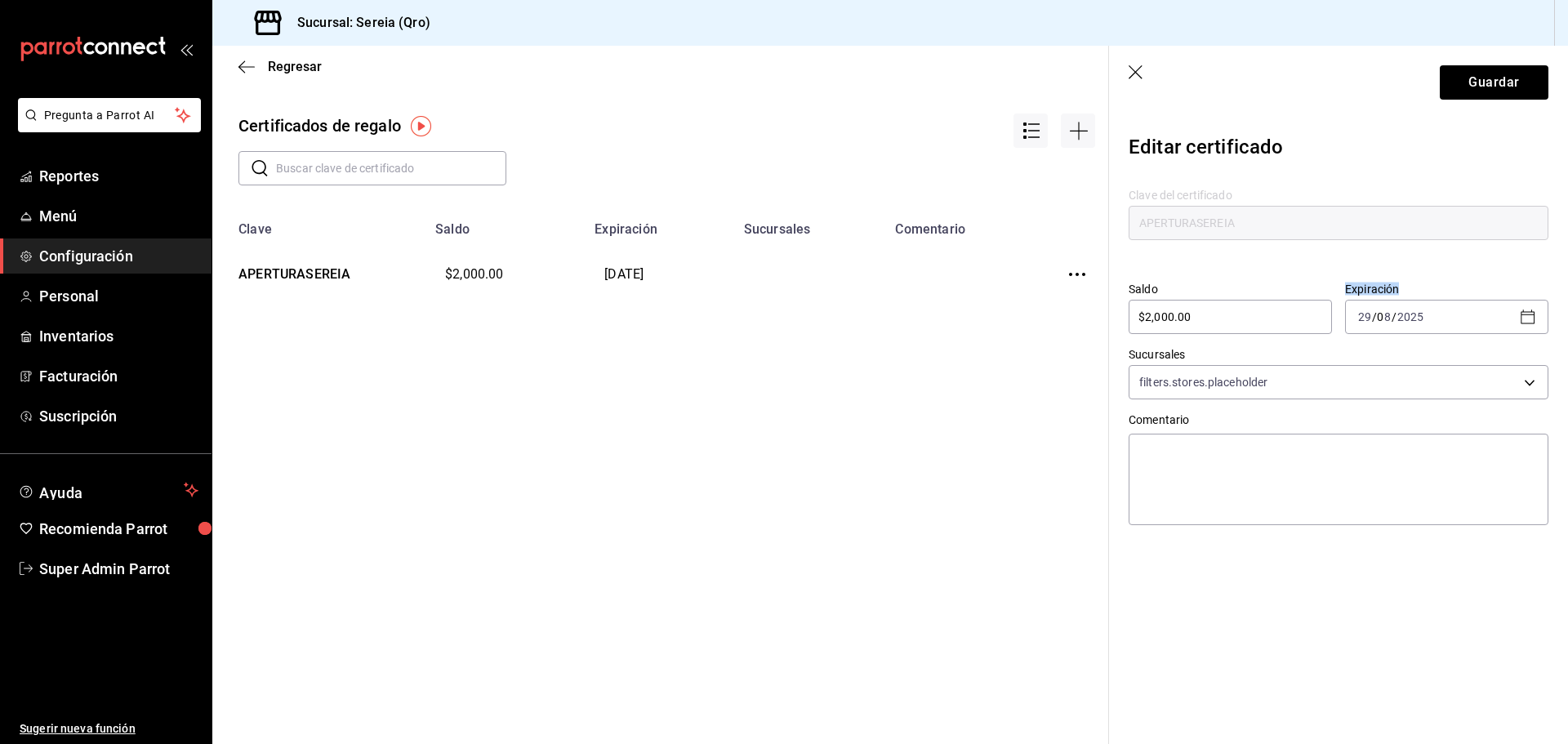
copy label "Expiración"
